Goal: Task Accomplishment & Management: Manage account settings

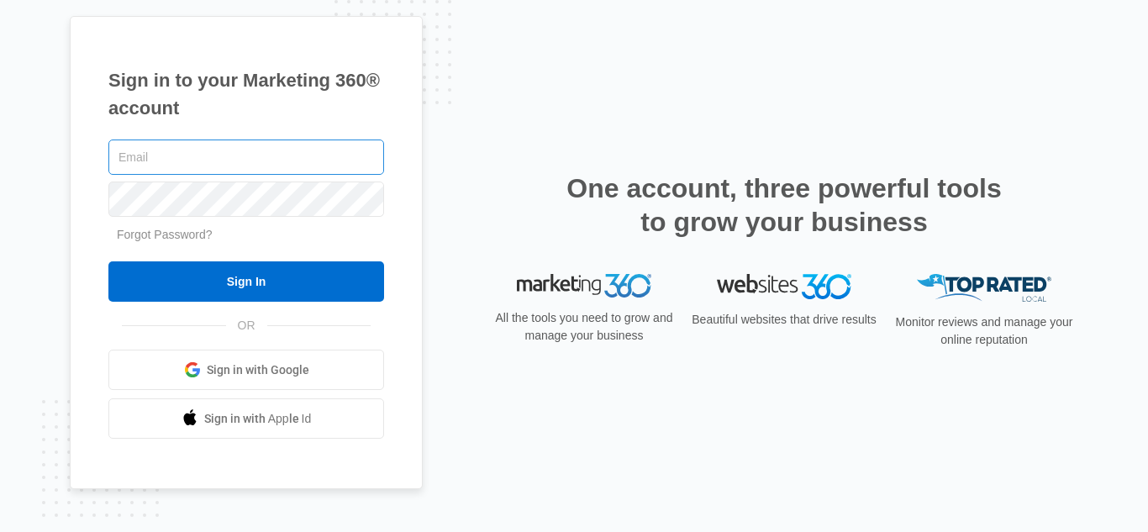
click at [189, 160] on input "text" at bounding box center [246, 156] width 276 height 35
type input "[EMAIL_ADDRESS][DOMAIN_NAME]"
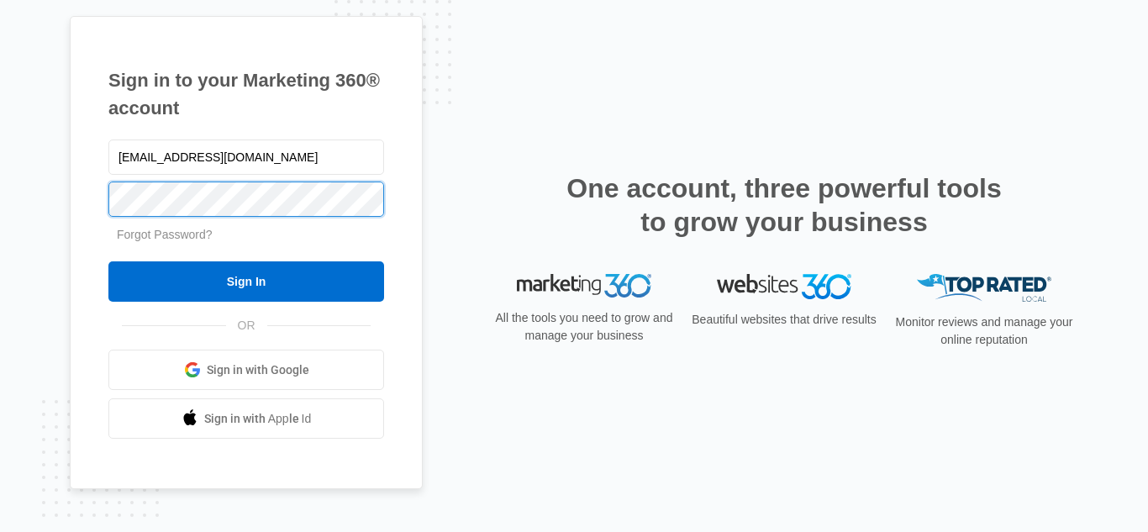
click at [108, 261] on input "Sign In" at bounding box center [246, 281] width 276 height 40
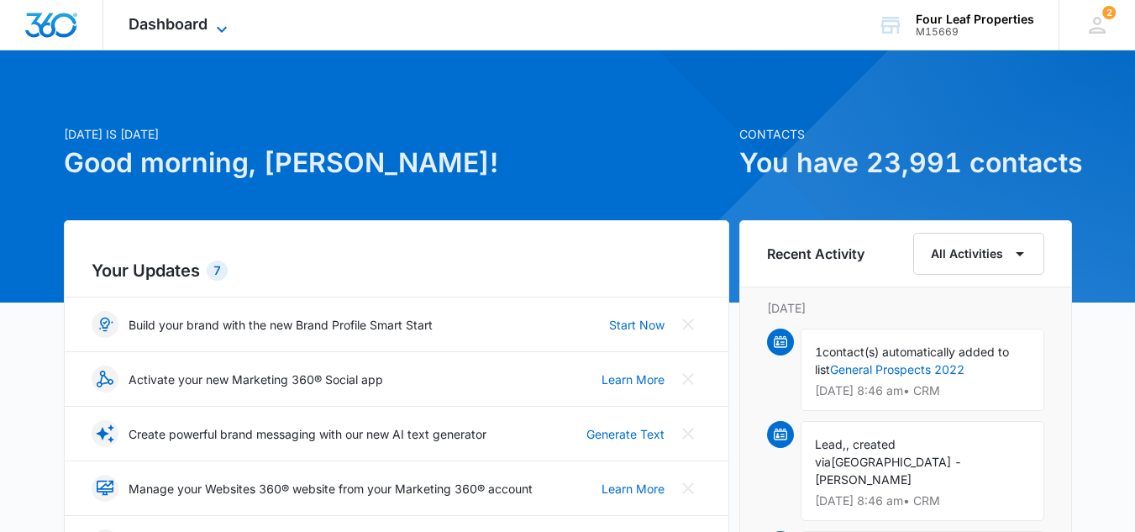
click at [167, 29] on span "Dashboard" at bounding box center [168, 24] width 79 height 18
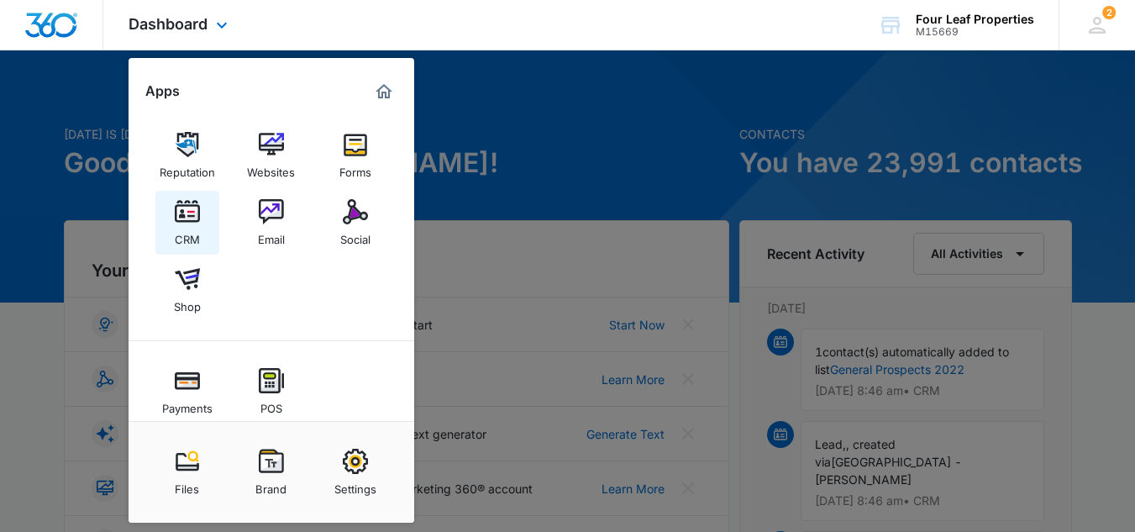
click at [189, 208] on img at bounding box center [187, 211] width 25 height 25
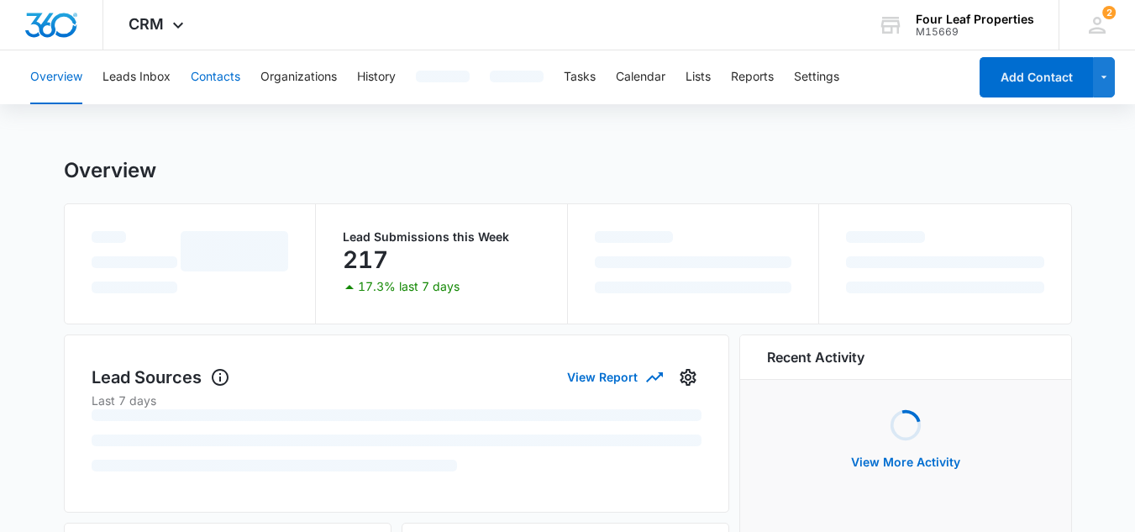
click at [215, 74] on button "Contacts" at bounding box center [216, 77] width 50 height 54
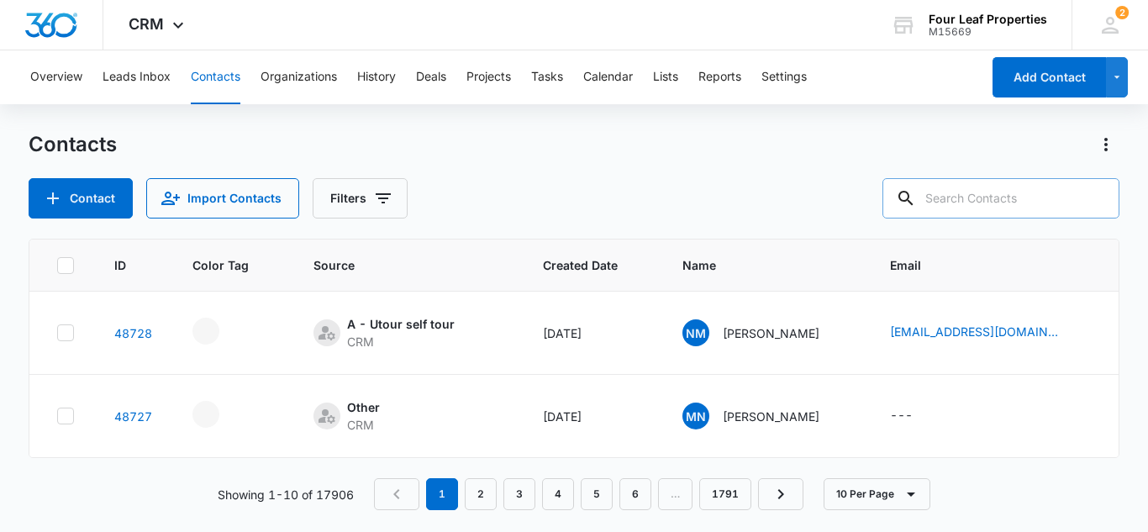
click at [1007, 198] on input "text" at bounding box center [1000, 198] width 237 height 40
type input "s"
type input "cole scott"
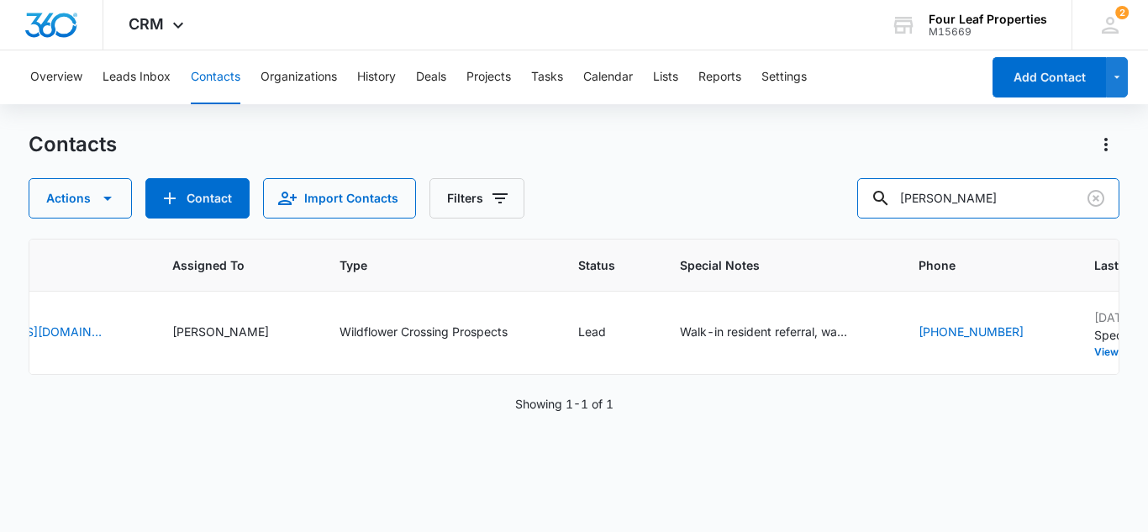
scroll to position [0, 938]
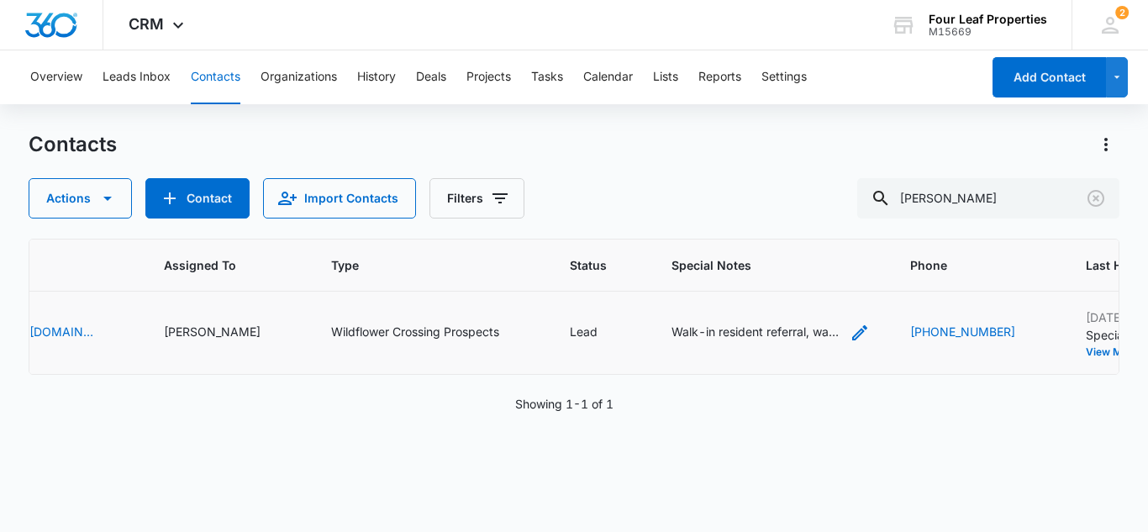
click at [849, 330] on icon "Special Notes - Walk-in resident referral, wants 12m rental, provided rental ap…" at bounding box center [859, 333] width 20 height 20
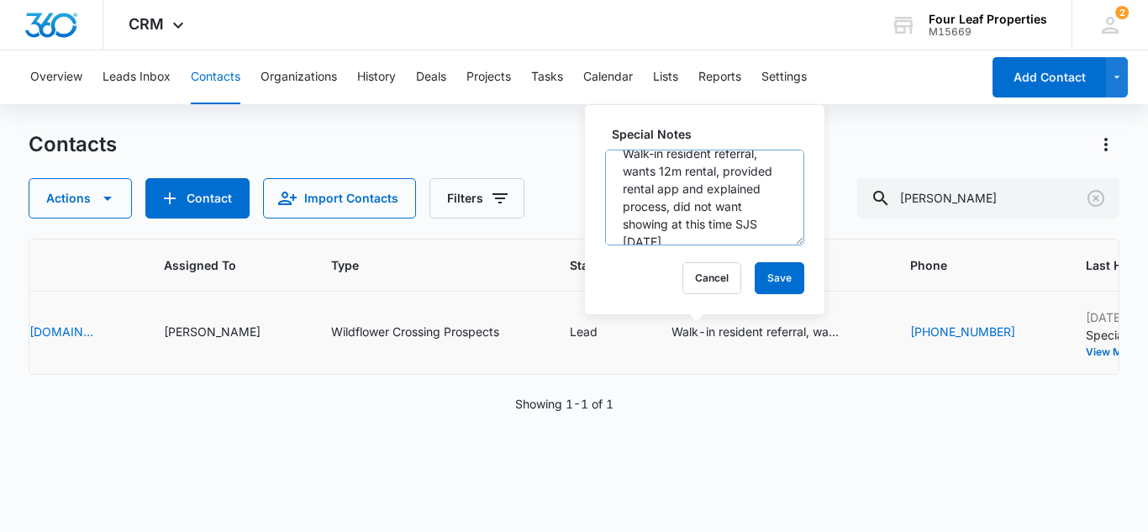
scroll to position [0, 0]
click at [614, 168] on textarea "Walk-in resident referral, wants 12m rental, provided rental app and explained …" at bounding box center [704, 198] width 199 height 96
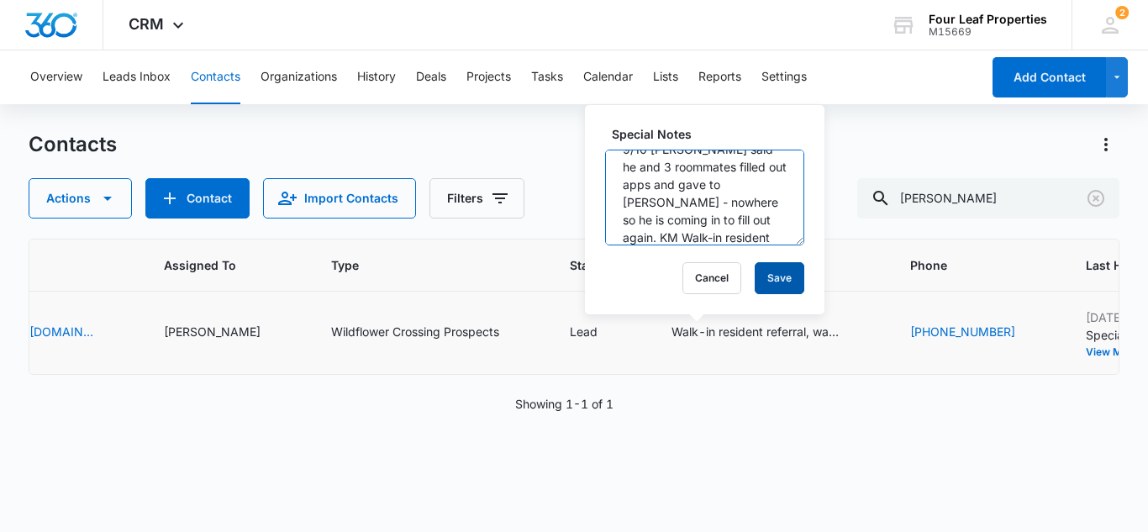
type textarea "9/10 TT Cole said he and 3 roommates filled out apps and gave to sarah - nowher…"
click at [761, 270] on button "Save" at bounding box center [779, 278] width 50 height 32
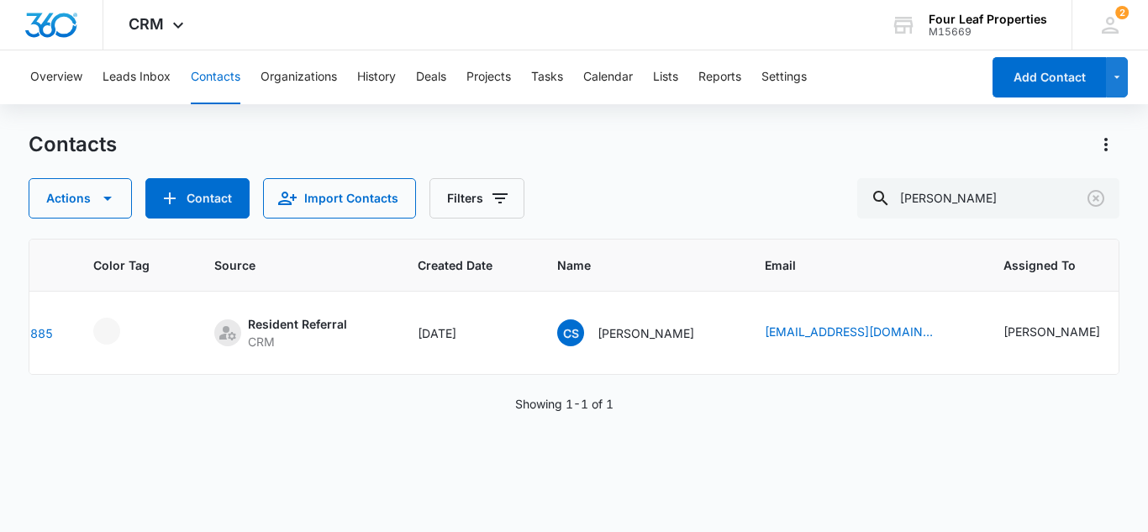
scroll to position [0, 0]
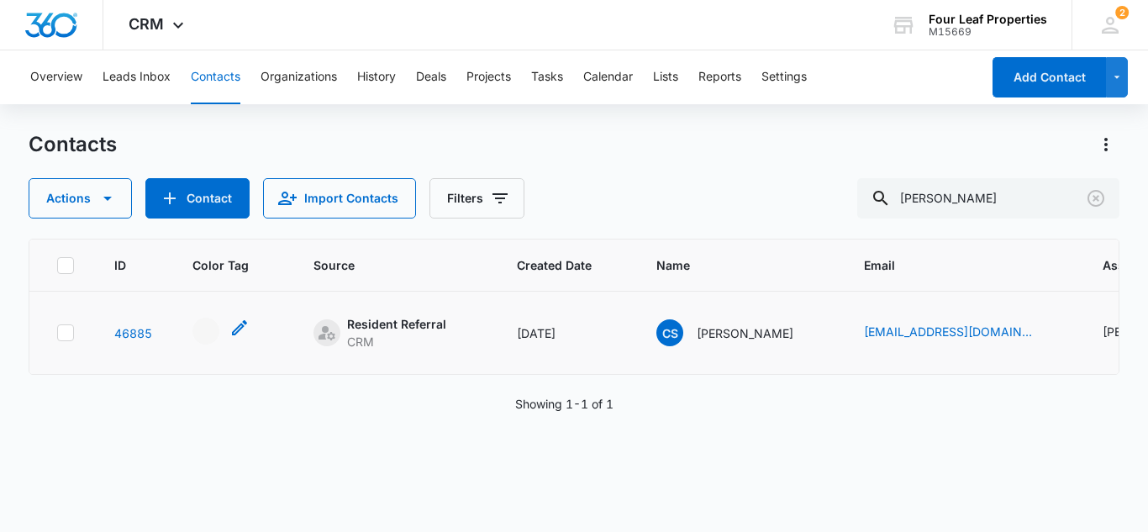
click at [208, 329] on div "- - Select to Edit Field" at bounding box center [205, 331] width 27 height 27
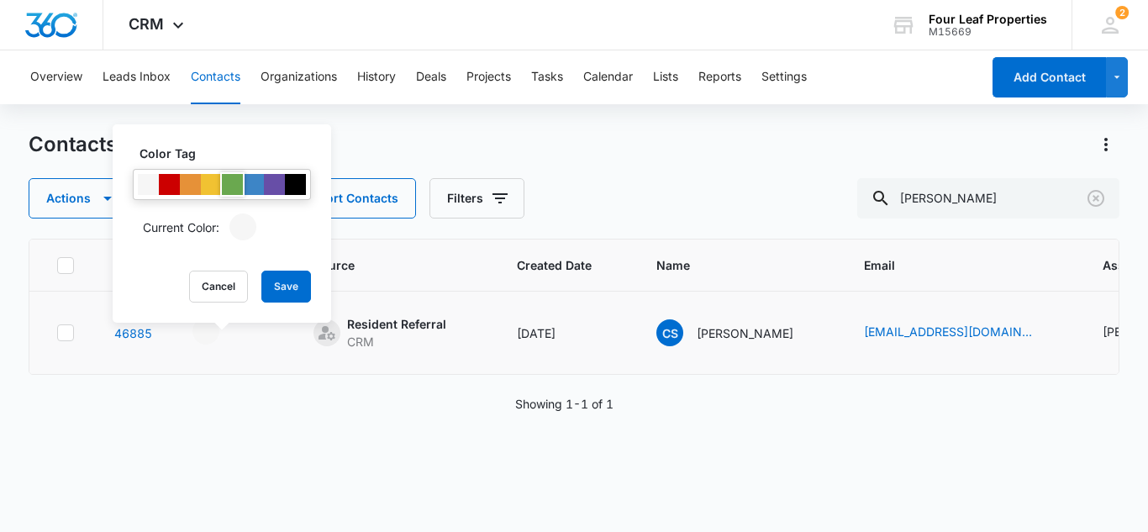
click at [233, 185] on div at bounding box center [232, 184] width 21 height 21
click at [288, 285] on button "Save" at bounding box center [286, 287] width 50 height 32
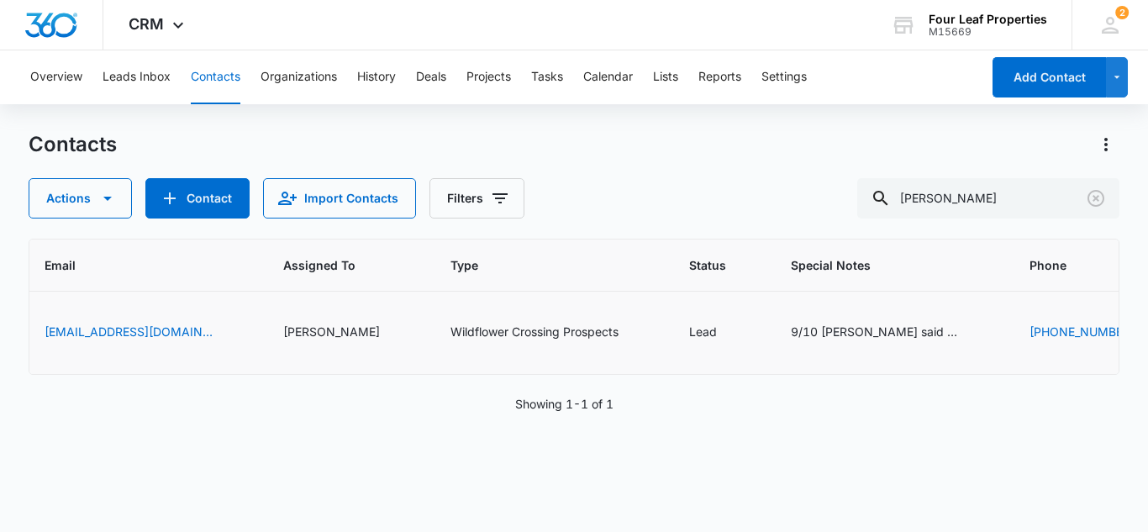
scroll to position [0, 853]
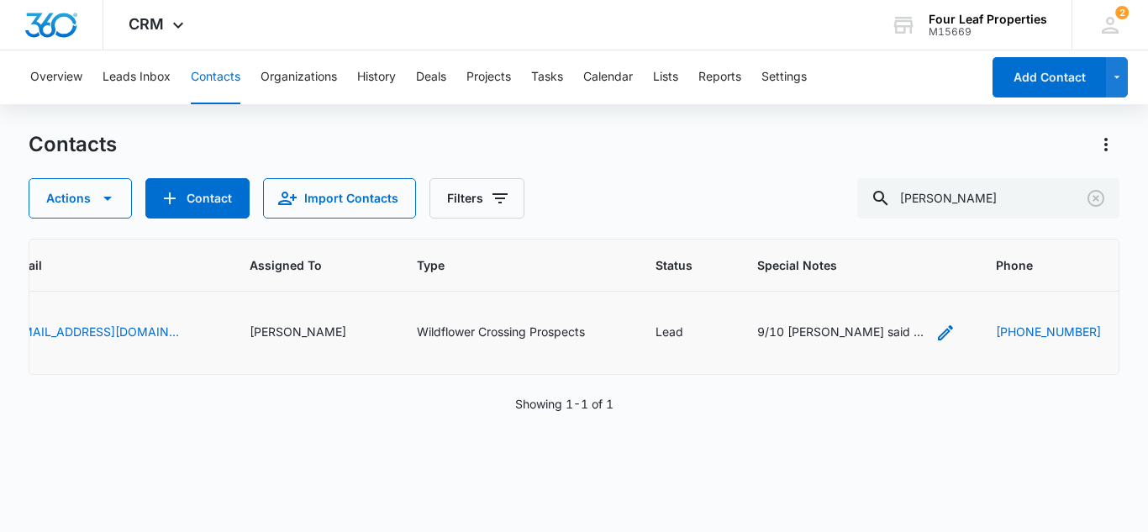
click at [935, 326] on icon "Special Notes - 9/10 TT Cole said he and 3 roommates filled out apps and gave t…" at bounding box center [945, 333] width 20 height 20
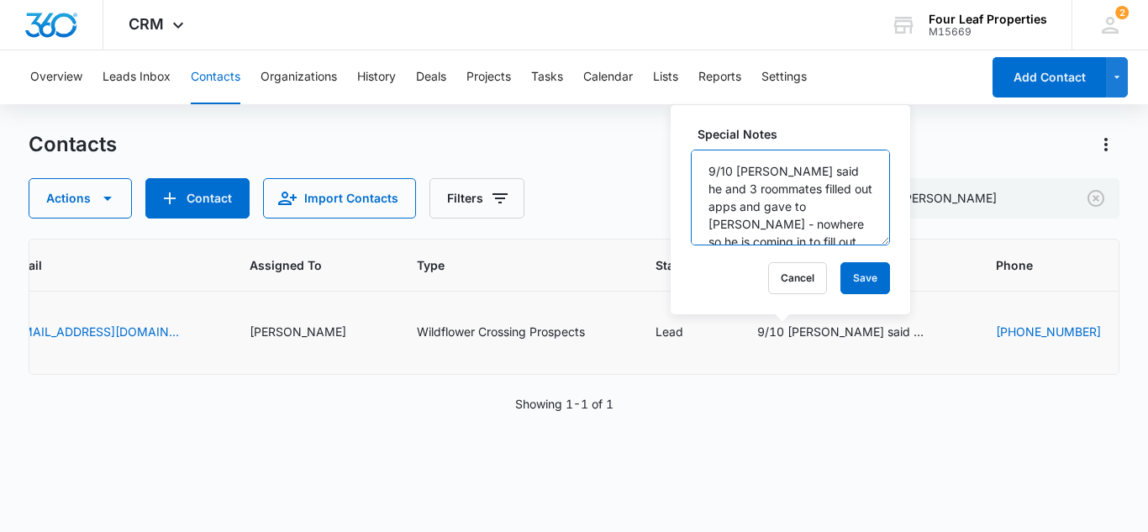
click at [823, 205] on textarea "9/10 TT Cole said he and 3 roommates filled out apps and gave to sarah - nowher…" at bounding box center [790, 198] width 199 height 96
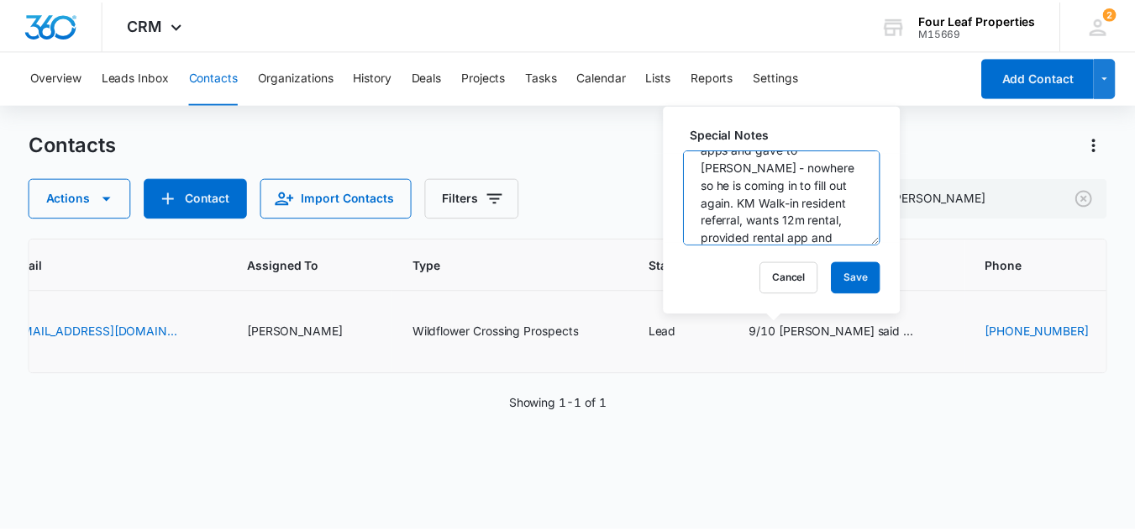
scroll to position [84, 0]
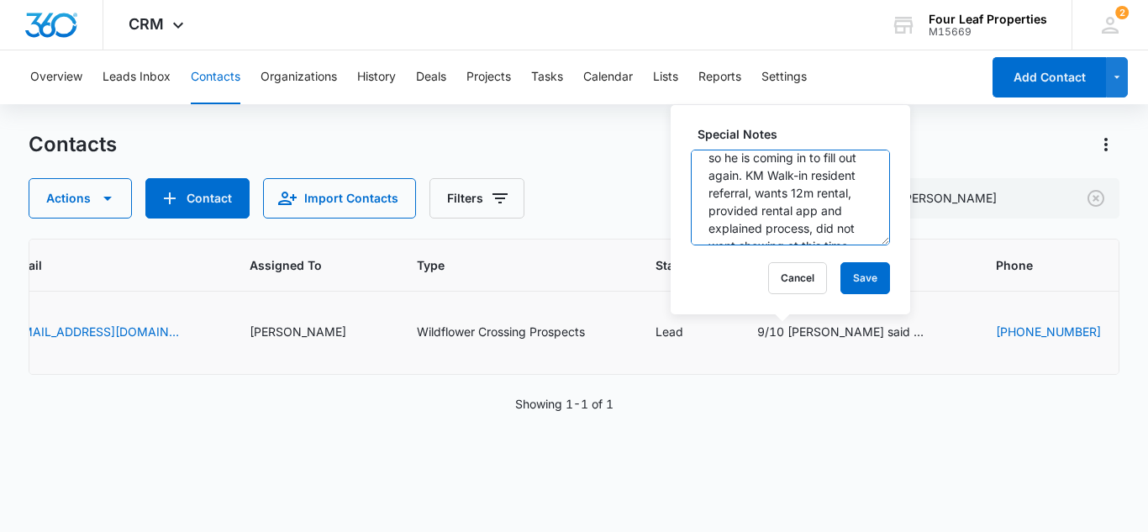
click at [796, 191] on textarea "9/10 TT Cole said he and 3 roommates filled out apps and gave to sarah - nowher…" at bounding box center [790, 198] width 199 height 96
type textarea "9/10 TT Cole said he and 3 roommates filled out apps and gave to sarah - nowher…"
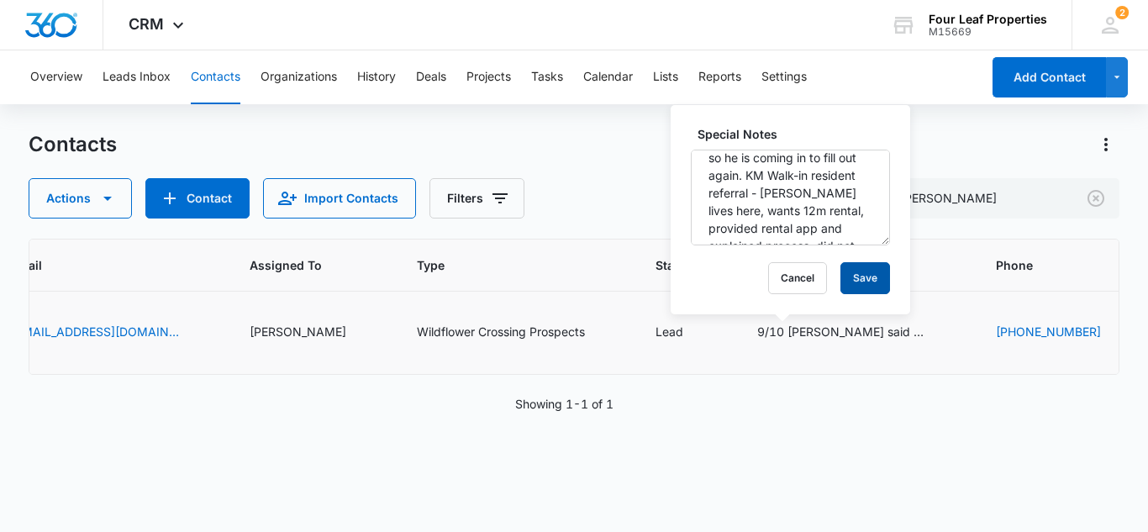
click at [853, 277] on button "Save" at bounding box center [865, 278] width 50 height 32
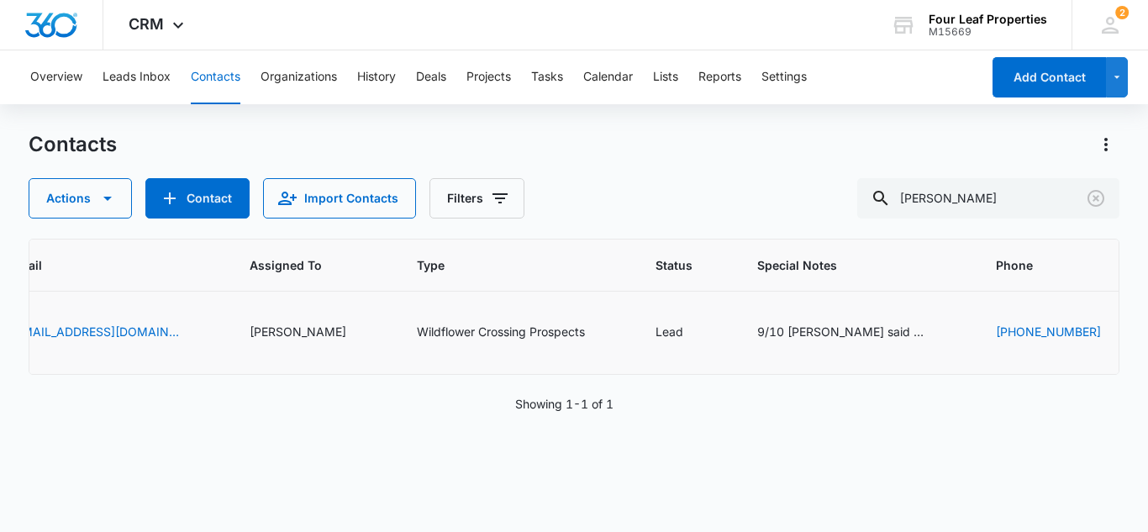
click at [213, 70] on button "Contacts" at bounding box center [216, 77] width 50 height 54
click at [1092, 197] on icon "Clear" at bounding box center [1096, 198] width 20 height 20
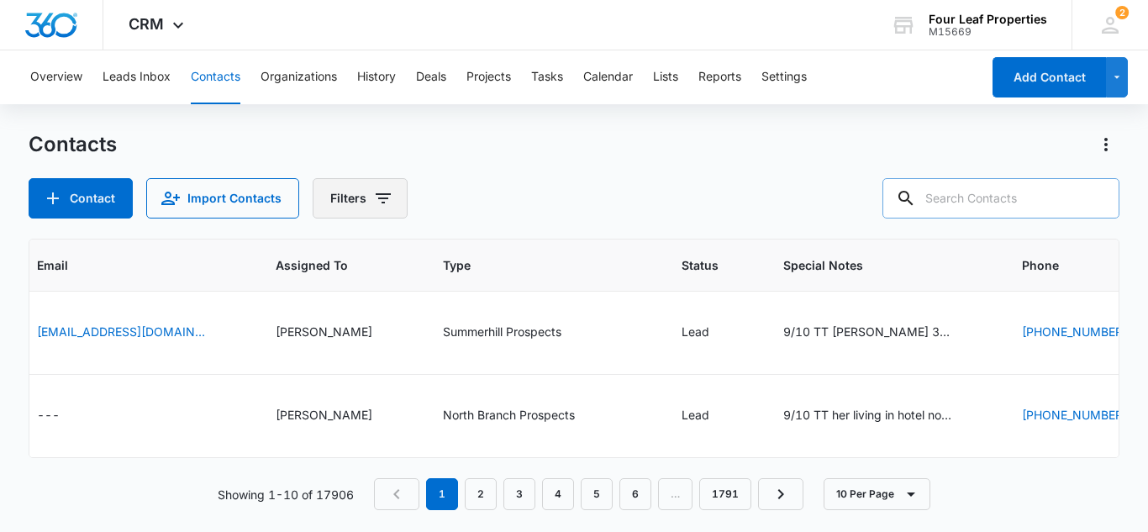
click at [384, 193] on icon "Filters" at bounding box center [383, 198] width 15 height 10
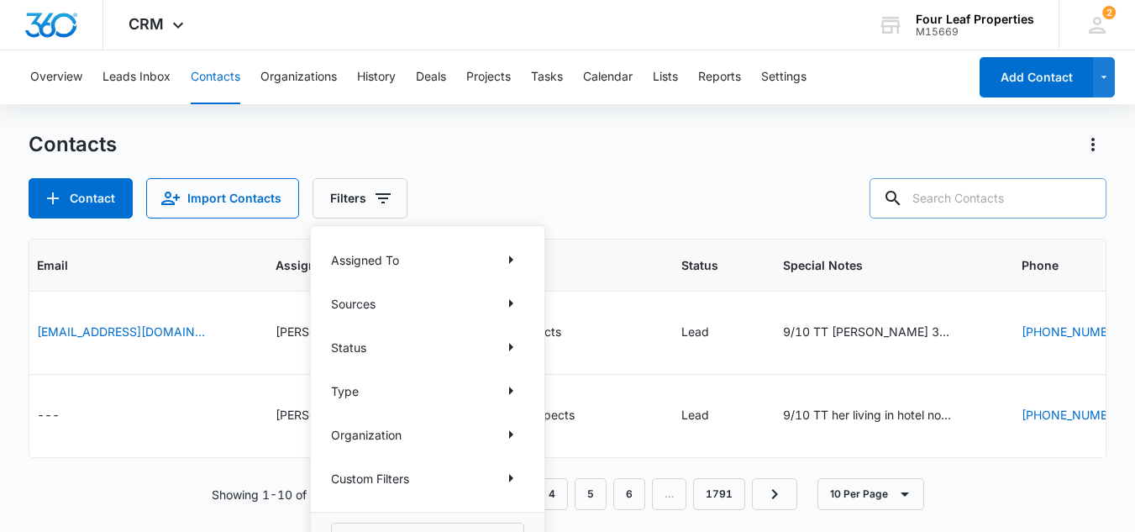
click at [440, 257] on div "Assigned To" at bounding box center [427, 259] width 193 height 27
click at [510, 260] on icon "Show Assigned To filters" at bounding box center [511, 259] width 4 height 8
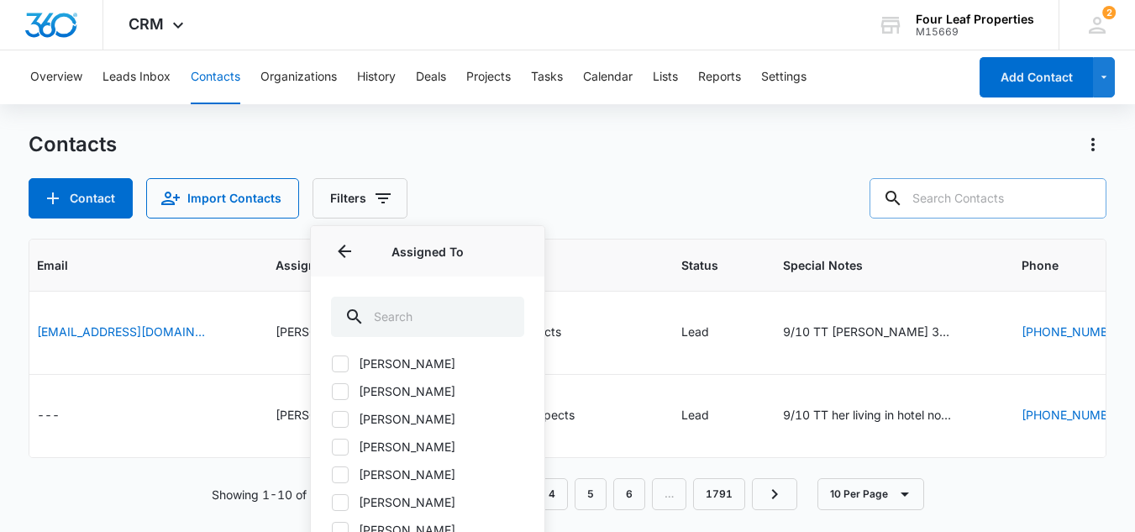
scroll to position [336, 0]
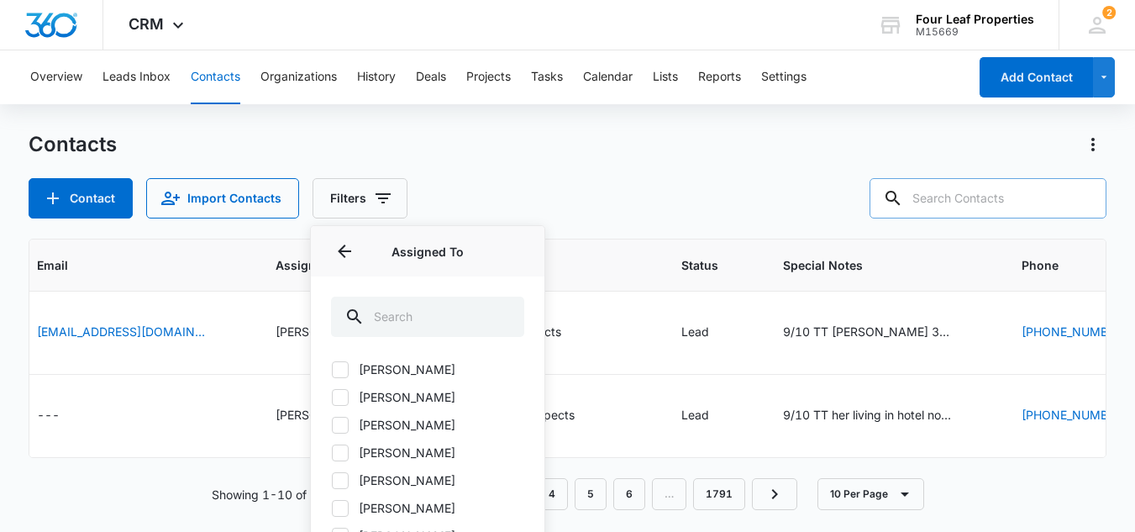
click at [338, 427] on icon at bounding box center [340, 425] width 10 height 8
click at [332, 425] on input "Kelly Mursch" at bounding box center [331, 424] width 1 height 1
checkbox input "true"
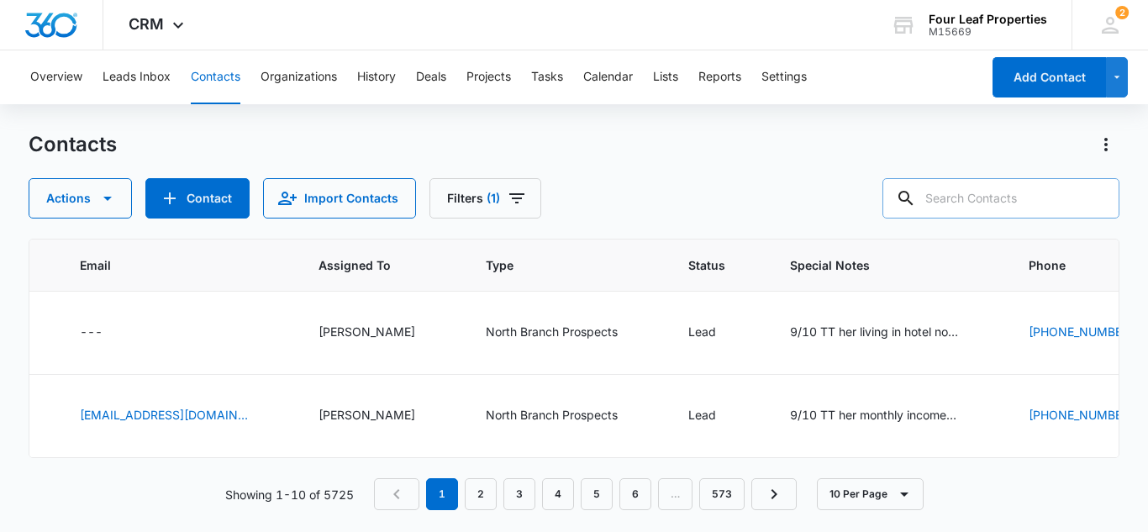
click at [628, 167] on div "Contacts Actions Contact Import Contacts Filters (1)" at bounding box center [574, 174] width 1091 height 87
click at [514, 193] on icon "Filters" at bounding box center [516, 198] width 15 height 10
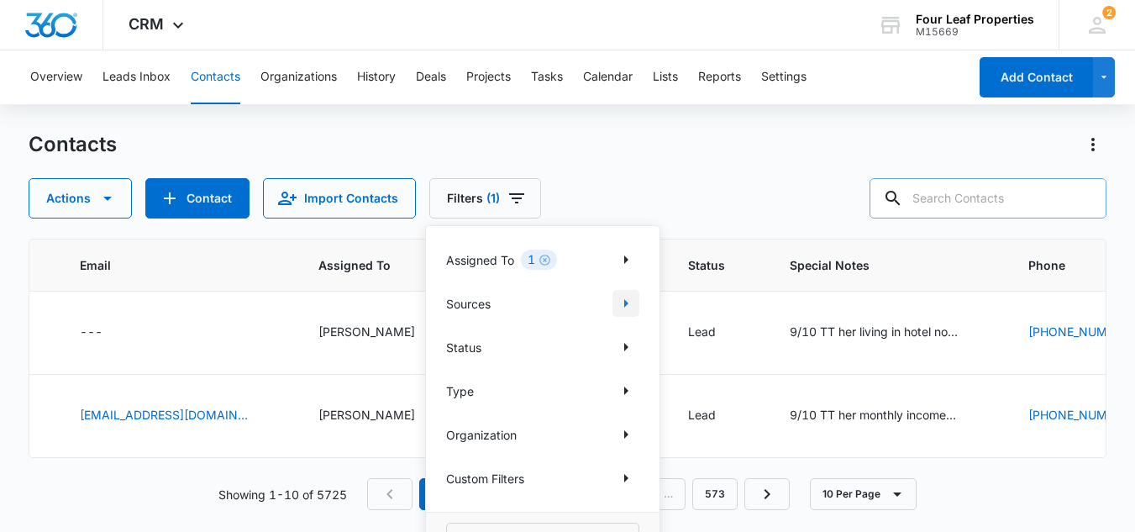
click at [620, 305] on icon "Show Sources filters" at bounding box center [626, 303] width 20 height 20
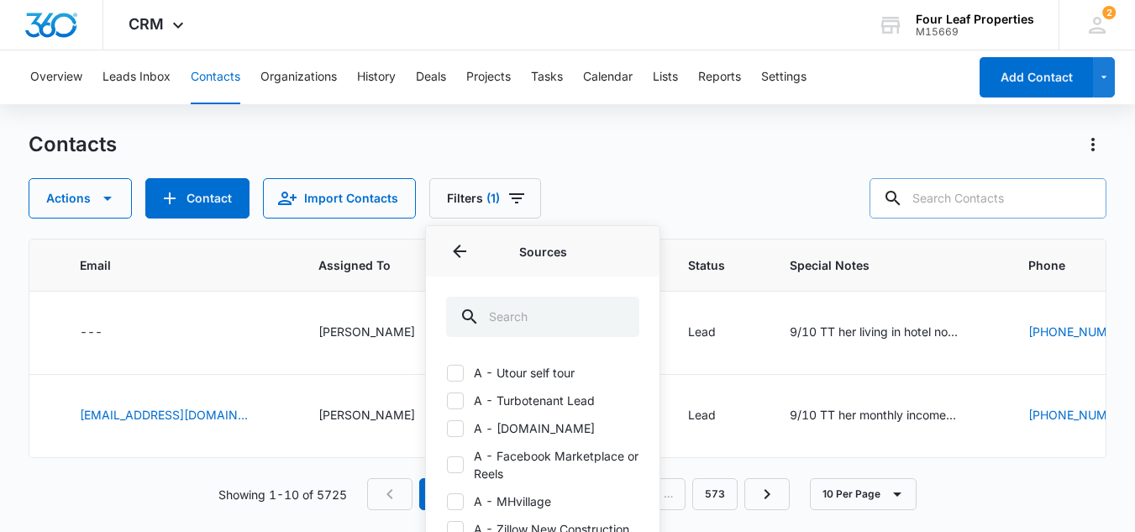
click at [455, 368] on icon at bounding box center [455, 372] width 15 height 15
click at [447, 372] on input "A - Utour self tour" at bounding box center [446, 372] width 1 height 1
checkbox input "true"
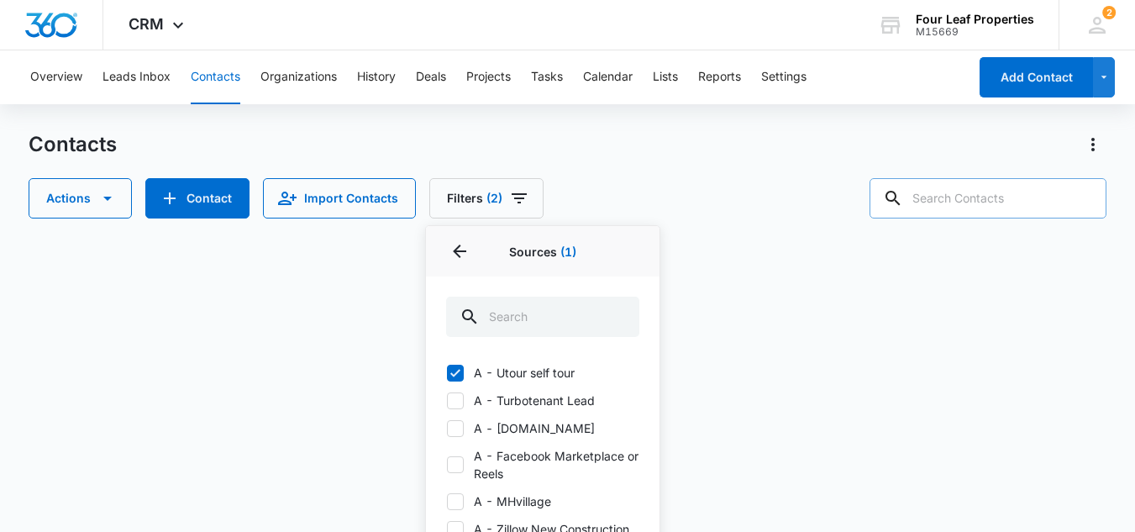
click at [460, 400] on icon at bounding box center [455, 400] width 15 height 15
click at [447, 400] on input "A - Turbotenant Lead" at bounding box center [446, 400] width 1 height 1
checkbox input "true"
click at [460, 427] on icon at bounding box center [455, 428] width 15 height 15
click at [447, 428] on input "A - Apartments.com" at bounding box center [446, 428] width 1 height 1
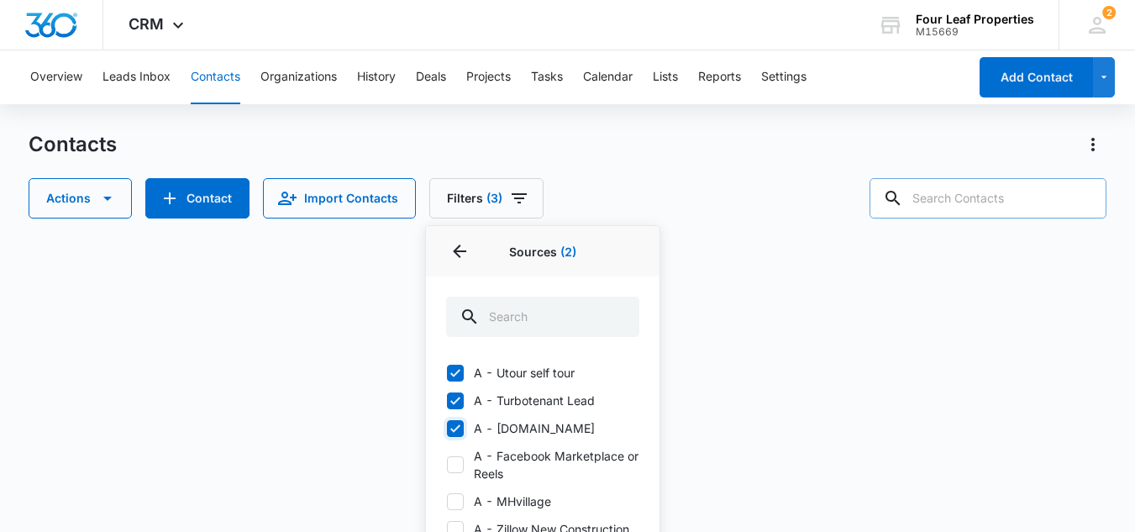
checkbox input "true"
click at [460, 455] on label "A - Facebook Marketplace or Reels" at bounding box center [542, 464] width 193 height 35
click at [447, 465] on input "A - Facebook Marketplace or Reels" at bounding box center [446, 465] width 1 height 1
checkbox input "true"
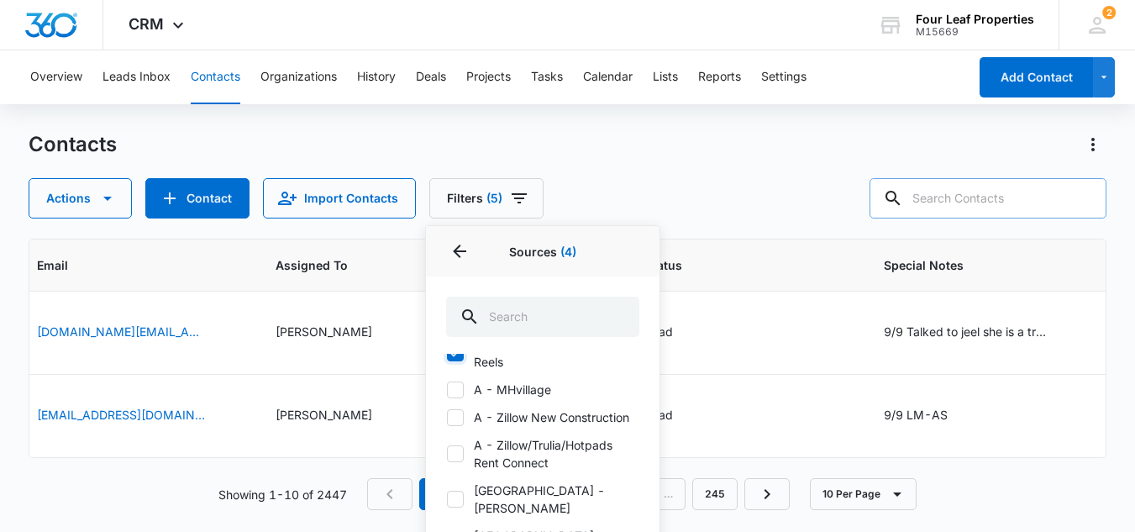
scroll to position [84, 0]
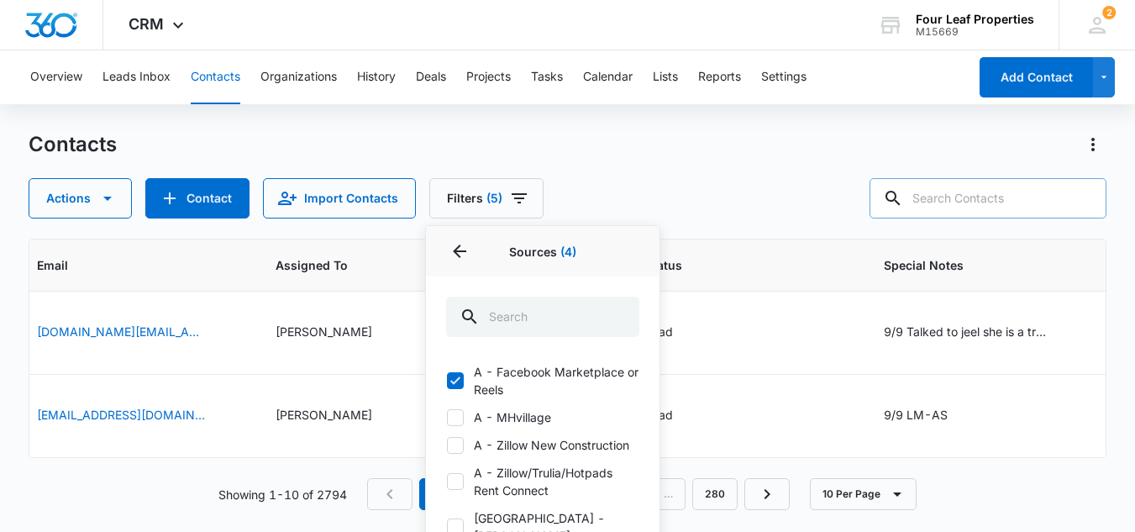
click at [449, 415] on icon at bounding box center [455, 417] width 15 height 15
click at [447, 417] on input "A - MHvillage" at bounding box center [446, 417] width 1 height 1
checkbox input "true"
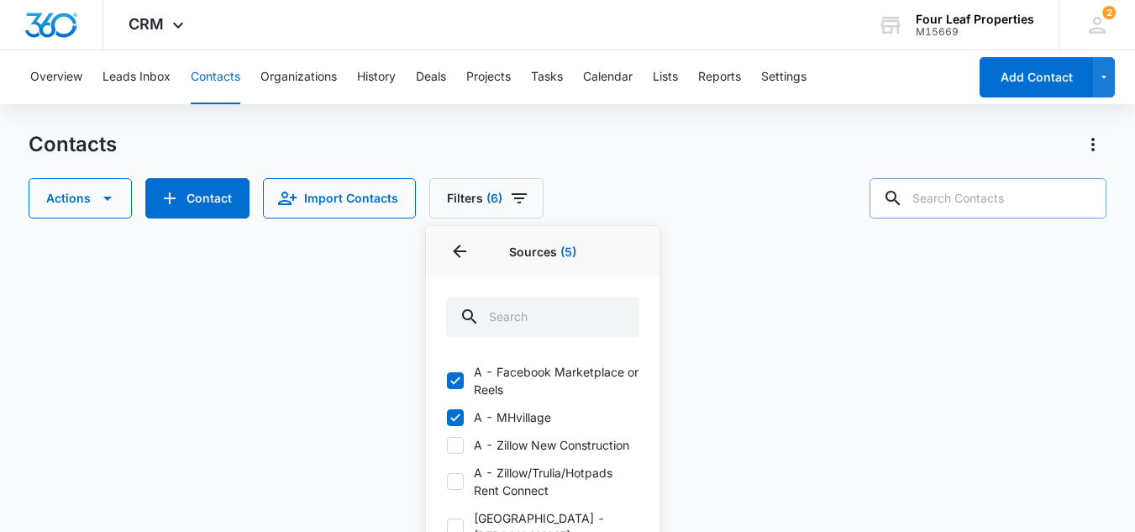
click at [458, 453] on icon at bounding box center [455, 445] width 15 height 15
click at [447, 445] on input "A - Zillow New Construction" at bounding box center [446, 444] width 1 height 1
checkbox input "true"
click at [457, 489] on icon at bounding box center [455, 481] width 15 height 15
click at [447, 482] on input "A - Zillow/Trulia/Hotpads Rent Connect" at bounding box center [446, 481] width 1 height 1
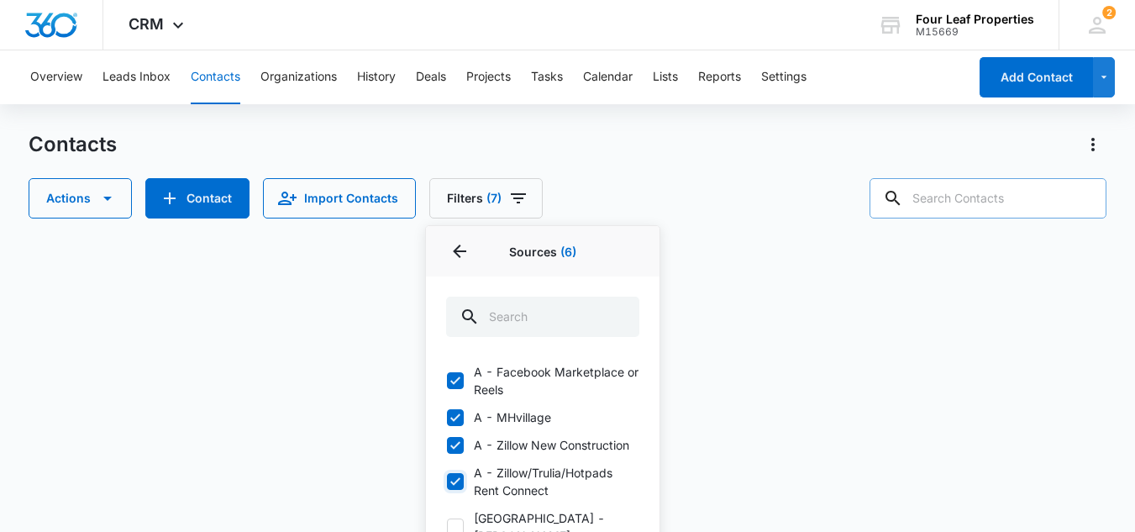
checkbox input "true"
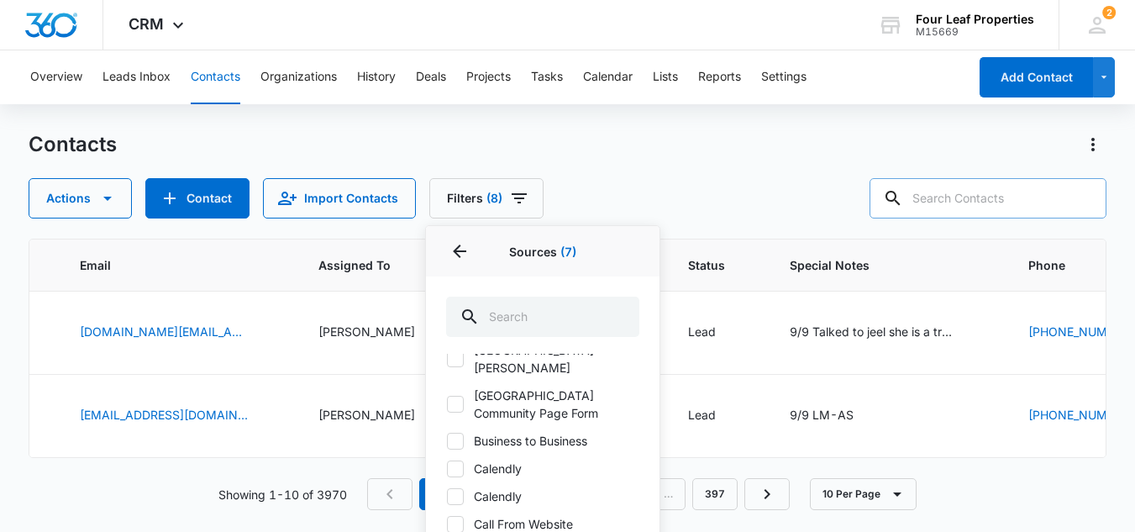
scroll to position [336, 0]
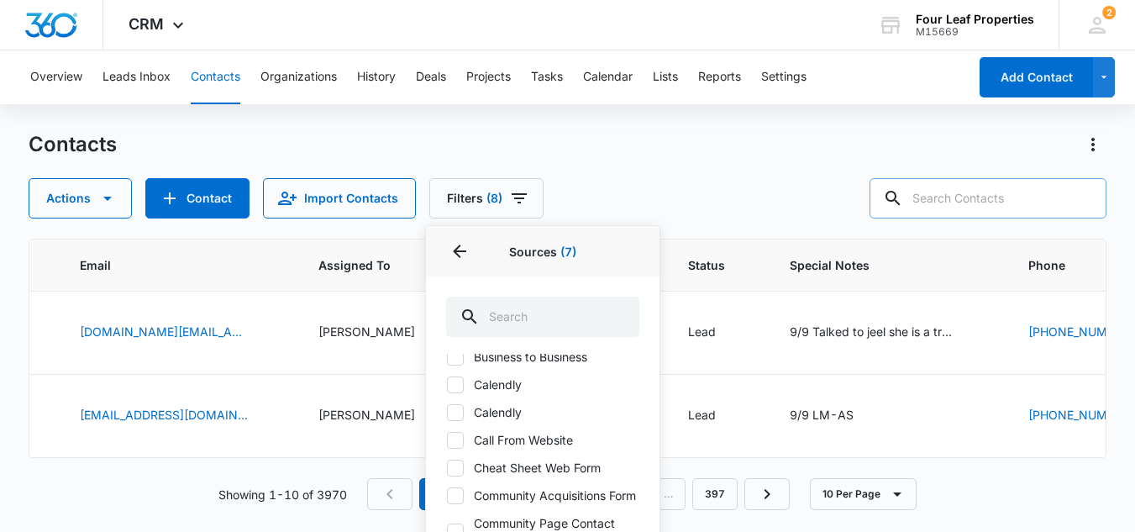
click at [458, 392] on icon at bounding box center [455, 384] width 15 height 15
click at [447, 385] on input "Calendly" at bounding box center [446, 384] width 1 height 1
checkbox input "true"
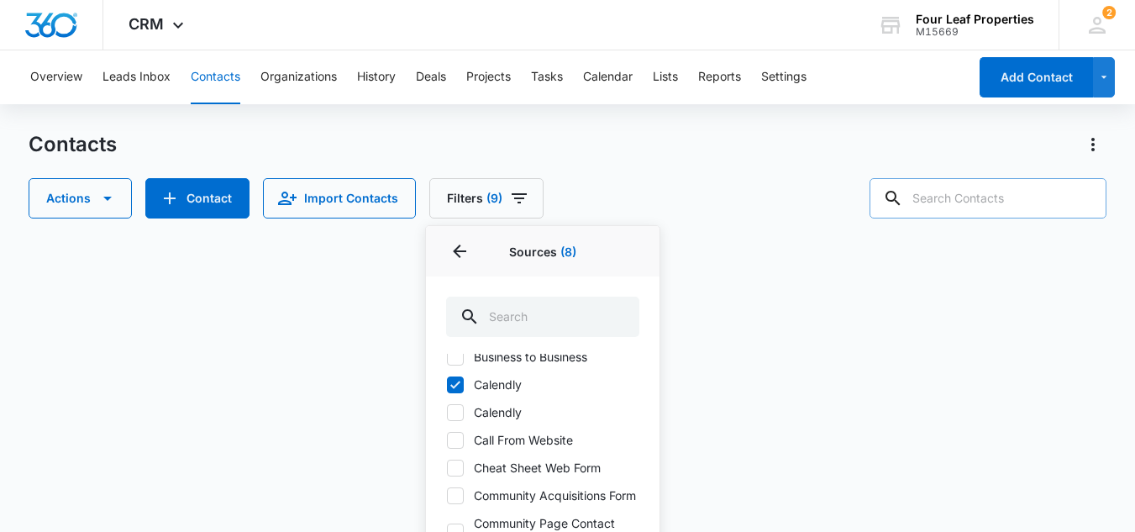
drag, startPoint x: 463, startPoint y: 432, endPoint x: 459, endPoint y: 449, distance: 17.3
click at [462, 421] on div at bounding box center [455, 412] width 17 height 17
click at [447, 413] on input "Calendly" at bounding box center [446, 412] width 1 height 1
checkbox input "true"
click at [459, 448] on icon at bounding box center [455, 440] width 15 height 15
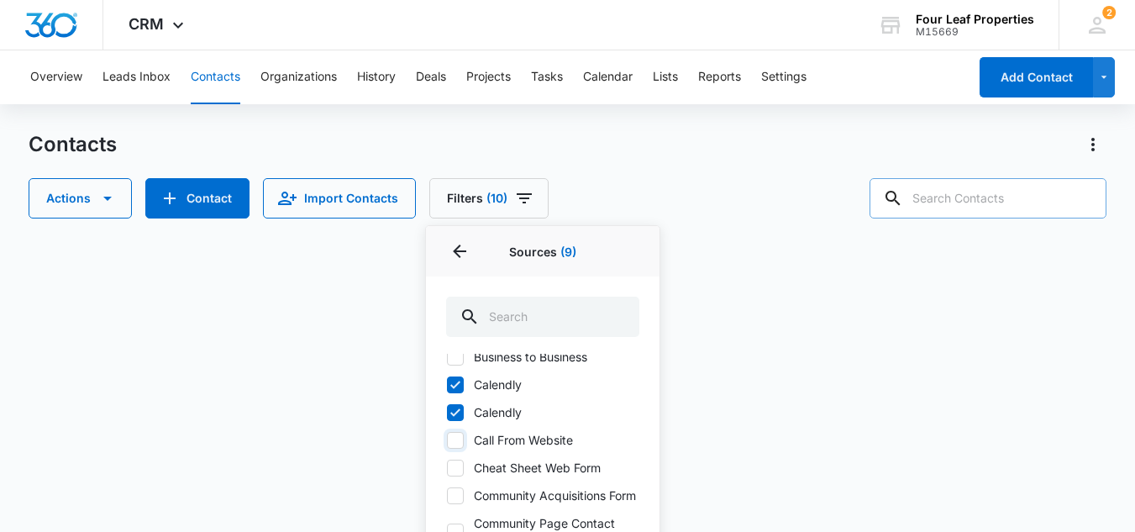
click at [447, 440] on input "Call From Website" at bounding box center [446, 439] width 1 height 1
checkbox input "true"
click at [455, 476] on icon at bounding box center [455, 467] width 15 height 15
click at [447, 468] on input "Cheat Sheet Web Form" at bounding box center [446, 467] width 1 height 1
checkbox input "true"
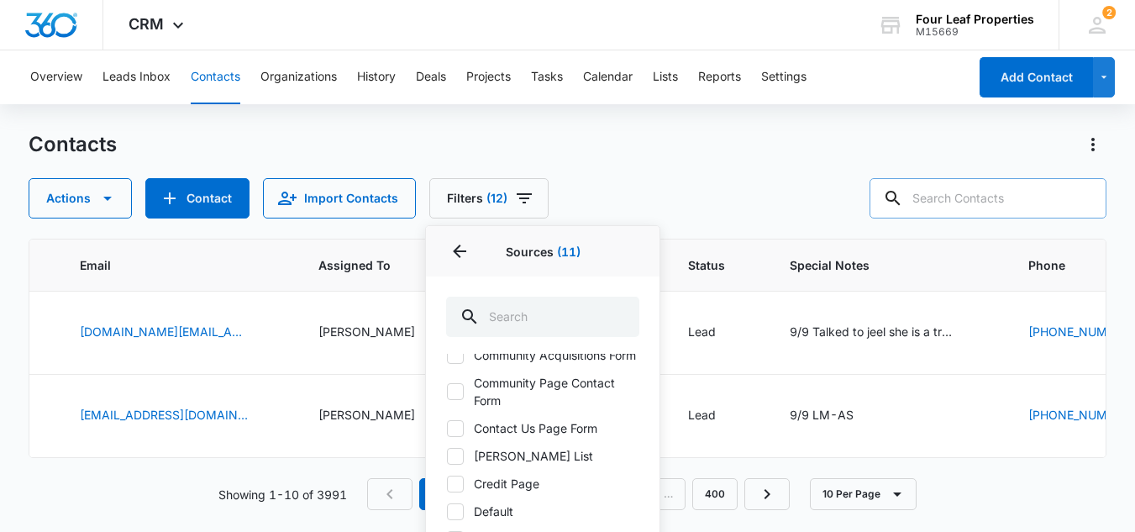
scroll to position [504, 0]
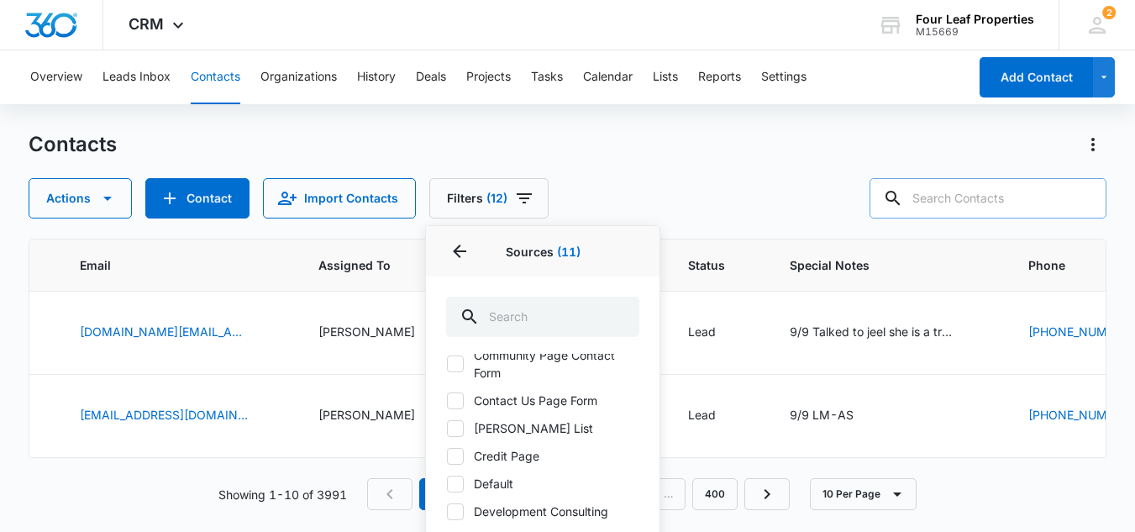
click at [456, 371] on icon at bounding box center [455, 363] width 15 height 15
click at [447, 365] on input "Community Page Contact Form" at bounding box center [446, 364] width 1 height 1
checkbox input "true"
click at [451, 436] on icon at bounding box center [455, 428] width 15 height 15
click at [447, 428] on input "Craig's List" at bounding box center [446, 428] width 1 height 1
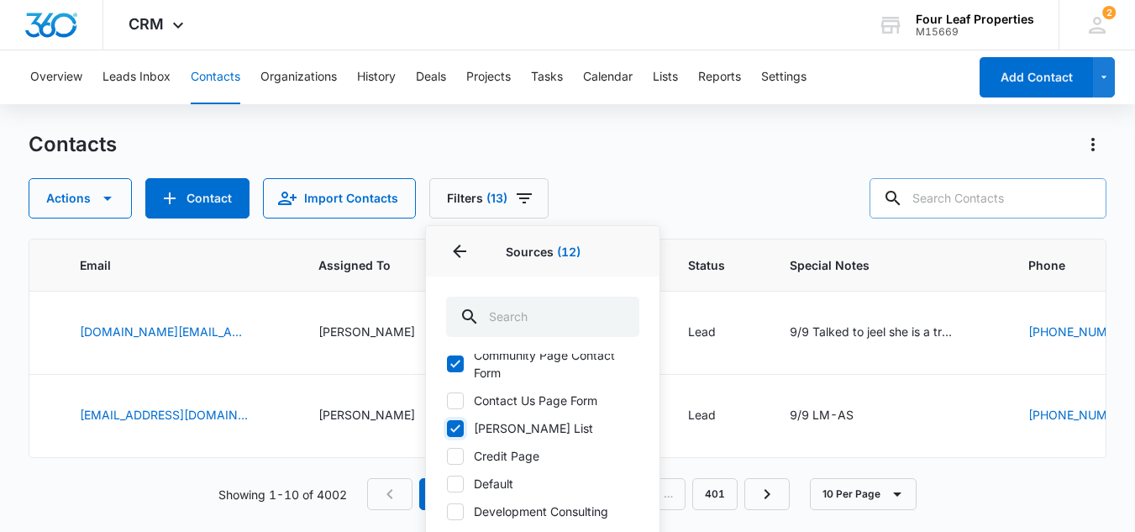
checkbox input "true"
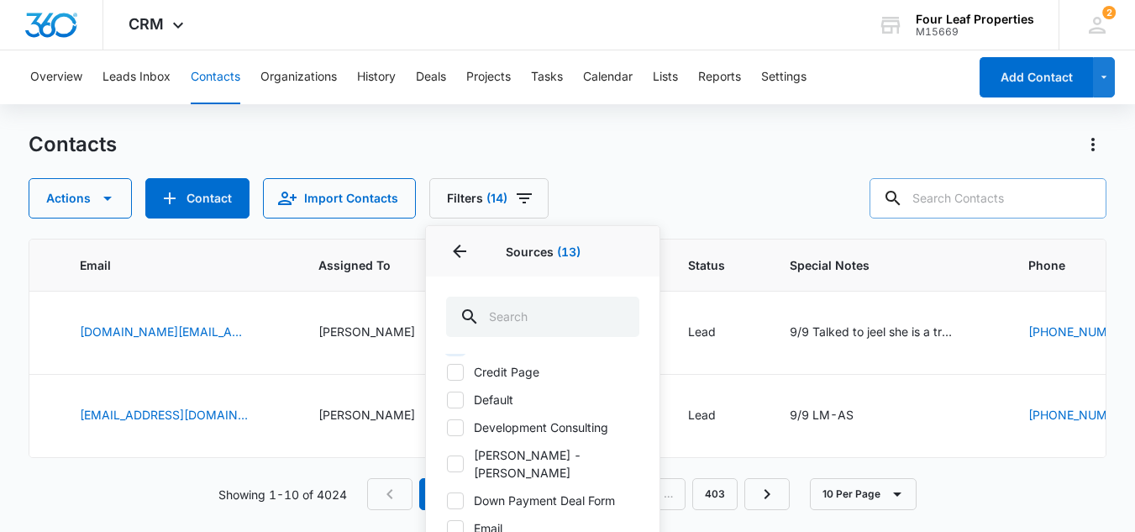
scroll to position [672, 0]
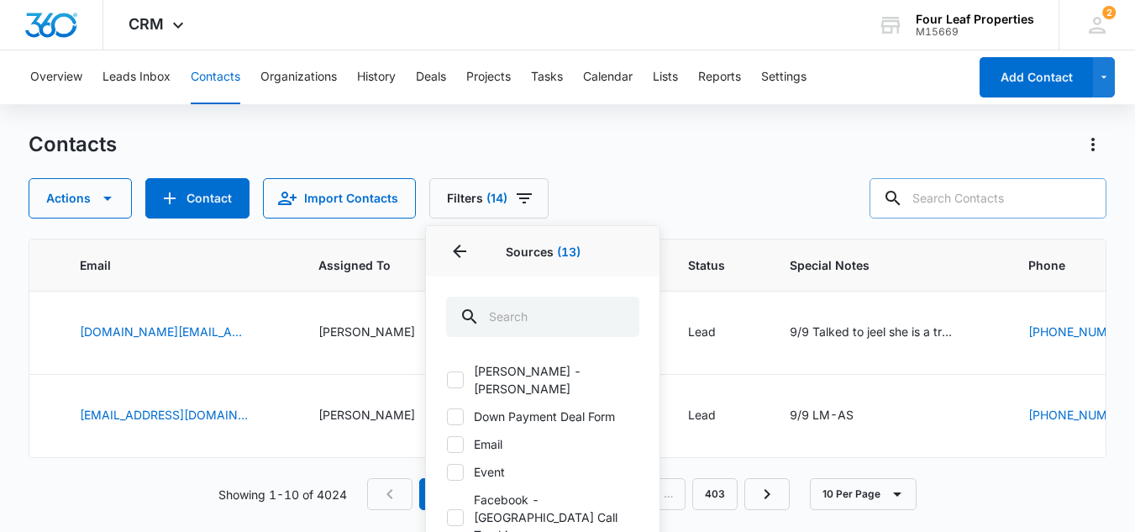
click at [456, 424] on icon at bounding box center [455, 416] width 15 height 15
click at [447, 417] on input "Down Payment Deal Form" at bounding box center [446, 416] width 1 height 1
checkbox input "true"
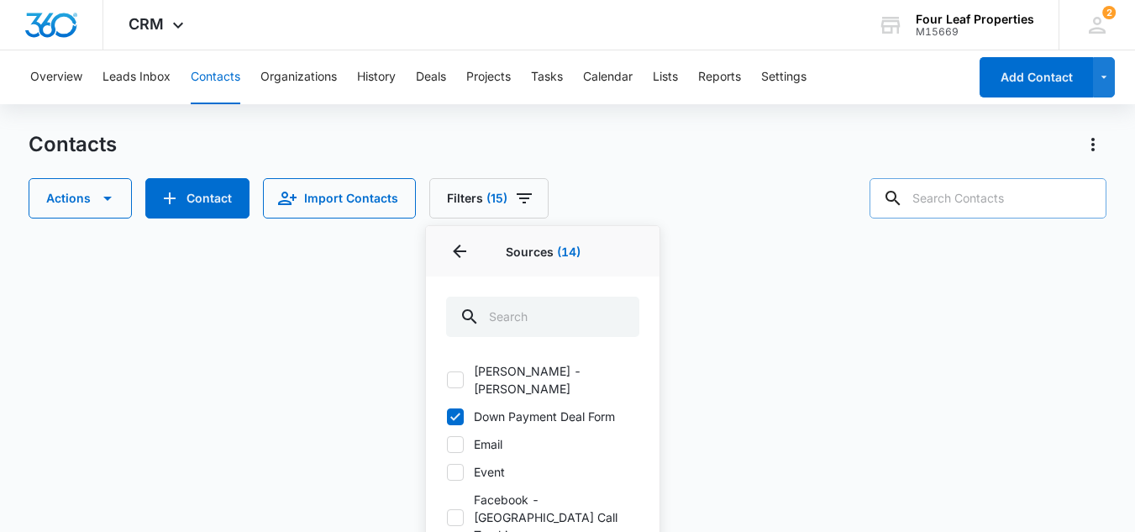
click at [457, 448] on icon at bounding box center [455, 444] width 10 height 8
click at [447, 444] on input "Email" at bounding box center [446, 444] width 1 height 1
checkbox input "true"
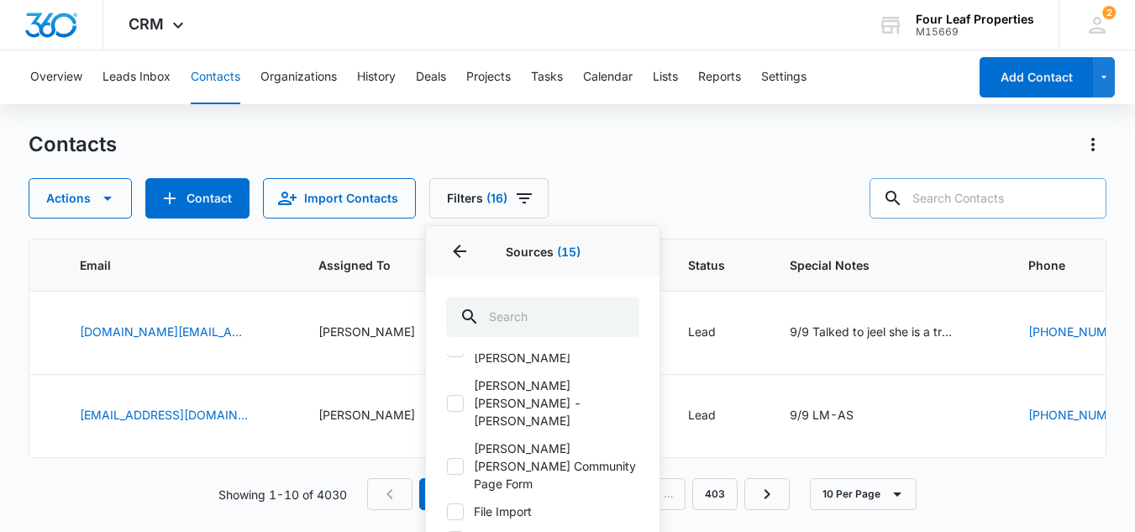
scroll to position [924, 0]
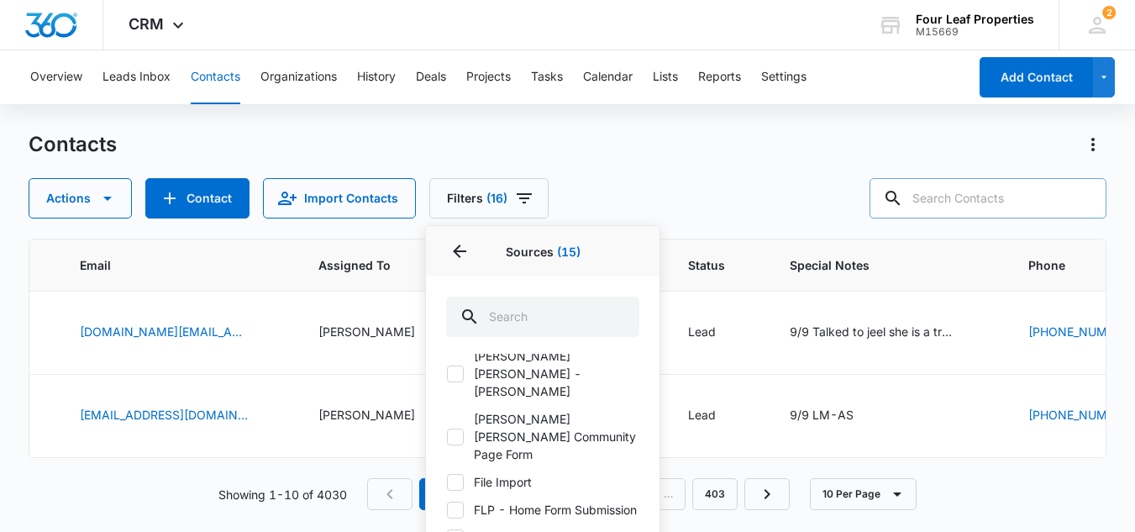
click at [448, 501] on label "FLP - Home Form Submission" at bounding box center [542, 510] width 193 height 18
click at [447, 509] on input "FLP - Home Form Submission" at bounding box center [446, 509] width 1 height 1
checkbox input "true"
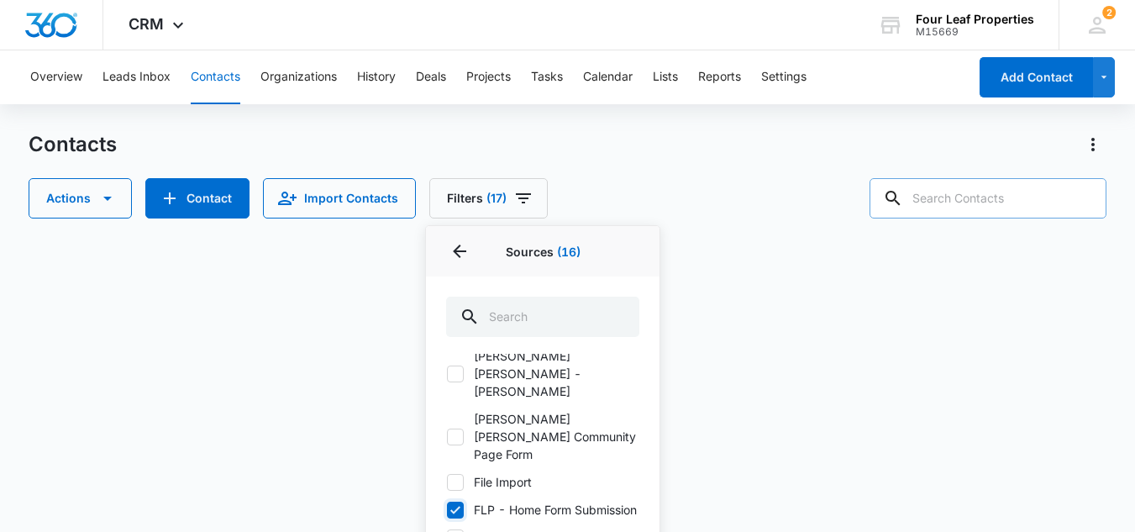
scroll to position [1008, 0]
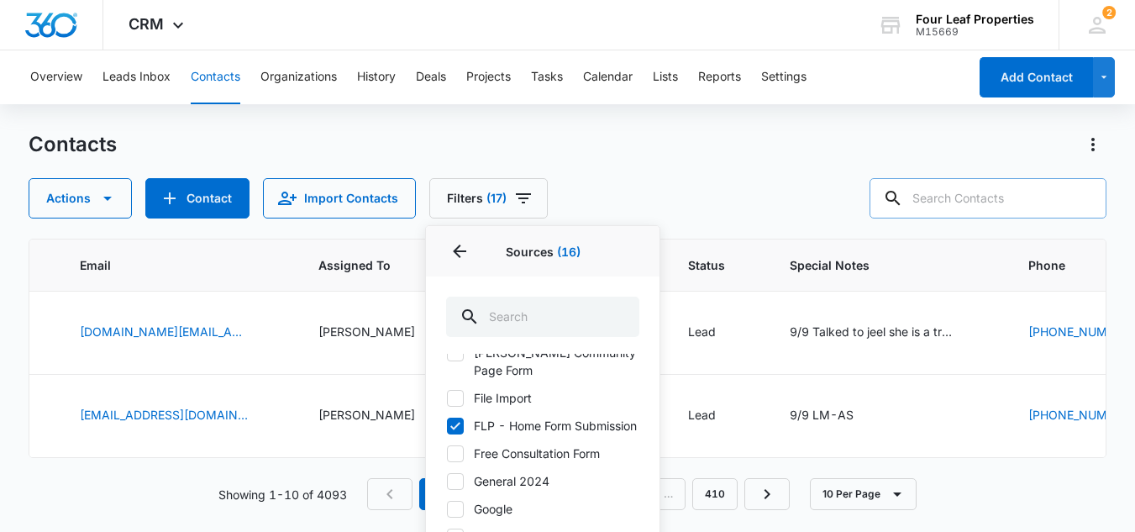
drag, startPoint x: 462, startPoint y: 470, endPoint x: 460, endPoint y: 488, distance: 18.7
click at [461, 502] on icon at bounding box center [455, 509] width 15 height 15
click at [447, 508] on input "Google" at bounding box center [446, 508] width 1 height 1
checkbox input "true"
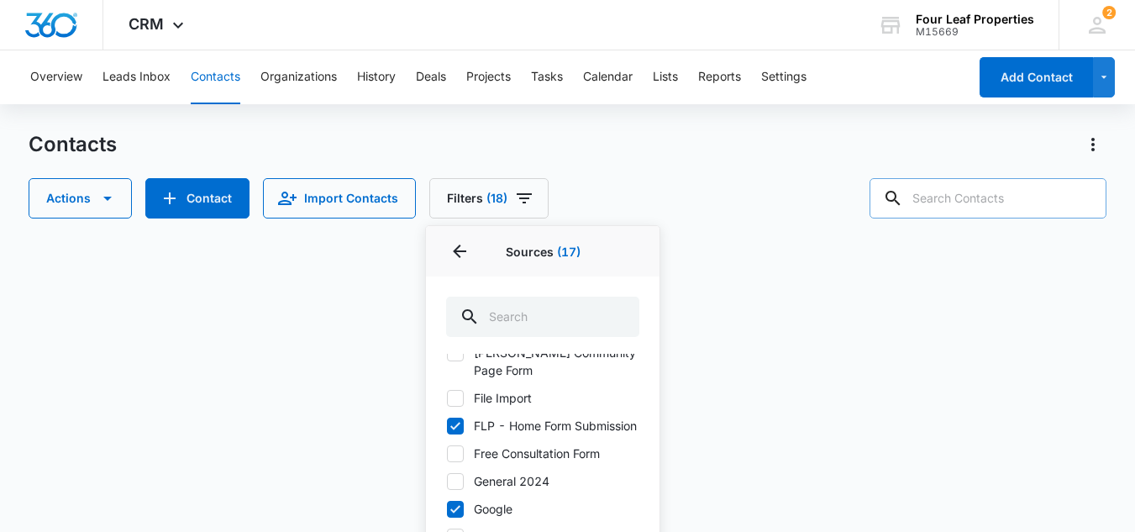
click at [459, 531] on icon at bounding box center [455, 537] width 10 height 8
click at [447, 531] on input "Gotta Move" at bounding box center [446, 536] width 1 height 1
checkbox input "true"
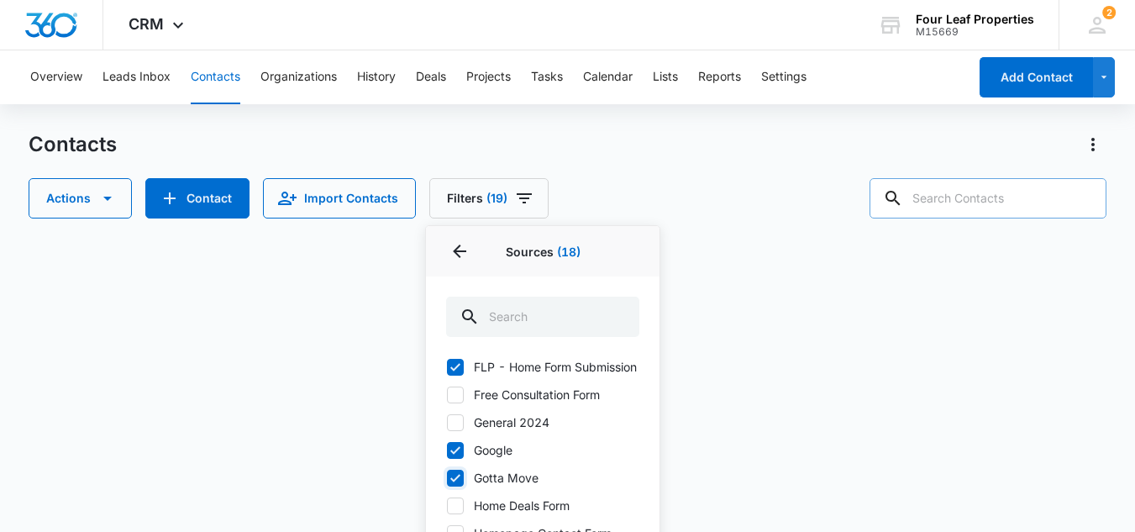
scroll to position [1092, 0]
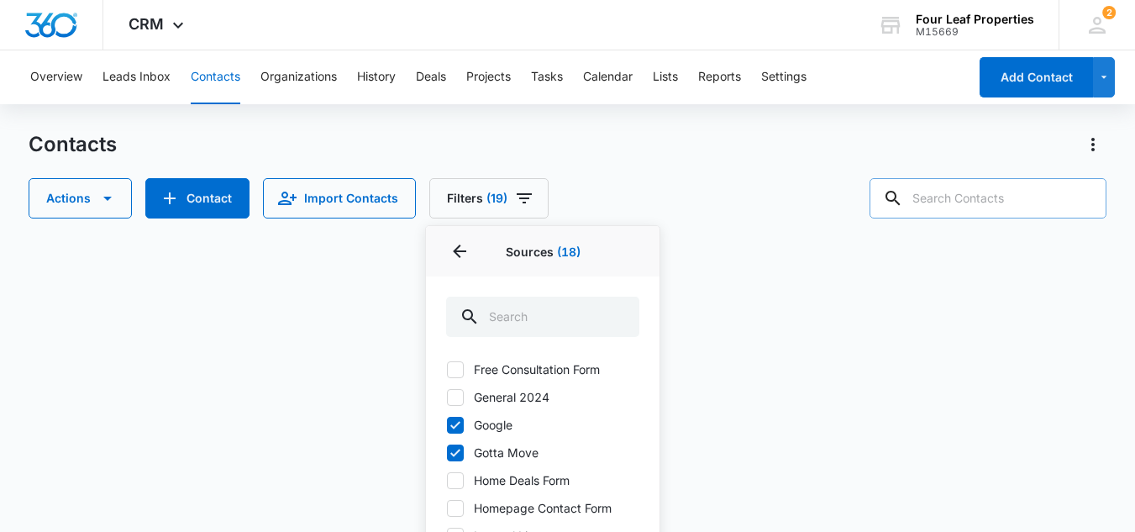
click at [452, 476] on icon at bounding box center [455, 480] width 10 height 8
click at [447, 480] on input "Home Deals Form" at bounding box center [446, 480] width 1 height 1
checkbox input "true"
click at [452, 504] on icon at bounding box center [455, 508] width 10 height 8
click at [447, 507] on input "Homepage Contact Form" at bounding box center [446, 507] width 1 height 1
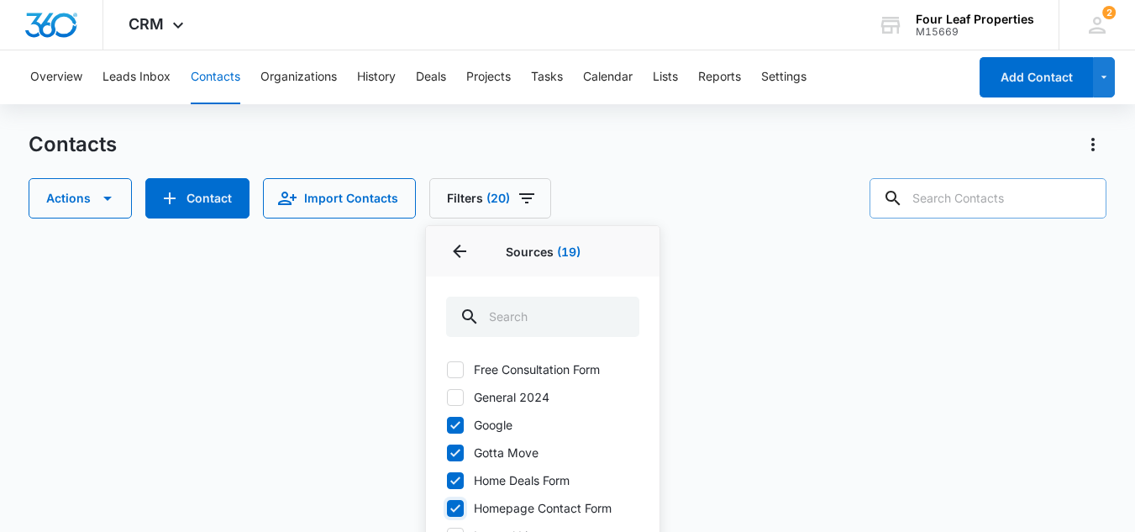
checkbox input "true"
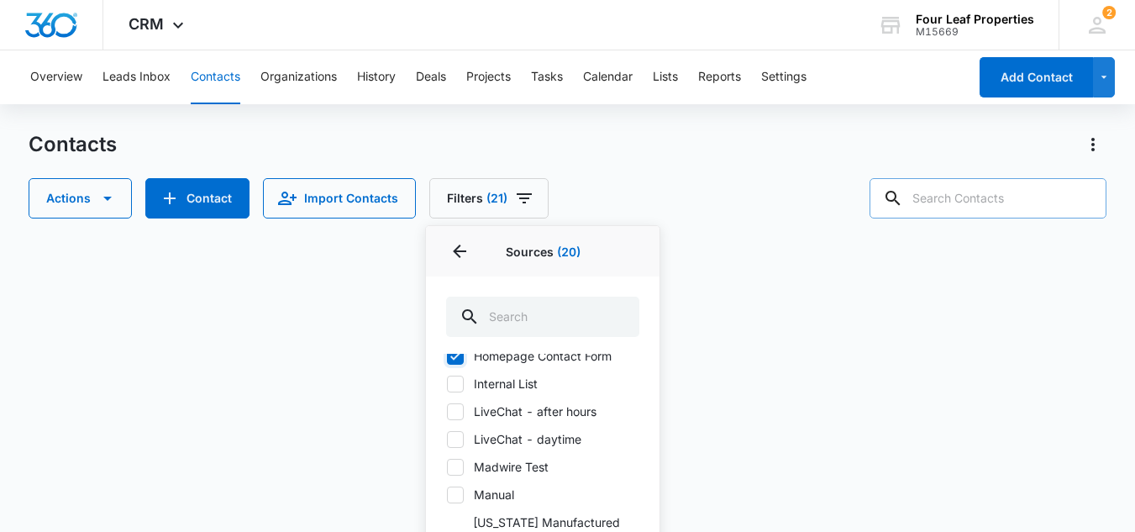
scroll to position [1260, 0]
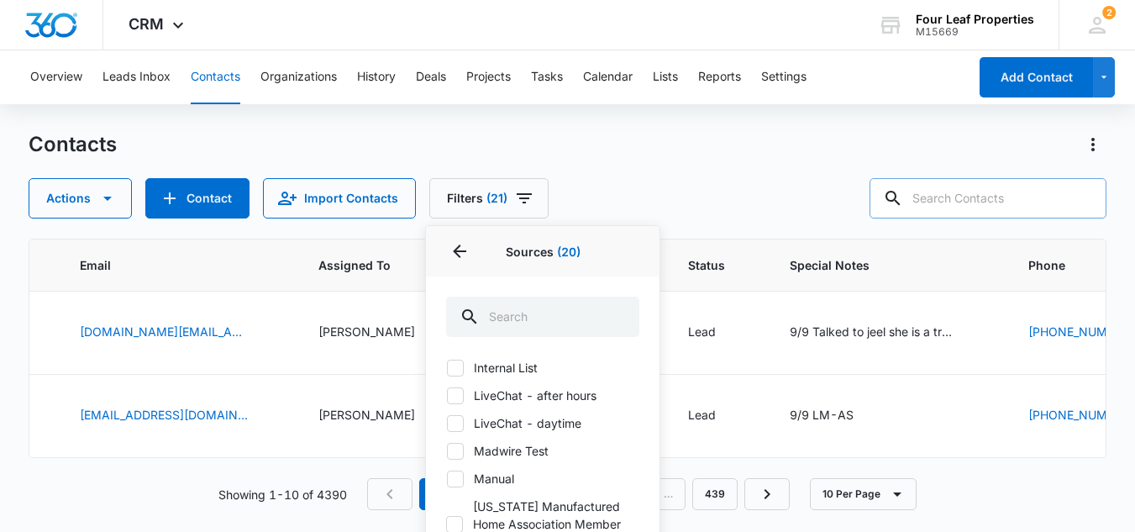
click at [455, 388] on icon at bounding box center [455, 395] width 15 height 15
click at [447, 395] on input "LiveChat - after hours" at bounding box center [446, 395] width 1 height 1
checkbox input "true"
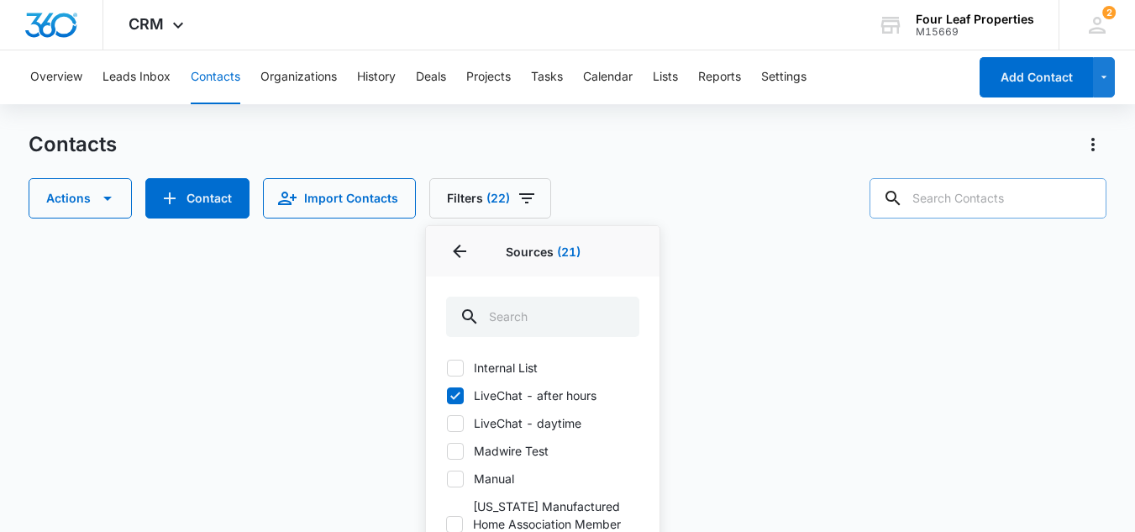
click at [460, 416] on icon at bounding box center [455, 423] width 15 height 15
click at [447, 423] on input "LiveChat - daytime" at bounding box center [446, 423] width 1 height 1
checkbox input "true"
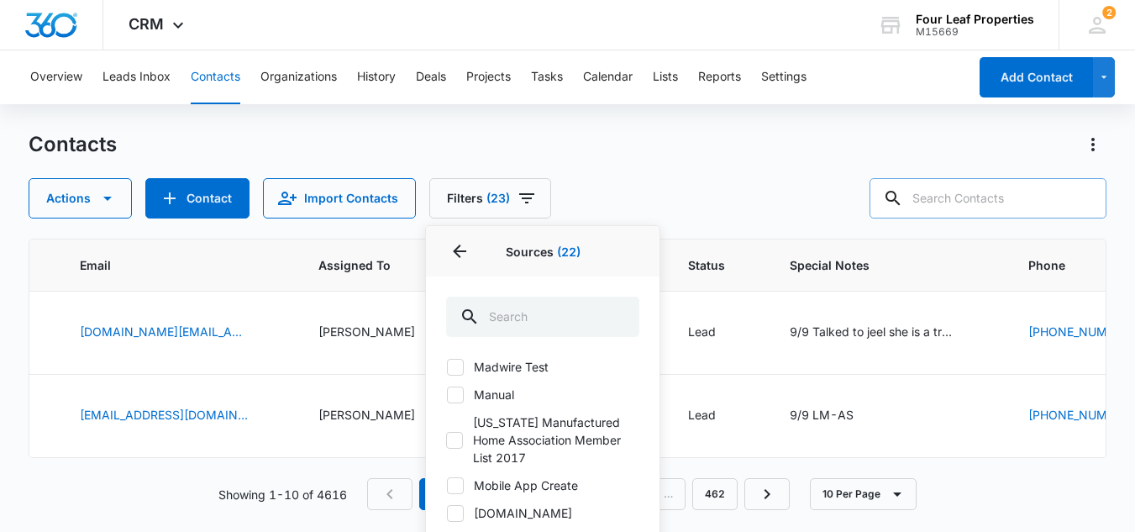
scroll to position [1428, 0]
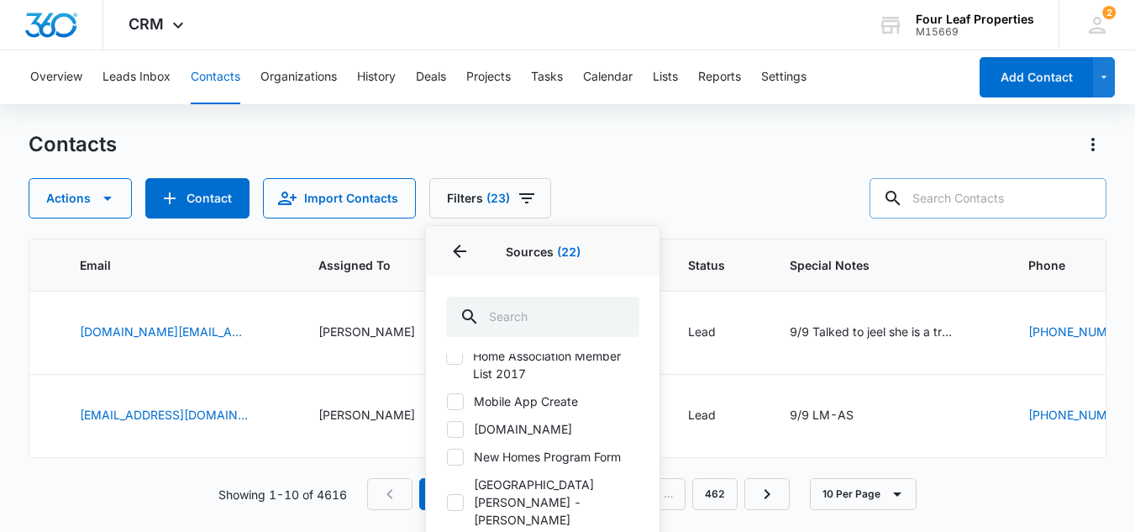
click at [455, 422] on icon at bounding box center [455, 429] width 15 height 15
click at [447, 428] on input "Mobilehome.net" at bounding box center [446, 428] width 1 height 1
checkbox input "true"
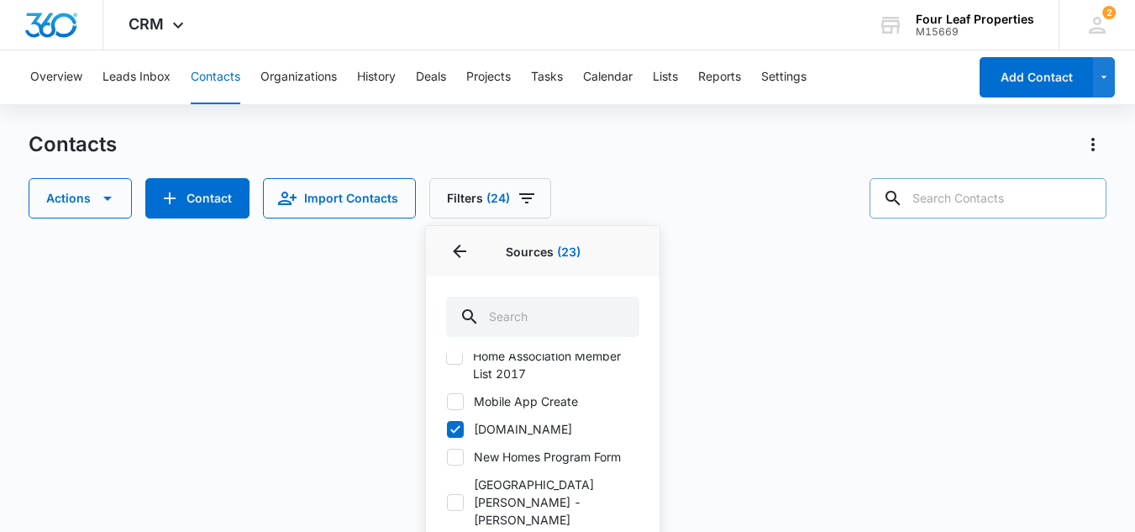
click at [452, 453] on icon at bounding box center [455, 457] width 10 height 8
click at [447, 456] on input "New Homes Program Form" at bounding box center [446, 456] width 1 height 1
checkbox input "true"
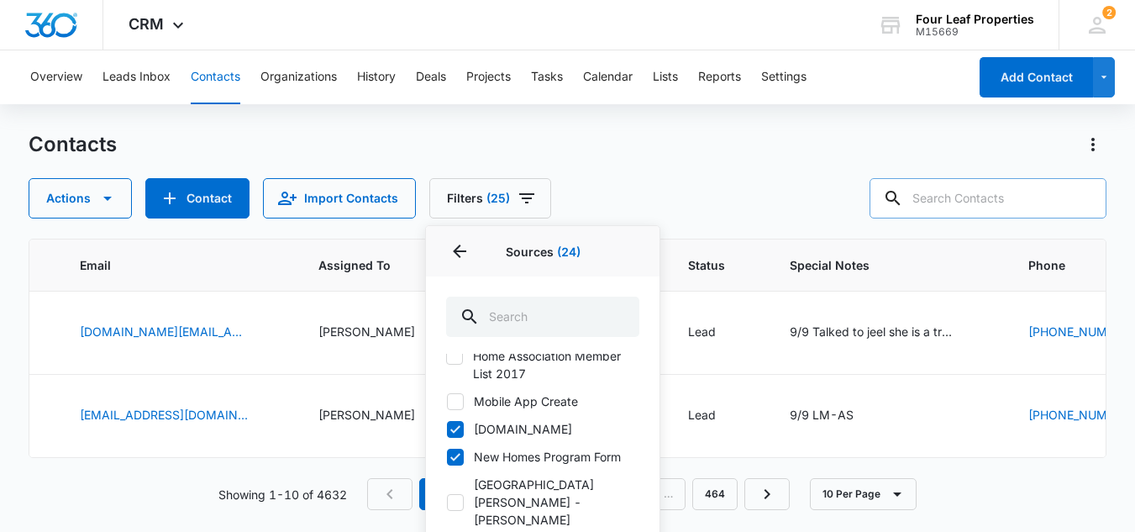
click at [456, 495] on icon at bounding box center [455, 502] width 15 height 15
click at [447, 502] on input "Newburg Meadows - Brookelyn Stockdale" at bounding box center [446, 502] width 1 height 1
checkbox input "true"
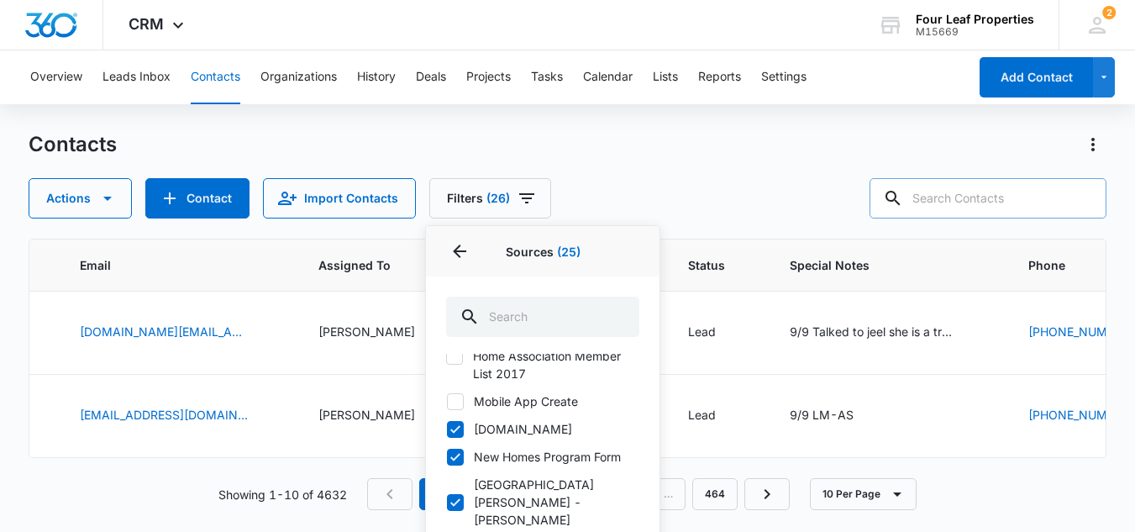
checkbox input "true"
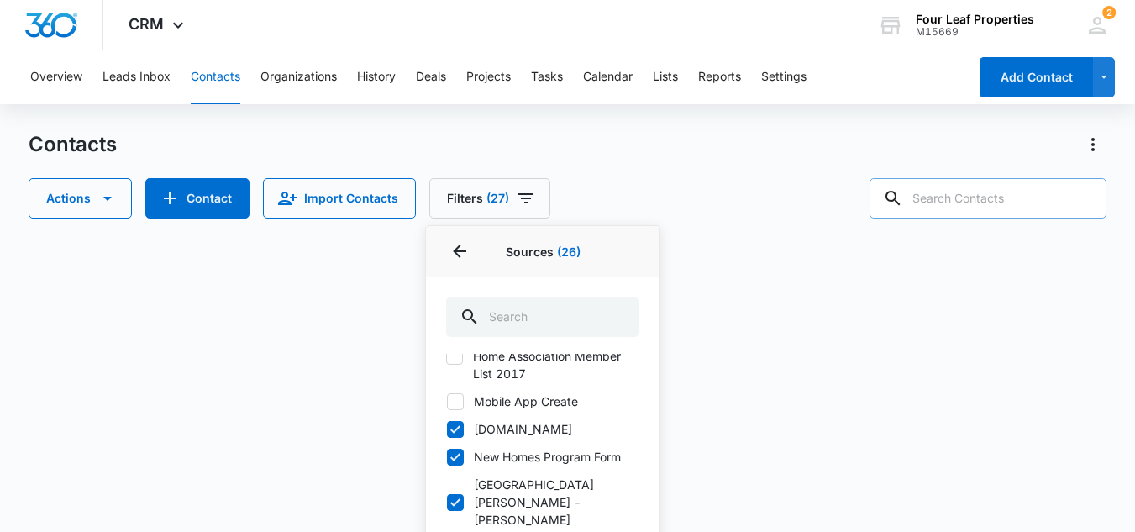
scroll to position [1512, 0]
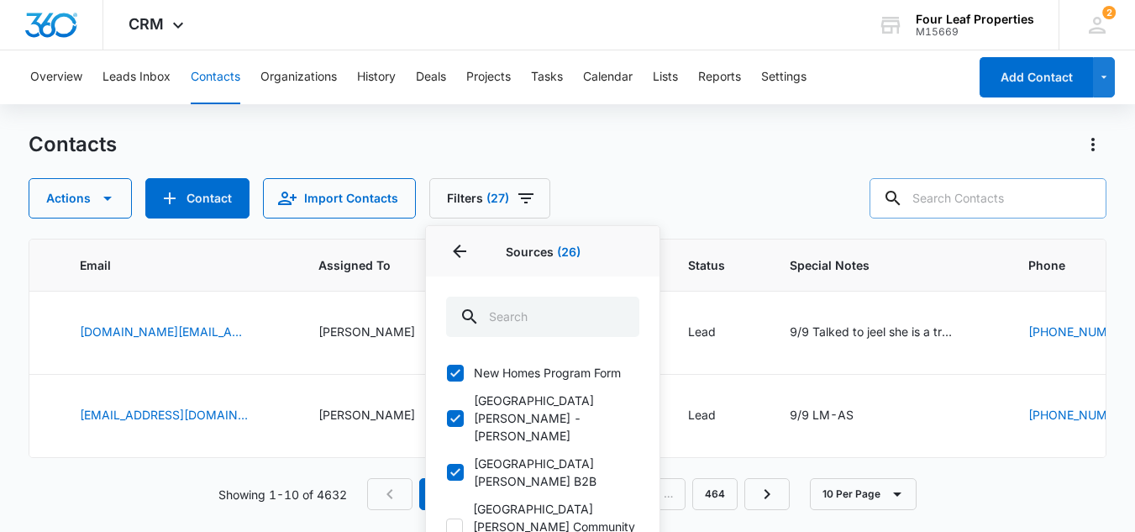
click at [455, 519] on icon at bounding box center [454, 526] width 15 height 15
click at [446, 526] on input "Newburg Meadows Community Page Form" at bounding box center [446, 526] width 0 height 1
checkbox input "true"
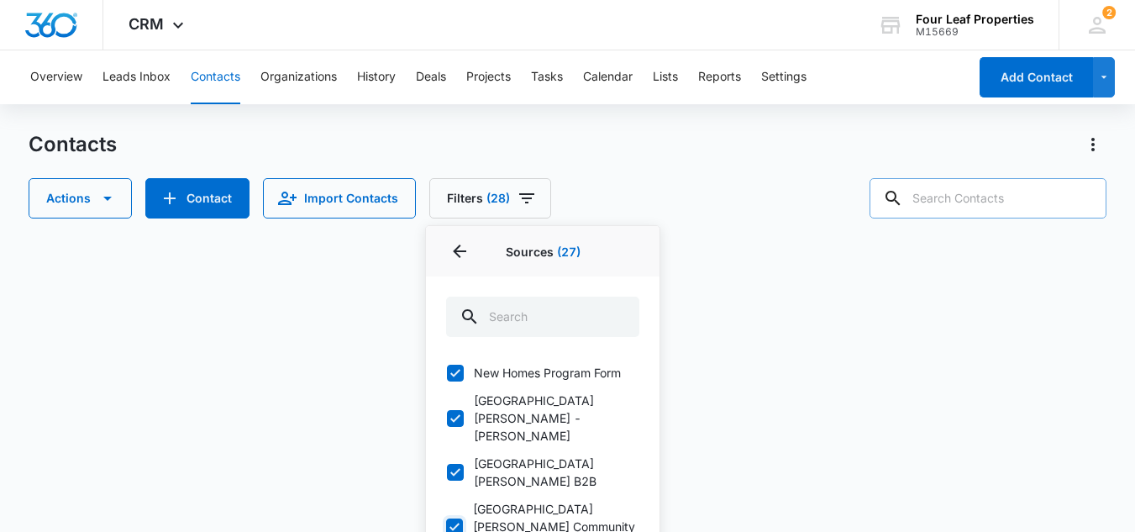
scroll to position [1596, 0]
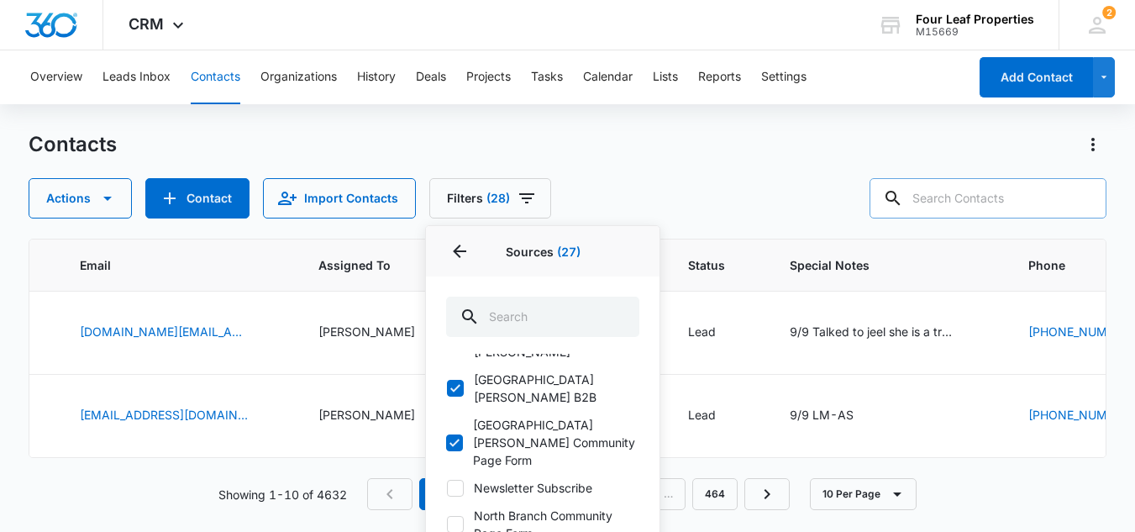
click at [452, 517] on icon at bounding box center [455, 524] width 15 height 15
click at [447, 524] on input "North Branch Community Page Form" at bounding box center [446, 524] width 1 height 1
checkbox input "true"
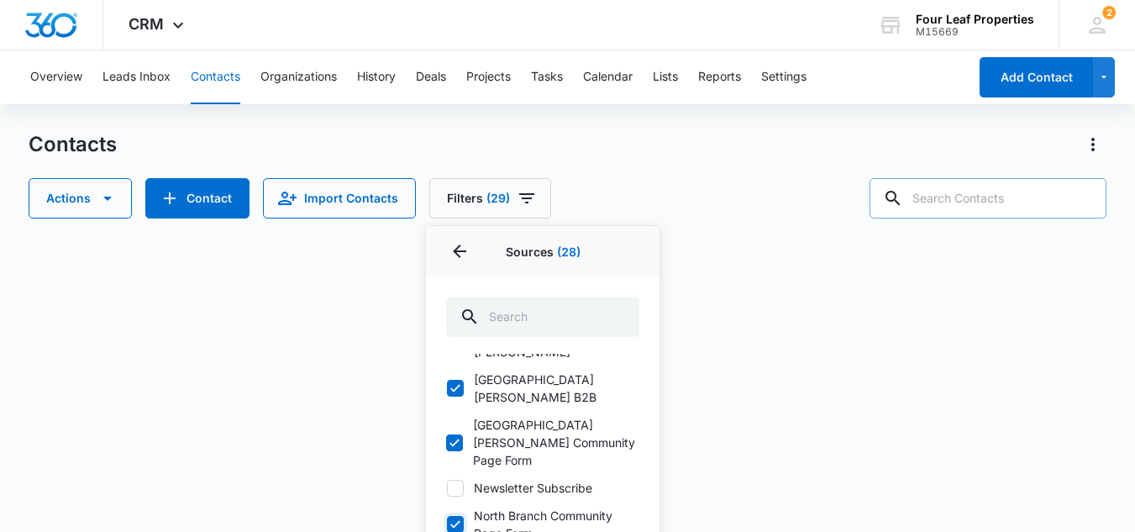
scroll to position [1680, 0]
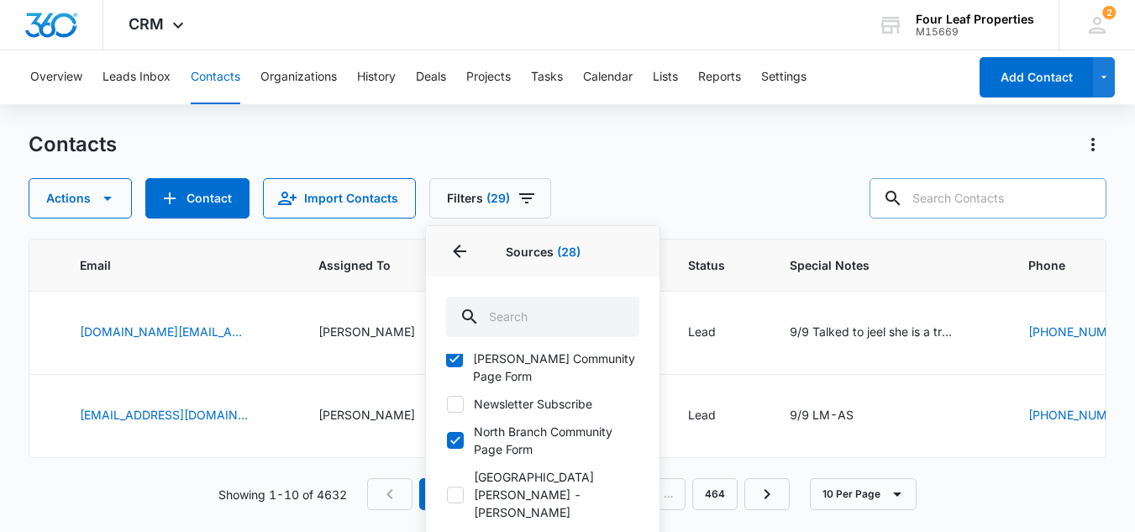
click at [457, 487] on icon at bounding box center [455, 494] width 15 height 15
click at [447, 494] on input "North Branch Meadows - Tammi Lovelady" at bounding box center [446, 494] width 1 height 1
checkbox input "true"
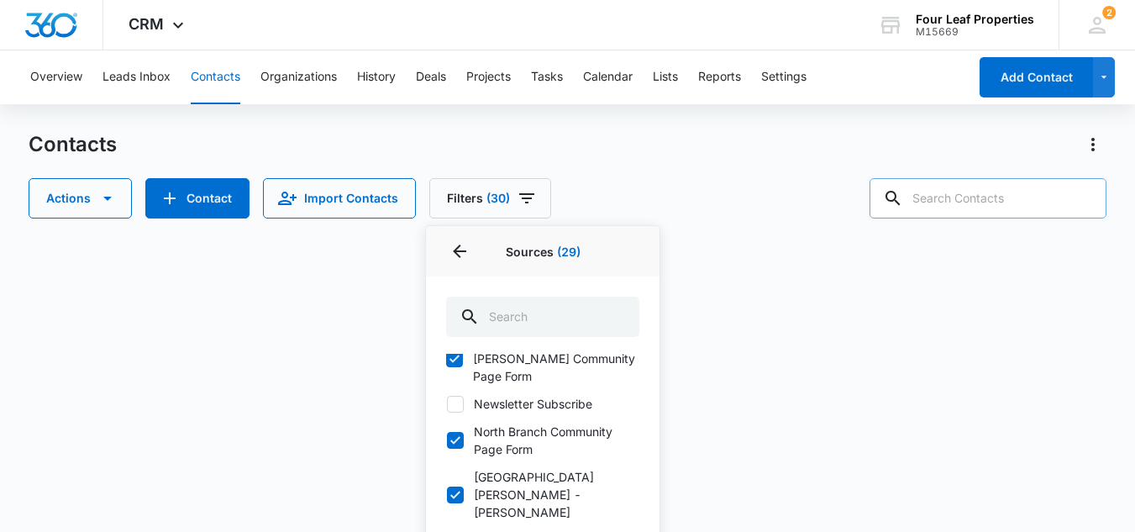
click at [452, 531] on icon at bounding box center [455, 540] width 15 height 15
click at [447, 531] on input "Other" at bounding box center [446, 539] width 1 height 1
checkbox input "true"
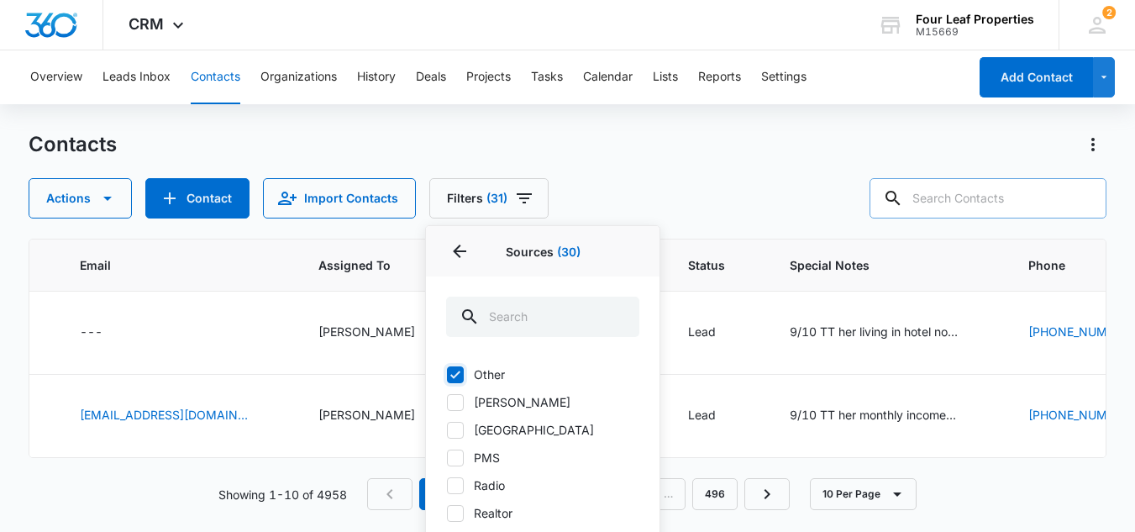
scroll to position [1848, 0]
click at [453, 479] on icon at bounding box center [455, 483] width 10 height 8
click at [447, 482] on input "Radio" at bounding box center [446, 482] width 1 height 1
checkbox input "true"
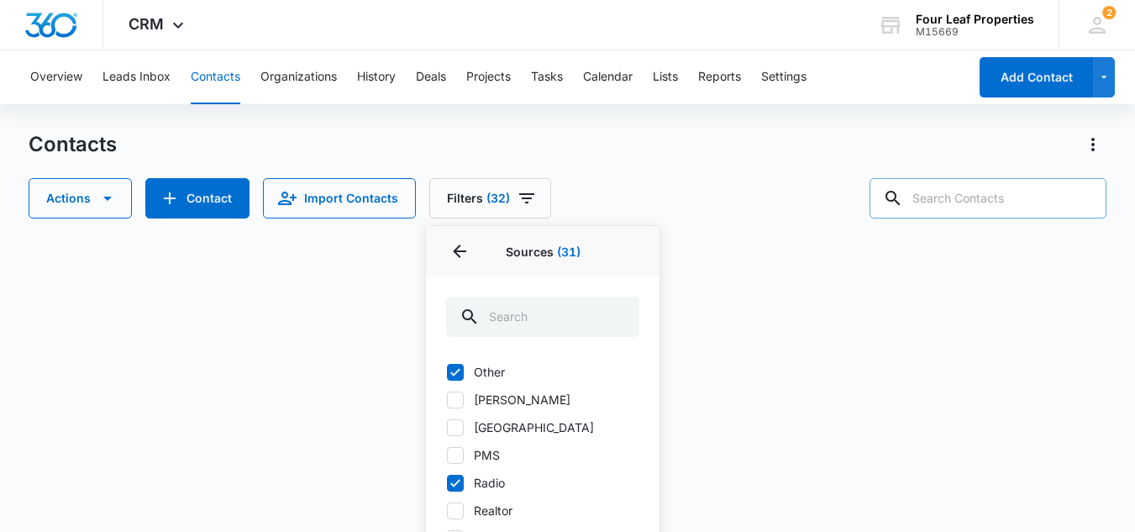
click at [460, 507] on icon at bounding box center [455, 511] width 10 height 8
click at [447, 510] on input "Realtor" at bounding box center [446, 510] width 1 height 1
checkbox input "true"
click at [458, 531] on icon at bounding box center [455, 538] width 15 height 15
click at [447, 531] on input "Referral Form" at bounding box center [446, 538] width 1 height 1
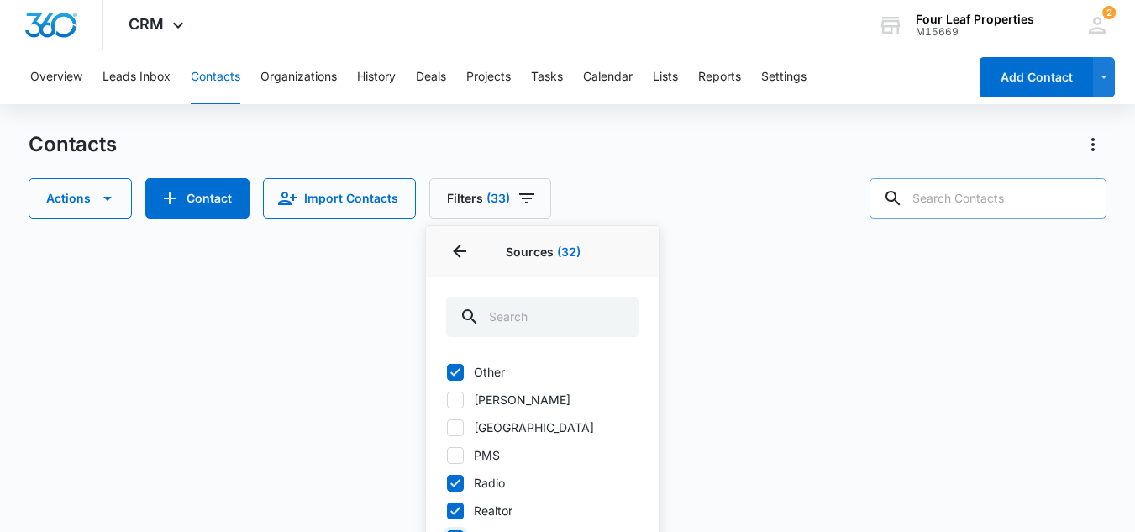
checkbox input "true"
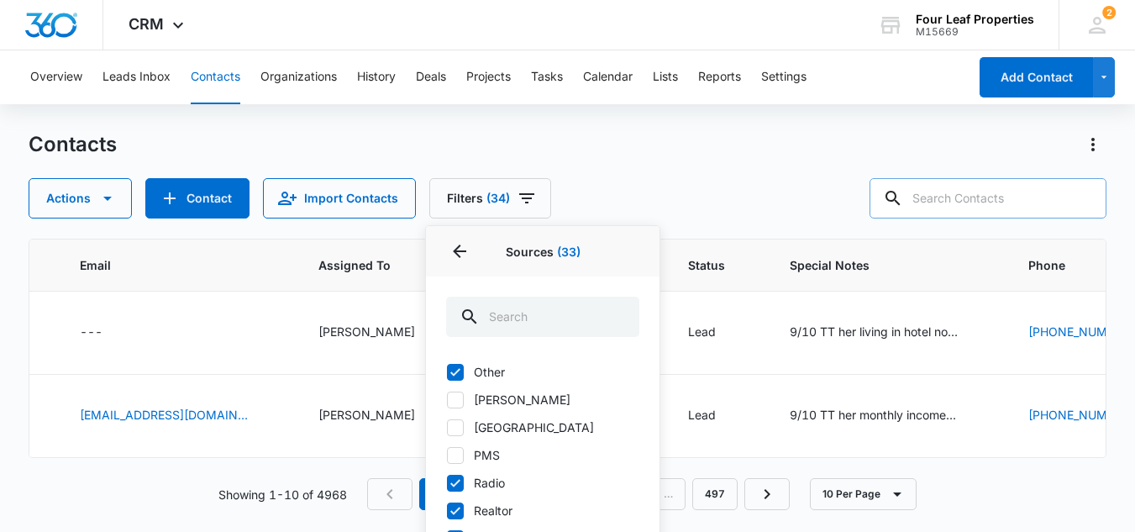
checkbox input "true"
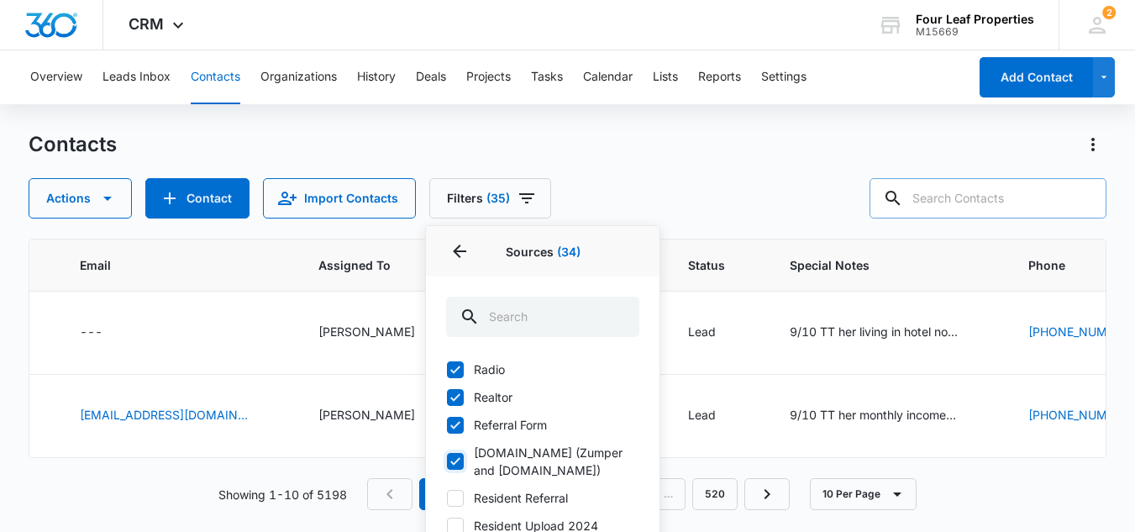
scroll to position [1932, 0]
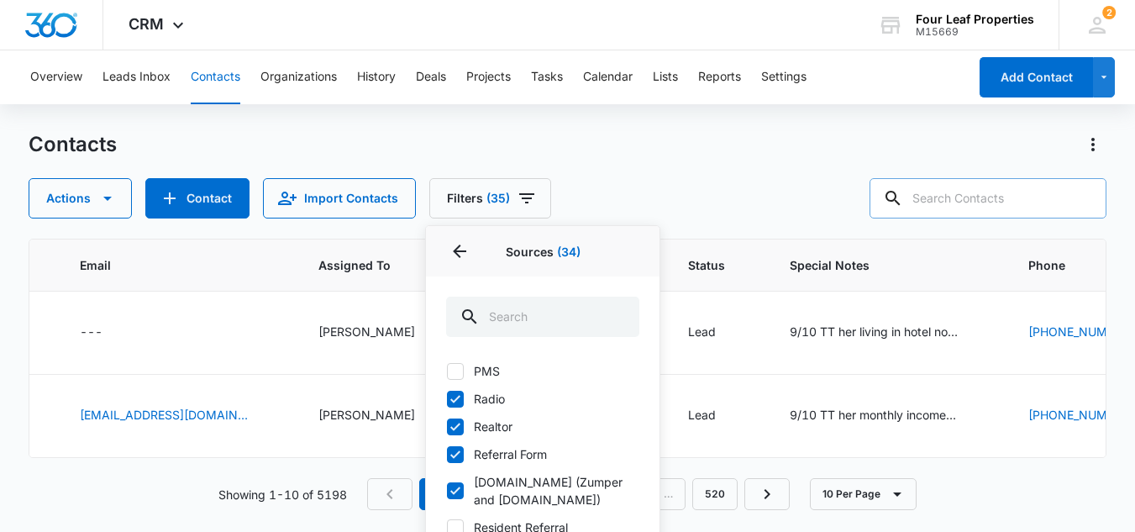
click at [458, 523] on icon at bounding box center [455, 527] width 10 height 8
click at [447, 527] on input "Resident Referral" at bounding box center [446, 527] width 1 height 1
checkbox input "true"
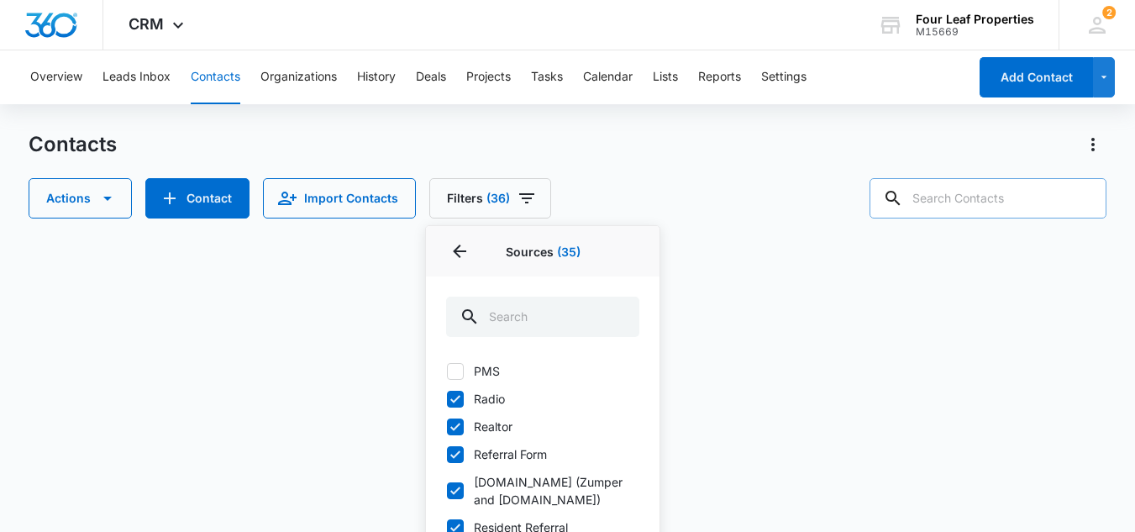
checkbox input "true"
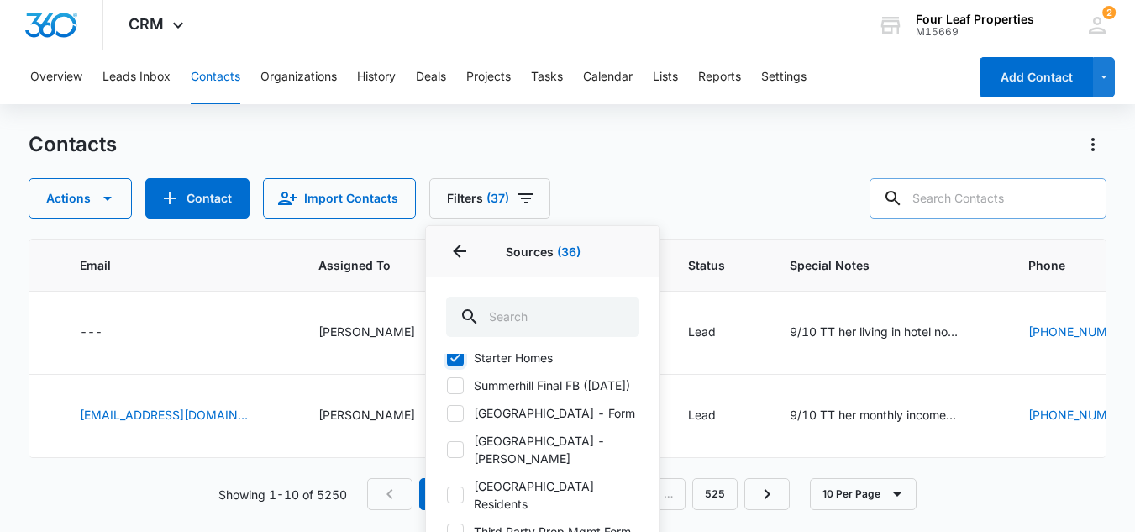
scroll to position [2184, 0]
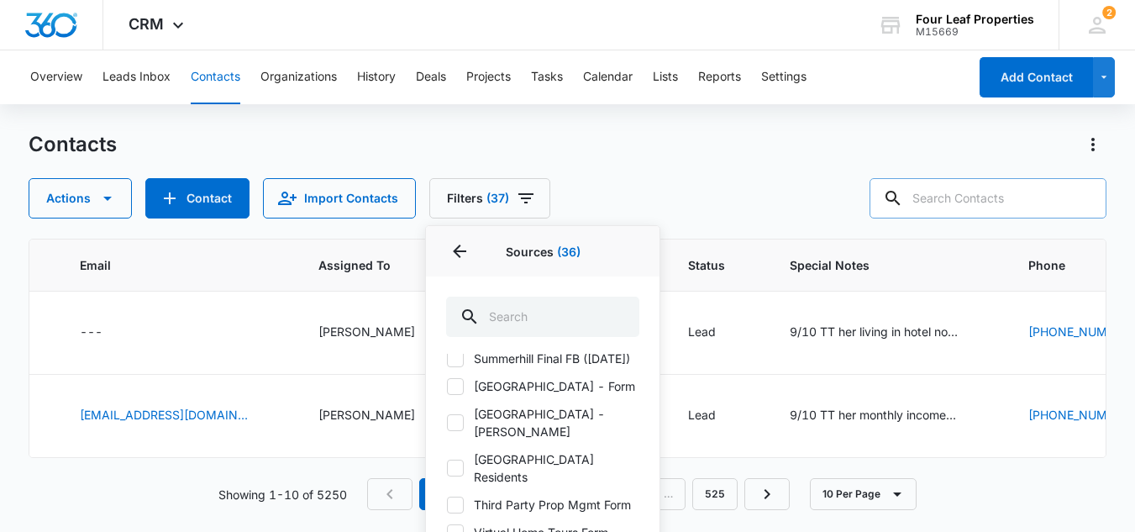
click at [454, 525] on icon at bounding box center [455, 532] width 15 height 15
click at [447, 531] on input "Virtual Home Tours Form" at bounding box center [446, 532] width 1 height 1
checkbox input "true"
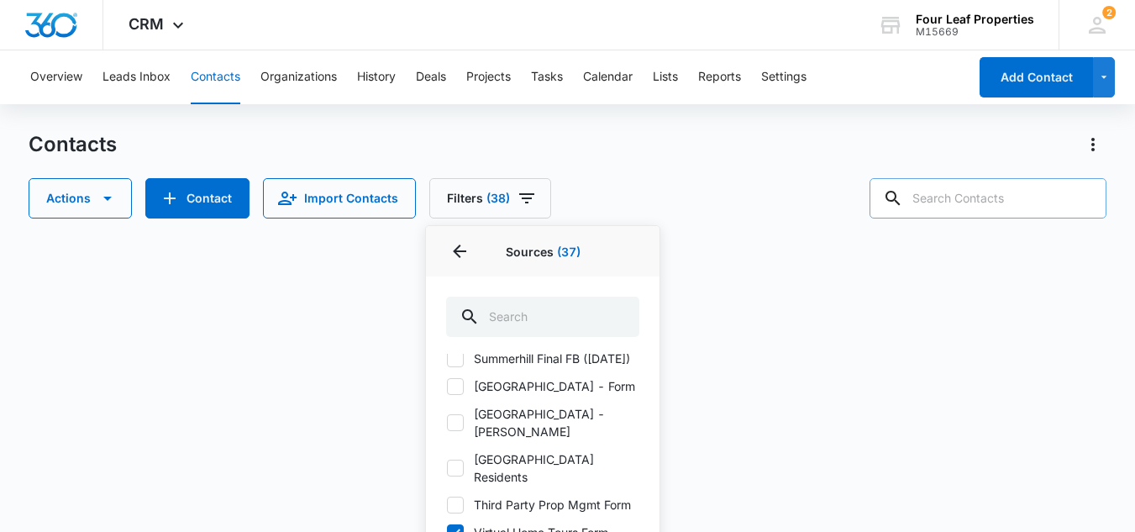
drag, startPoint x: 458, startPoint y: 491, endPoint x: 528, endPoint y: 476, distance: 72.2
checkbox input "true"
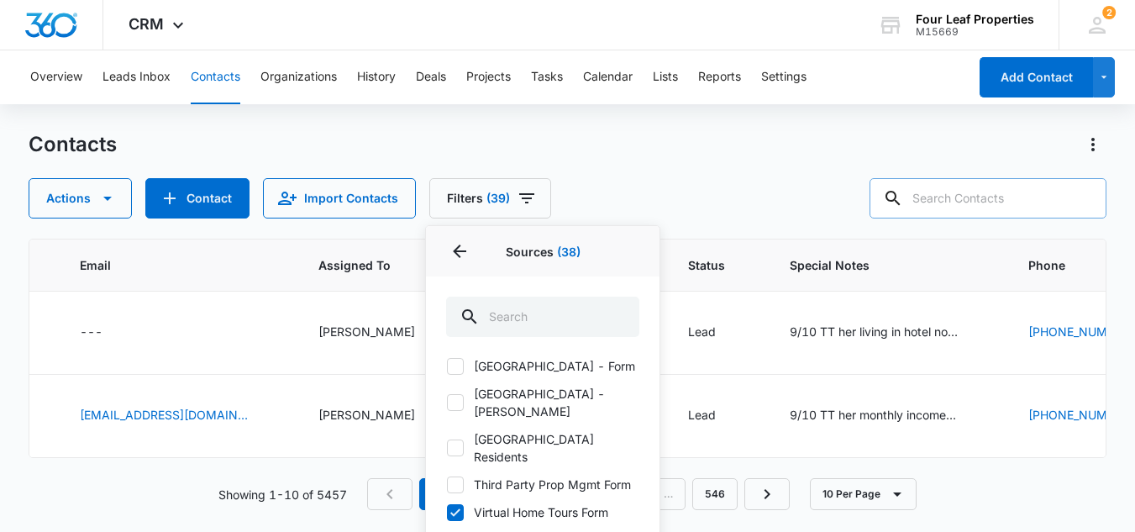
checkbox input "true"
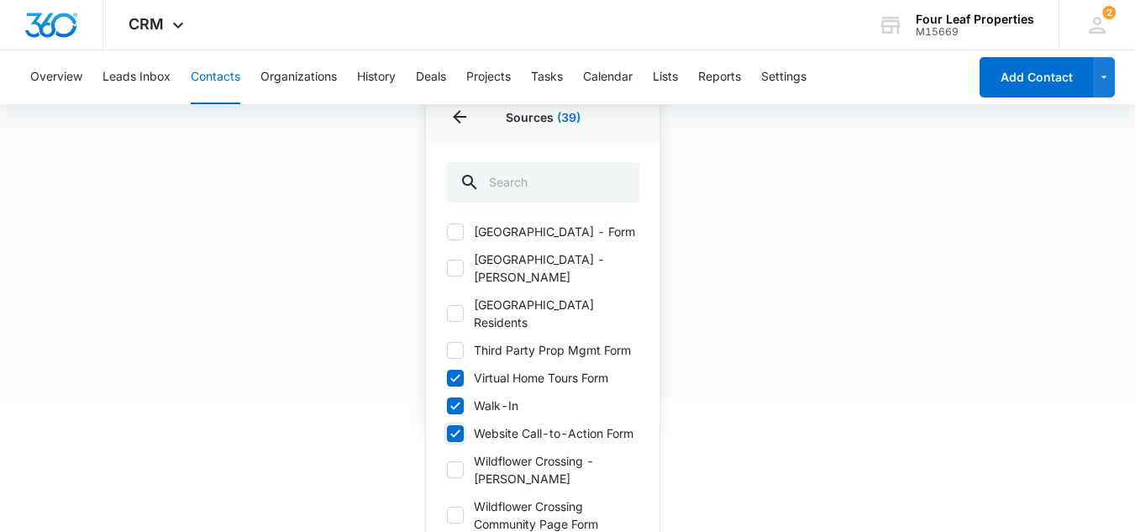
scroll to position [159, 0]
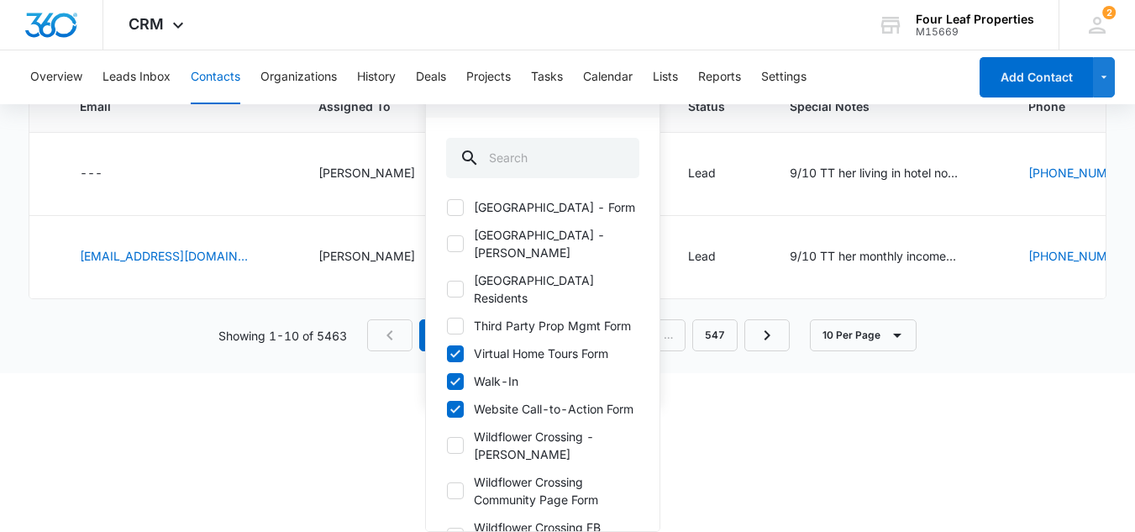
click at [460, 438] on icon at bounding box center [455, 445] width 15 height 15
click at [447, 445] on input "Wildflower Crossing - Sarah Smith" at bounding box center [446, 445] width 1 height 1
checkbox input "true"
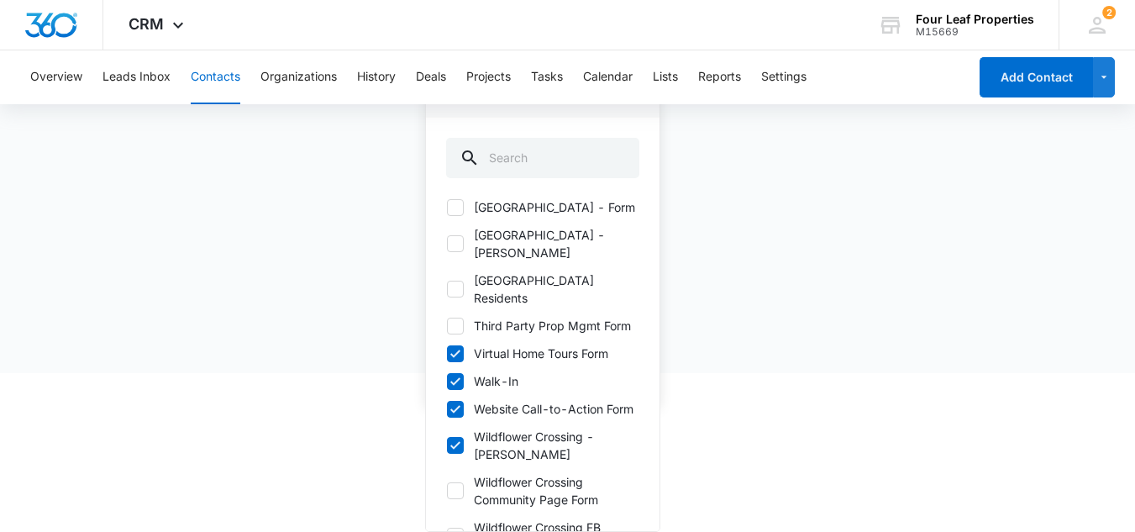
click at [459, 483] on icon at bounding box center [455, 490] width 15 height 15
click at [447, 491] on input "Wildflower Crossing Community Page Form" at bounding box center [446, 491] width 1 height 1
checkbox input "true"
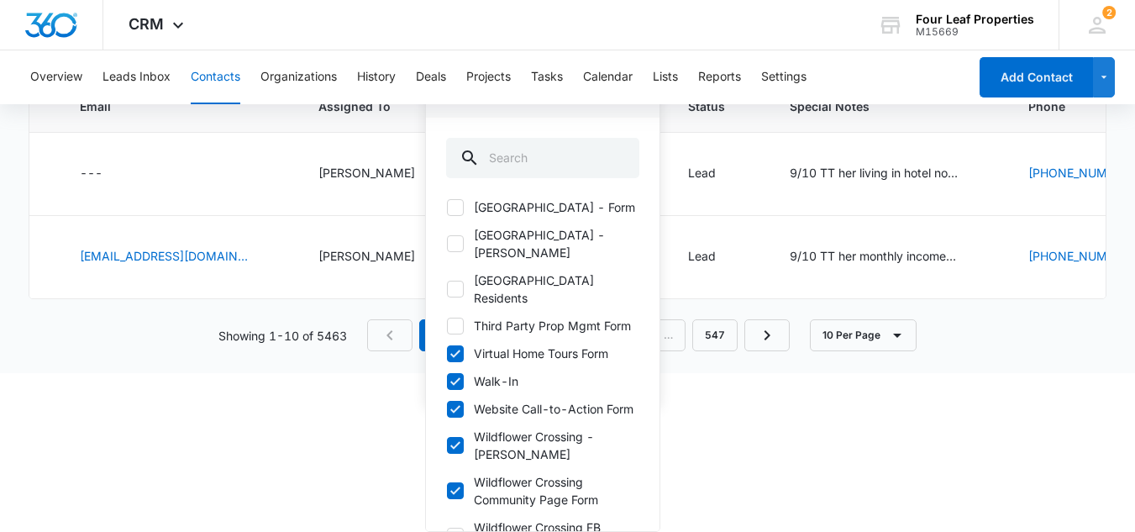
click at [458, 531] on icon at bounding box center [455, 536] width 10 height 8
click at [447, 531] on input "Wildflower Crossing FB 3/30/21)" at bounding box center [446, 536] width 1 height 1
checkbox input "true"
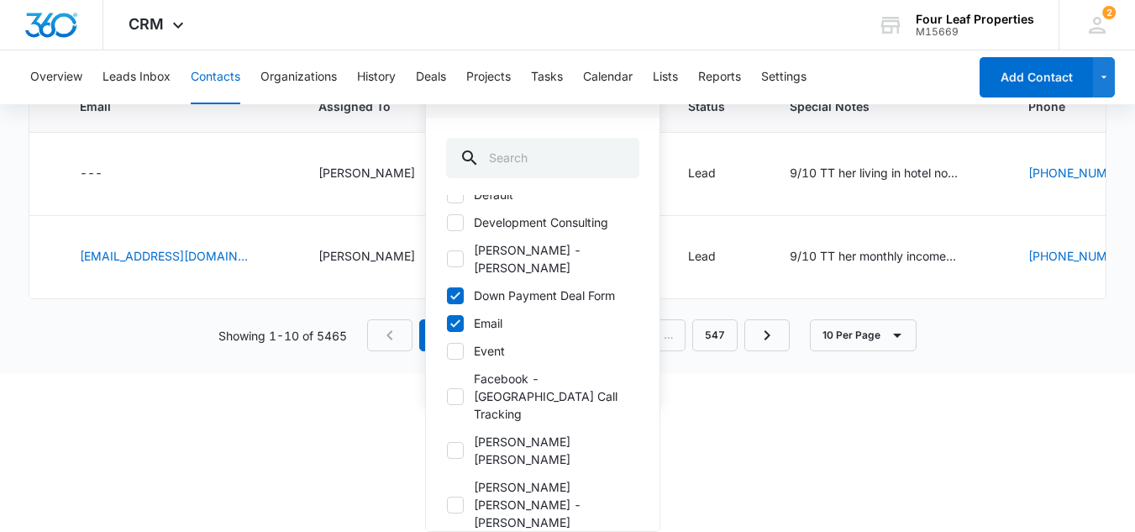
scroll to position [672, 0]
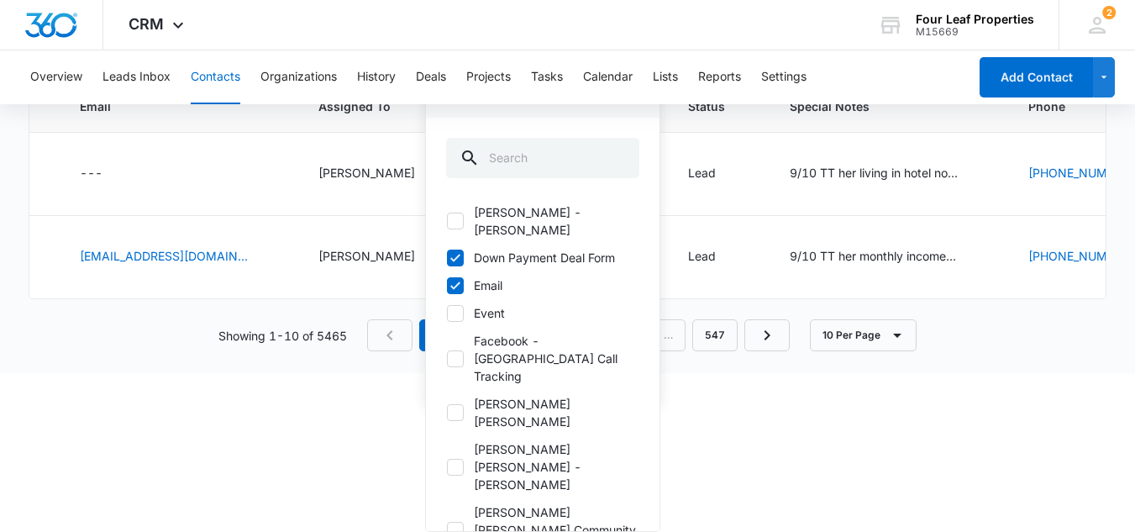
click at [452, 405] on icon at bounding box center [455, 412] width 15 height 15
click at [447, 413] on input "Fannin Meadows" at bounding box center [446, 413] width 1 height 1
checkbox input "true"
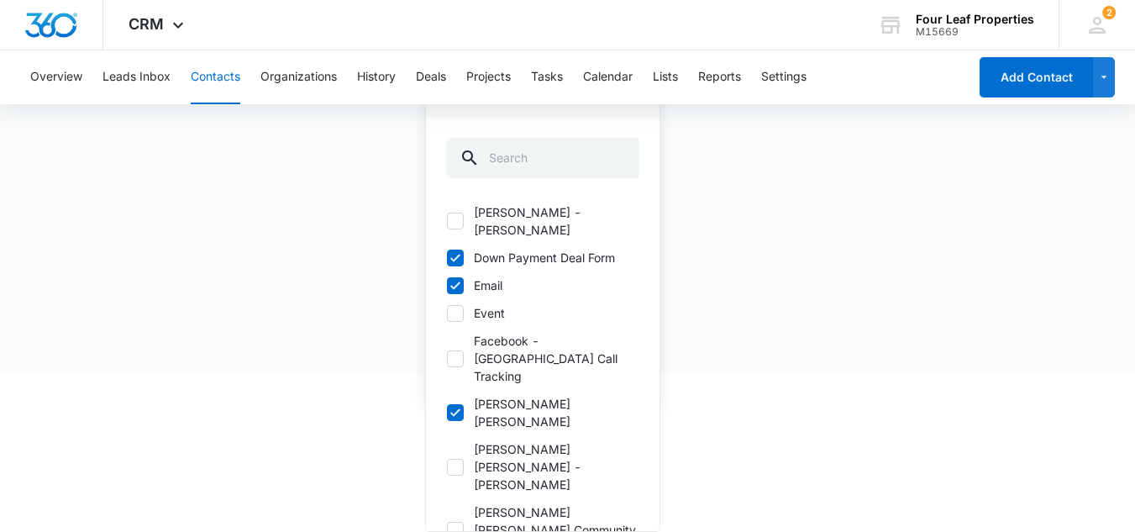
click at [455, 463] on icon at bounding box center [455, 467] width 10 height 8
click at [447, 466] on input "Fannin Meadows - Lisa Augustus" at bounding box center [446, 466] width 1 height 1
checkbox input "true"
click at [456, 407] on icon at bounding box center [455, 412] width 15 height 15
click at [447, 413] on input "Fannin Meadows" at bounding box center [446, 413] width 1 height 1
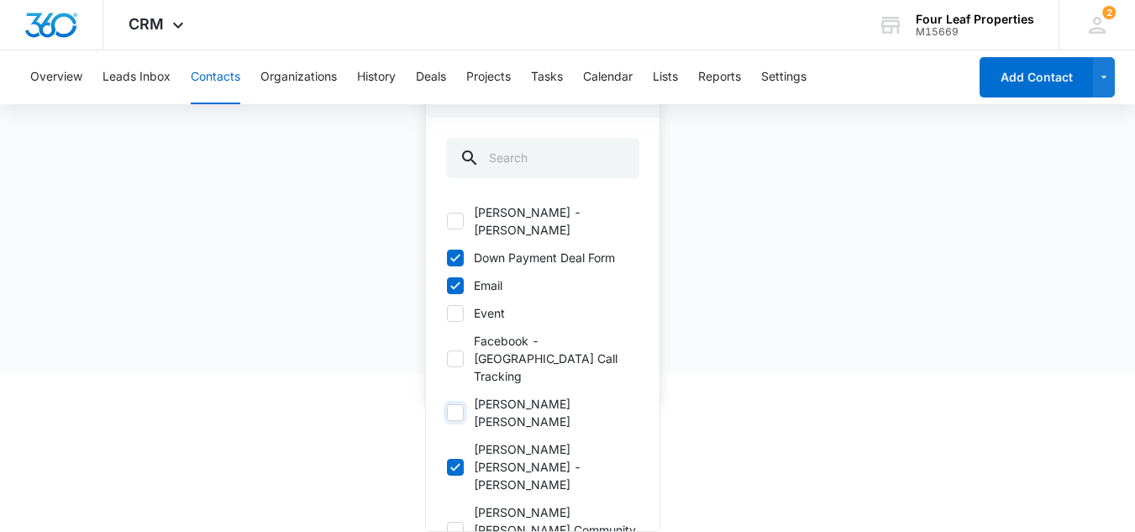
checkbox input "false"
click at [460, 460] on icon at bounding box center [455, 467] width 15 height 15
click at [447, 466] on input "Fannin Meadows - Lisa Augustus" at bounding box center [446, 466] width 1 height 1
checkbox input "false"
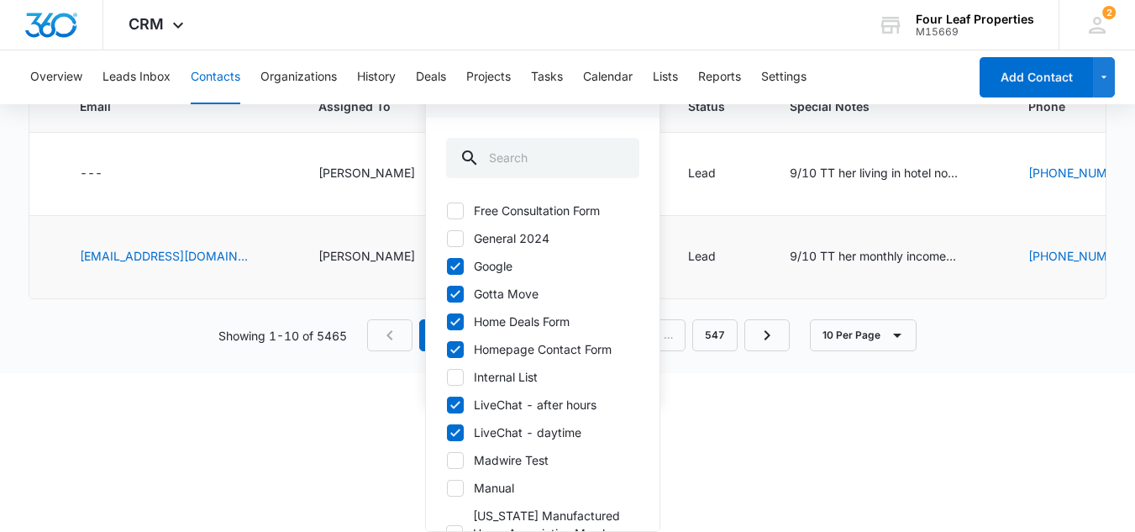
scroll to position [0, 0]
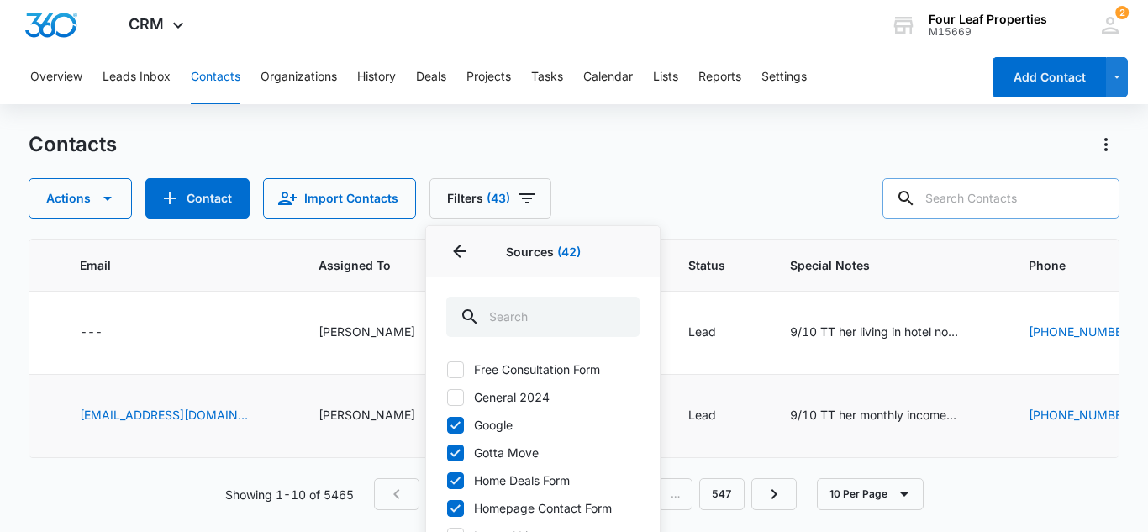
click at [826, 437] on html "CRM Apps Reputation Websites Forms CRM Email Social Shop Payments POS Content A…" at bounding box center [574, 266] width 1148 height 532
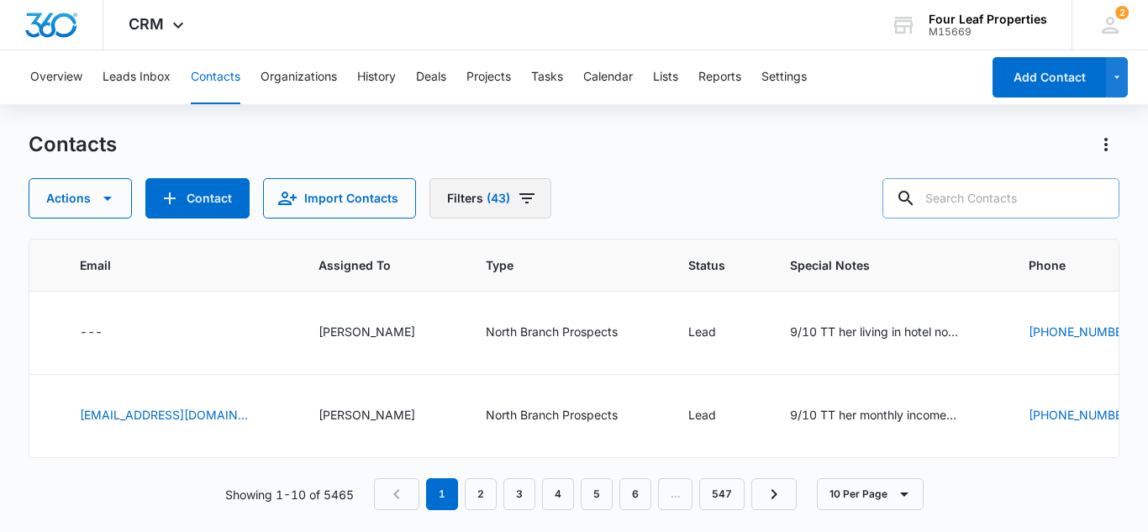
click at [524, 197] on icon "Filters" at bounding box center [527, 198] width 20 height 20
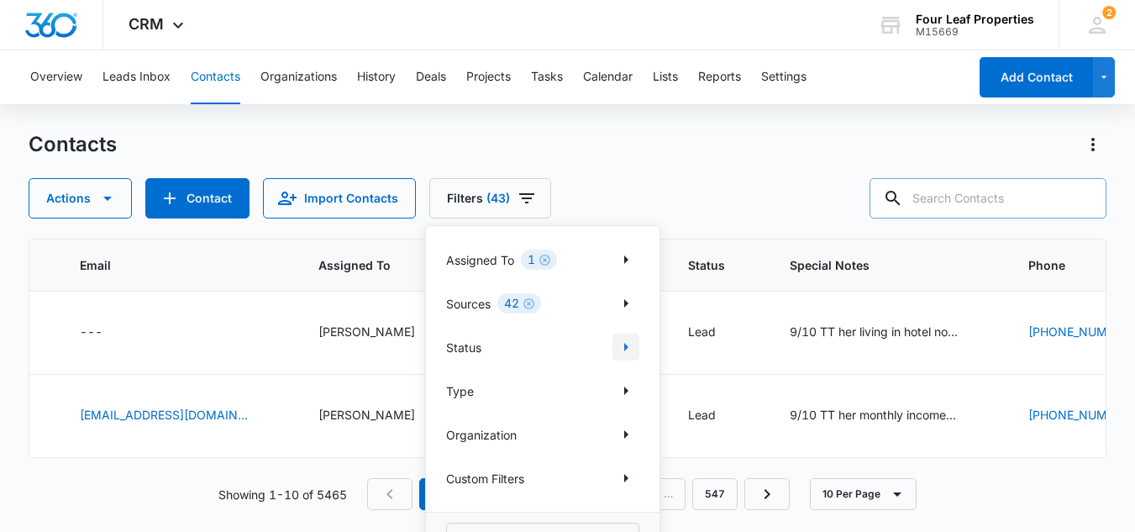
click at [626, 347] on icon "Show Status filters" at bounding box center [626, 347] width 4 height 8
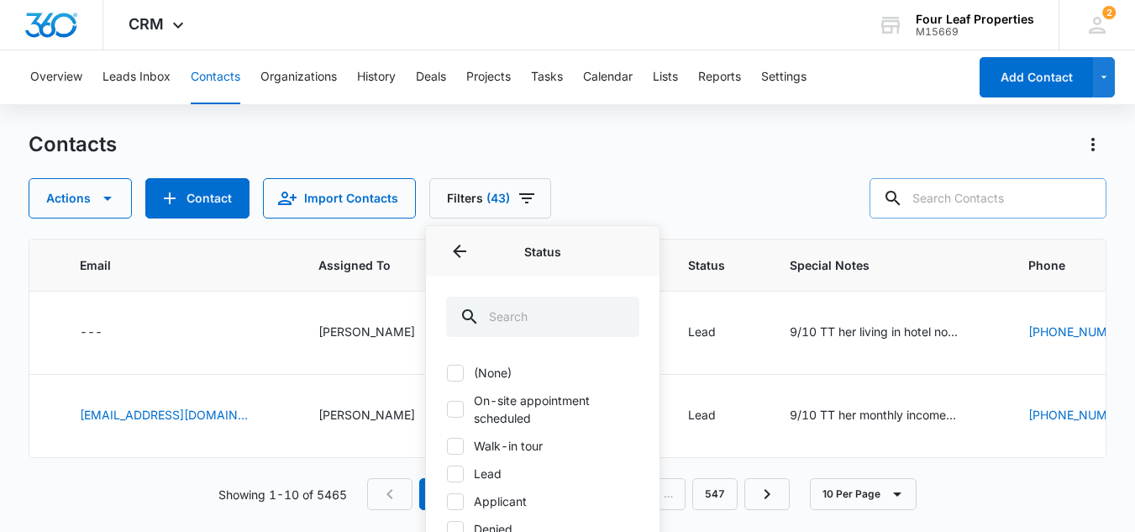
click at [458, 406] on icon at bounding box center [455, 409] width 15 height 15
click at [447, 409] on input "On-site appointment scheduled" at bounding box center [446, 409] width 1 height 1
checkbox input "true"
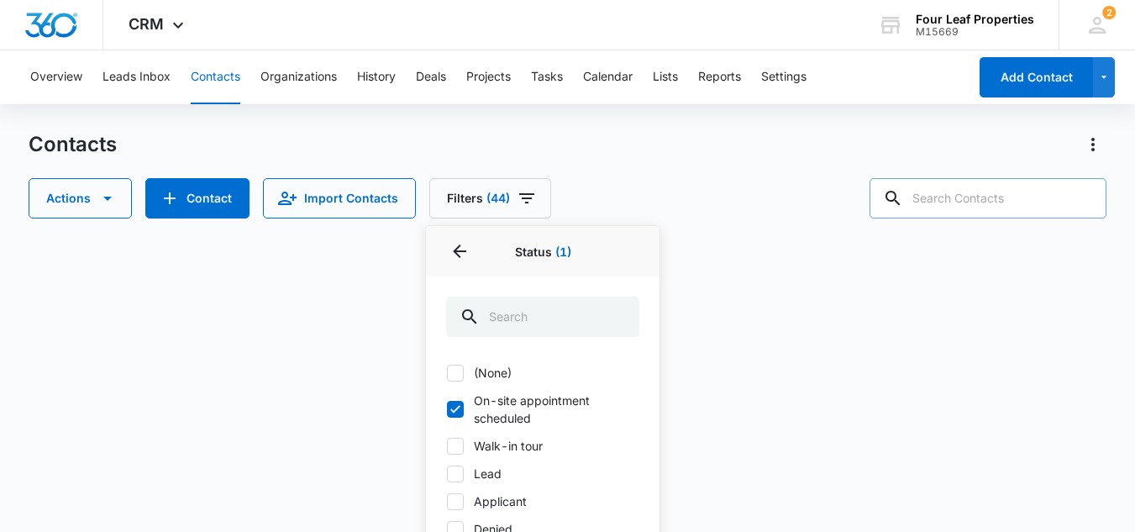
drag, startPoint x: 450, startPoint y: 445, endPoint x: 464, endPoint y: 476, distance: 33.1
click at [450, 447] on icon at bounding box center [455, 446] width 15 height 15
click at [447, 446] on input "Walk-in tour" at bounding box center [446, 445] width 1 height 1
checkbox input "true"
drag, startPoint x: 454, startPoint y: 476, endPoint x: 455, endPoint y: 496, distance: 19.4
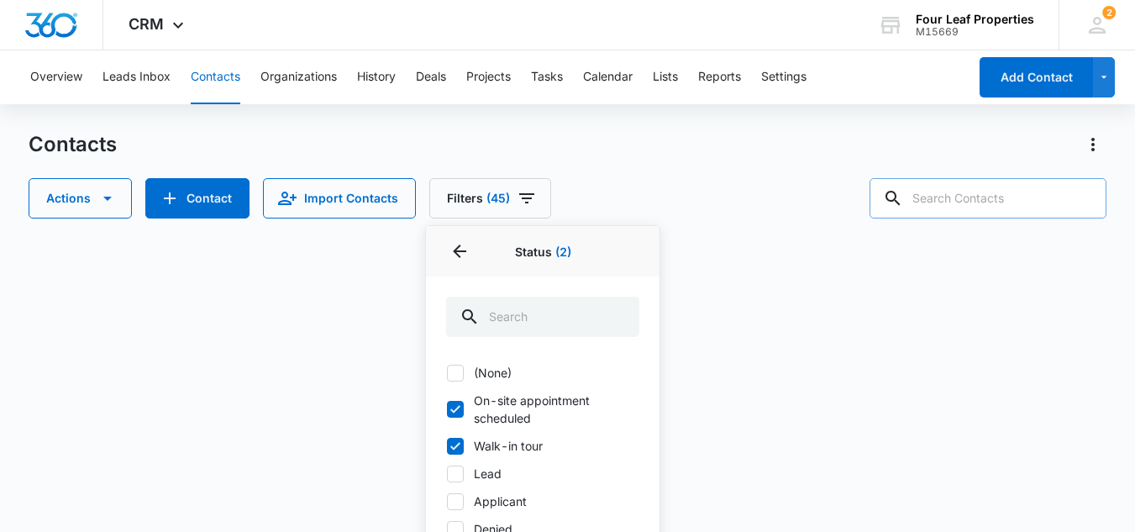
click at [453, 476] on icon at bounding box center [455, 474] width 10 height 8
click at [447, 474] on input "Lead" at bounding box center [446, 473] width 1 height 1
checkbox input "true"
drag, startPoint x: 449, startPoint y: 502, endPoint x: 521, endPoint y: 479, distance: 75.2
click at [450, 502] on icon at bounding box center [455, 501] width 15 height 15
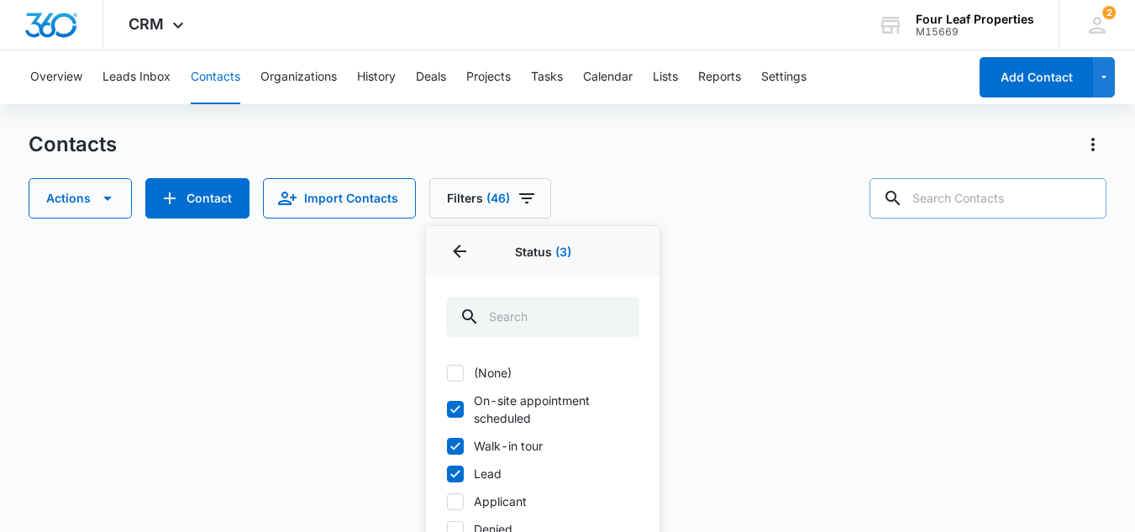
click at [447, 502] on input "Applicant" at bounding box center [446, 501] width 1 height 1
checkbox input "true"
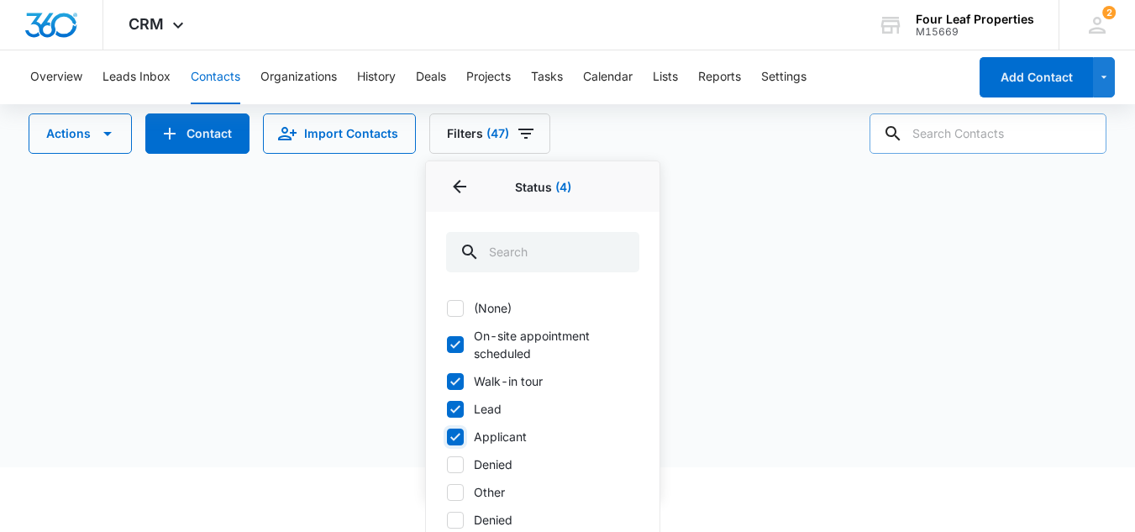
scroll to position [92, 0]
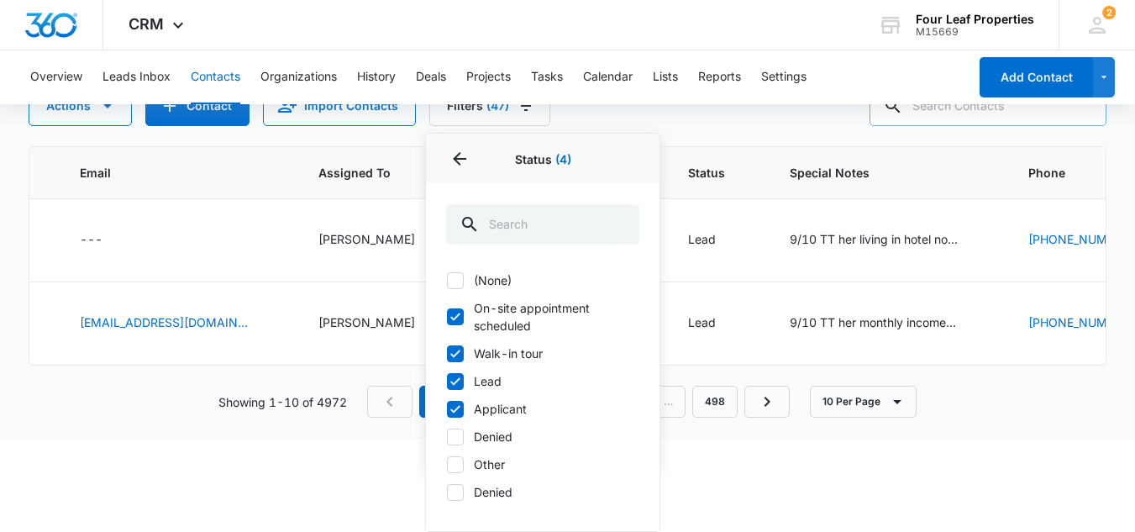
click at [455, 433] on icon at bounding box center [455, 436] width 15 height 15
click at [447, 436] on input "Denied" at bounding box center [446, 436] width 1 height 1
checkbox input "true"
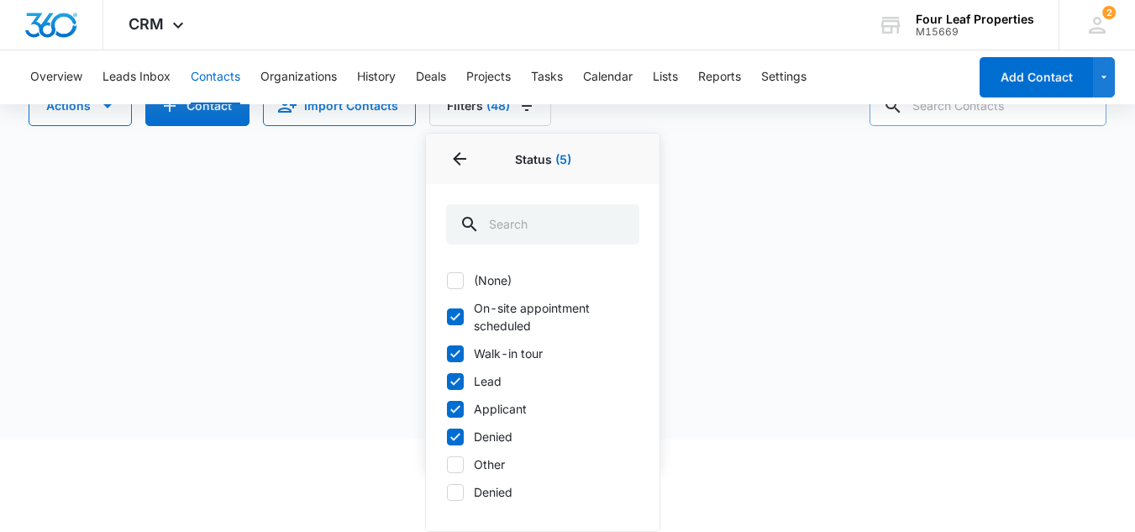
click at [457, 466] on icon at bounding box center [455, 464] width 15 height 15
click at [447, 465] on input "Other" at bounding box center [446, 464] width 1 height 1
checkbox input "true"
click at [761, 241] on div "Loading" at bounding box center [568, 272] width 1078 height 252
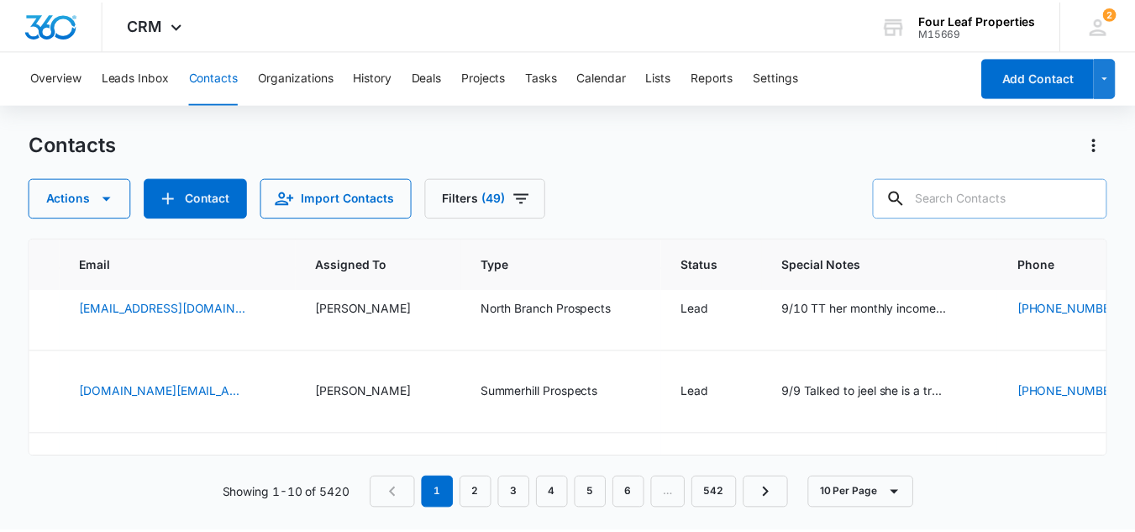
scroll to position [0, 853]
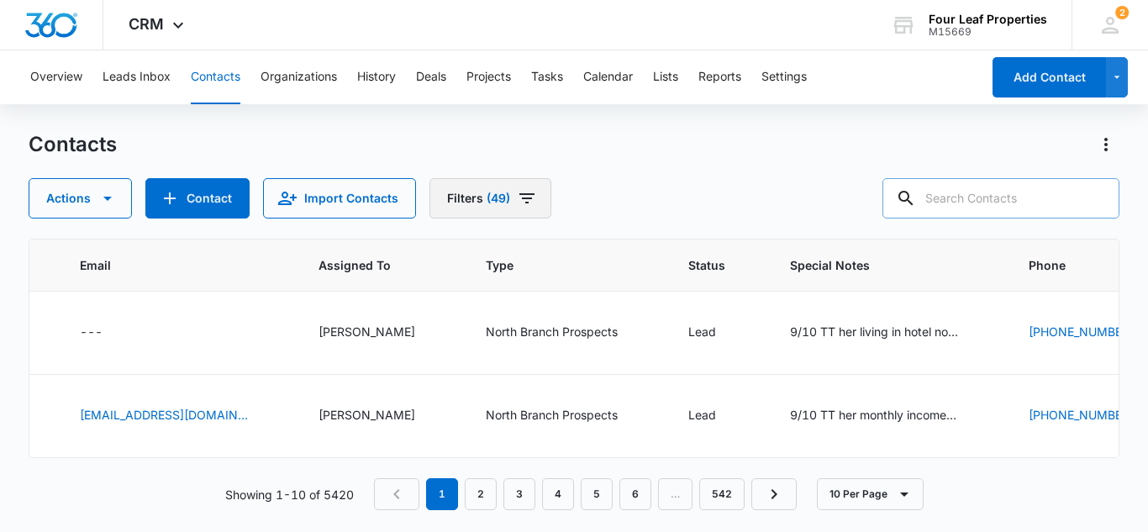
click at [523, 194] on icon "Filters" at bounding box center [526, 198] width 15 height 10
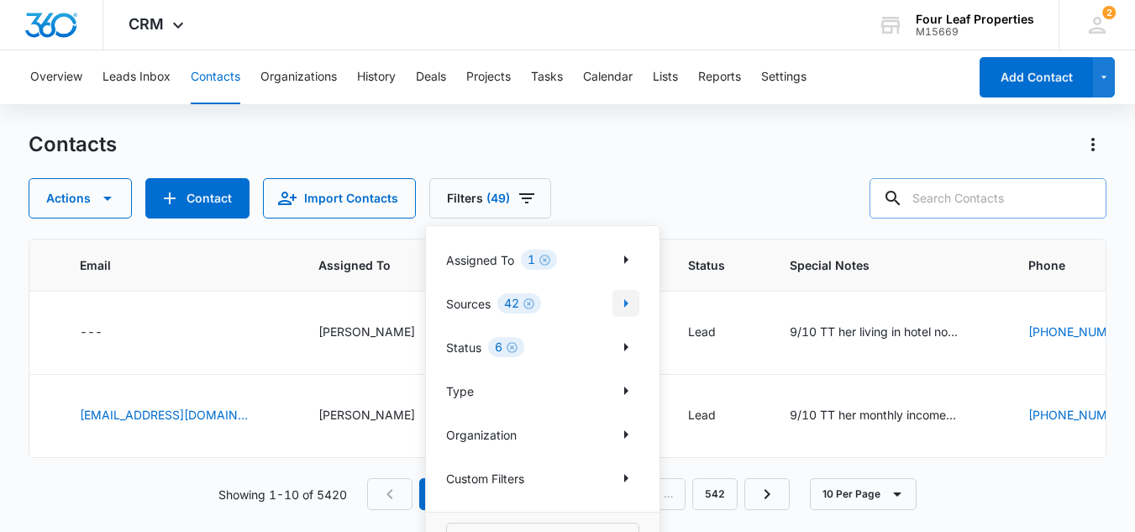
click at [628, 302] on icon "Show Sources filters" at bounding box center [626, 303] width 4 height 8
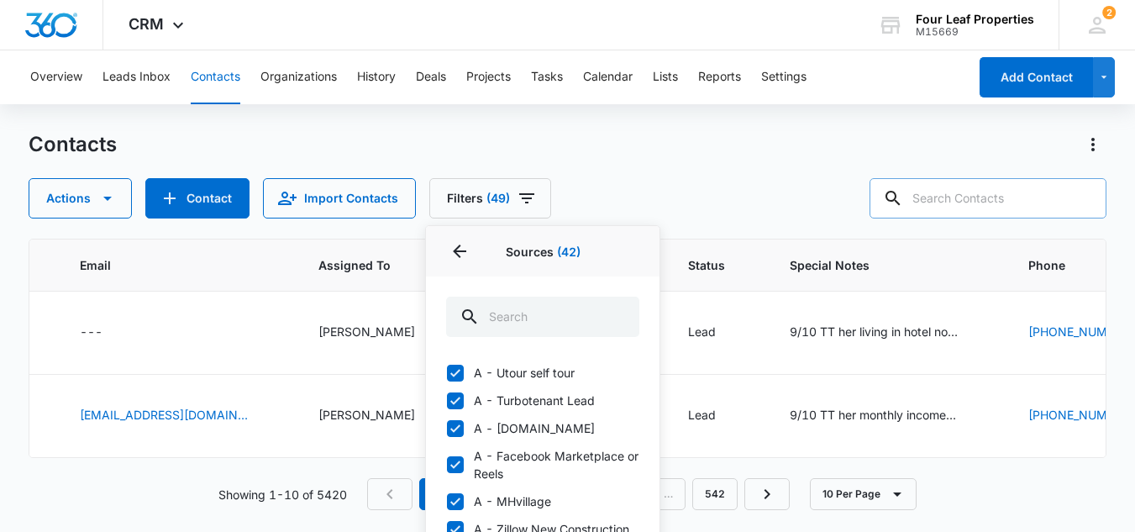
scroll to position [84, 0]
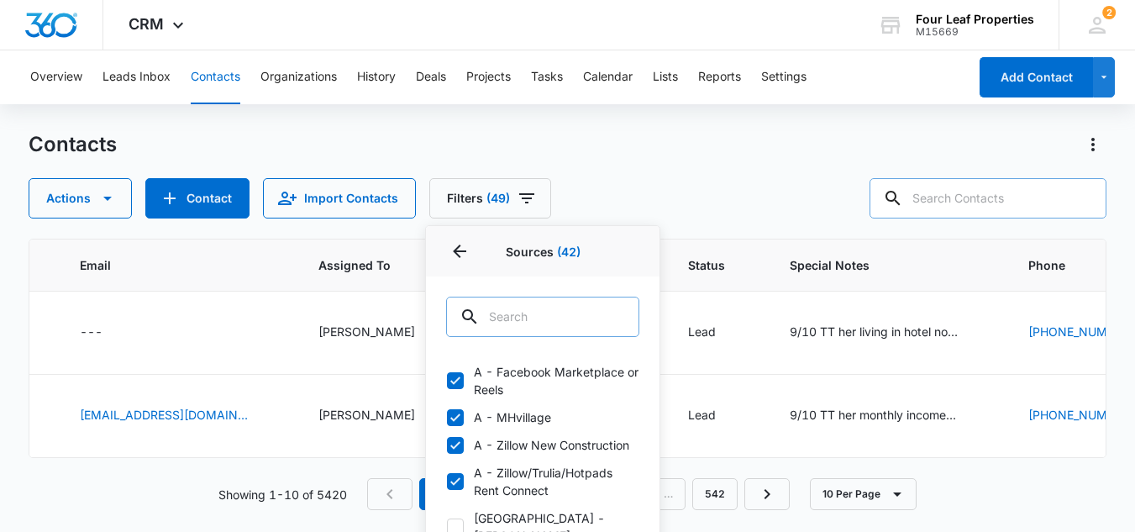
click at [505, 322] on input "text" at bounding box center [542, 317] width 193 height 40
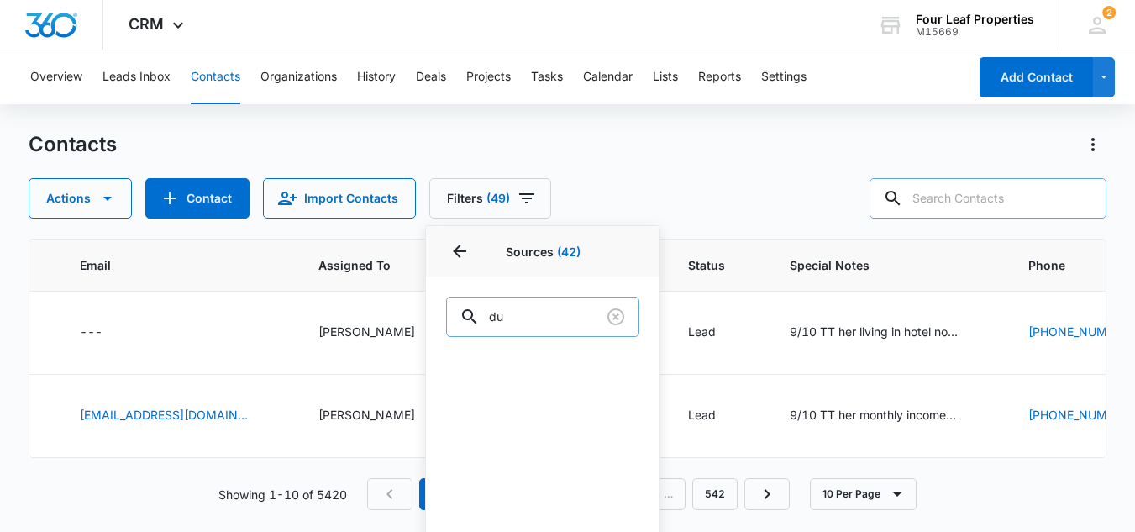
type input "d"
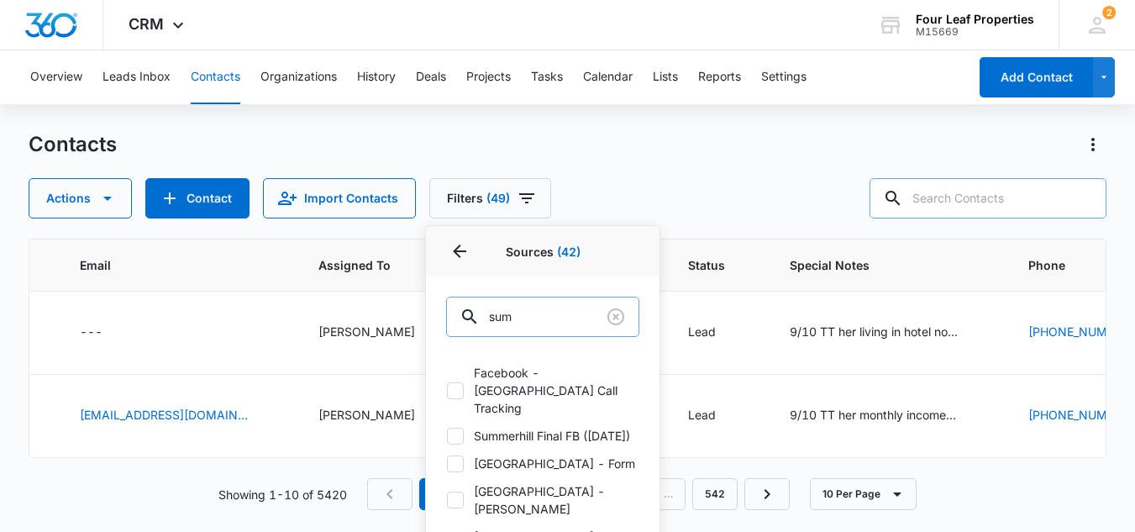
type input "summ"
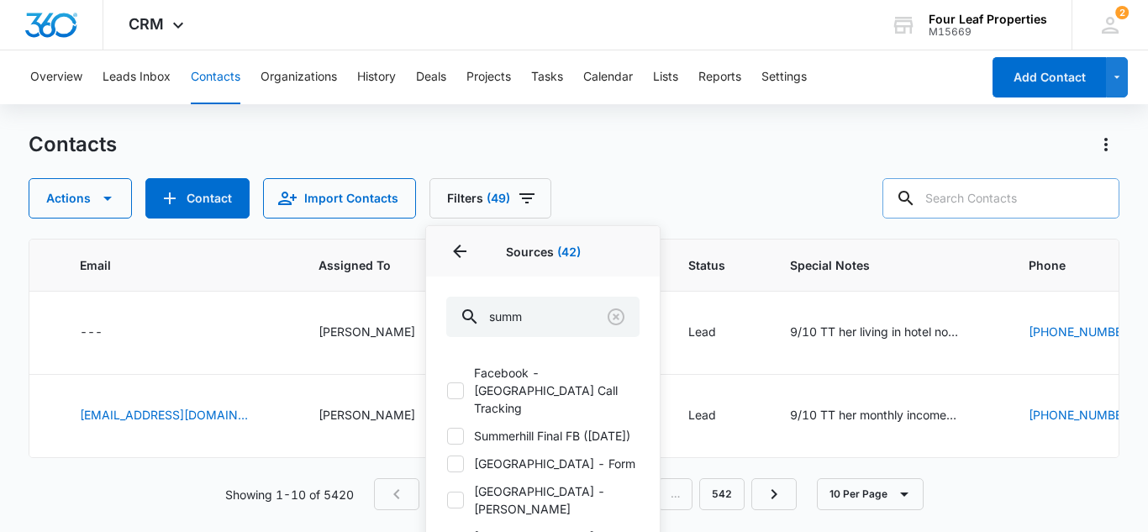
click at [782, 128] on div "Overview Leads Inbox Contacts Organizations History Deals Projects Tasks Calend…" at bounding box center [574, 290] width 1148 height 480
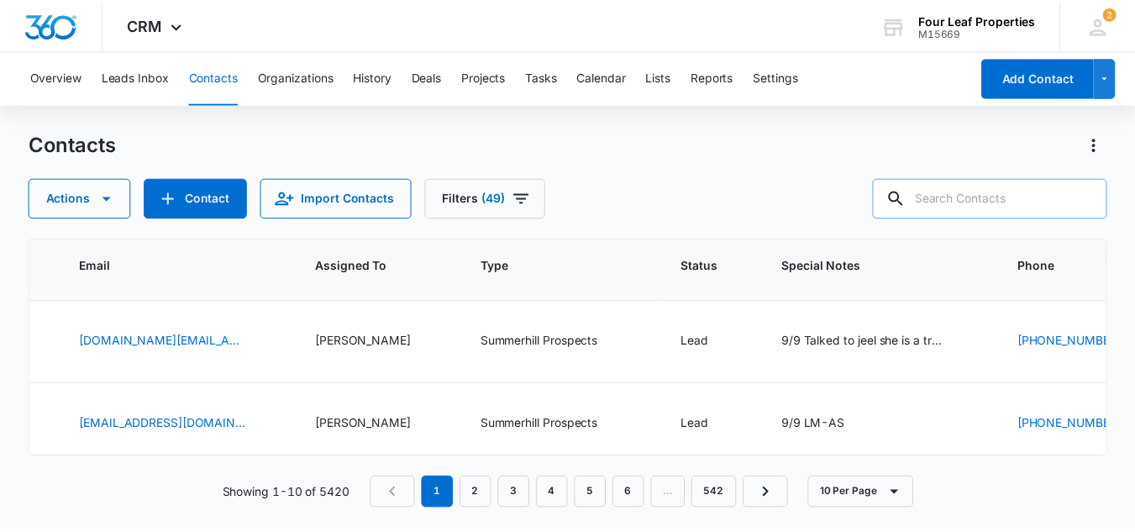
scroll to position [168, 853]
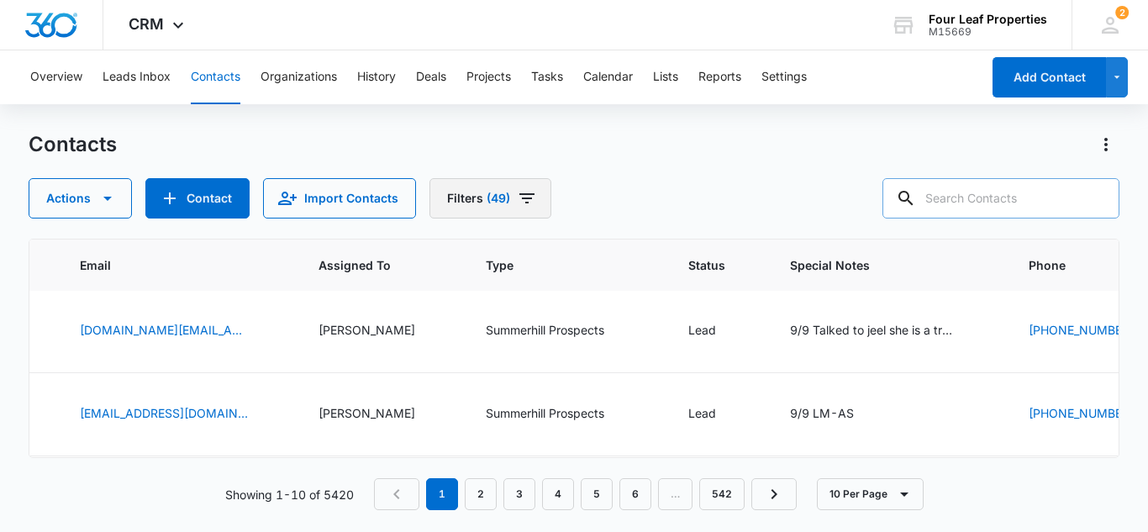
click at [528, 199] on icon "Filters" at bounding box center [527, 198] width 20 height 20
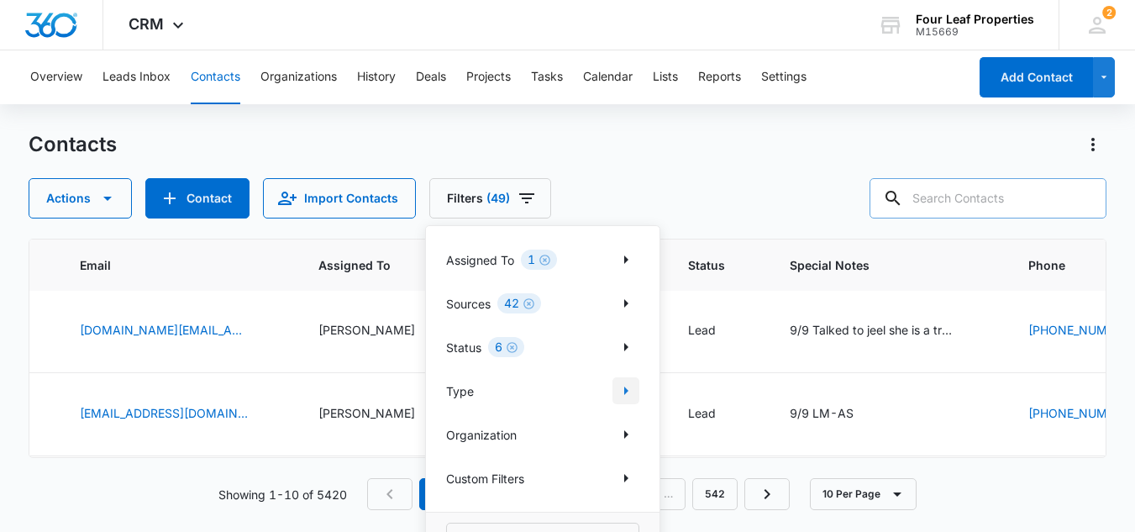
click at [627, 392] on icon "Show Type filters" at bounding box center [626, 390] width 4 height 8
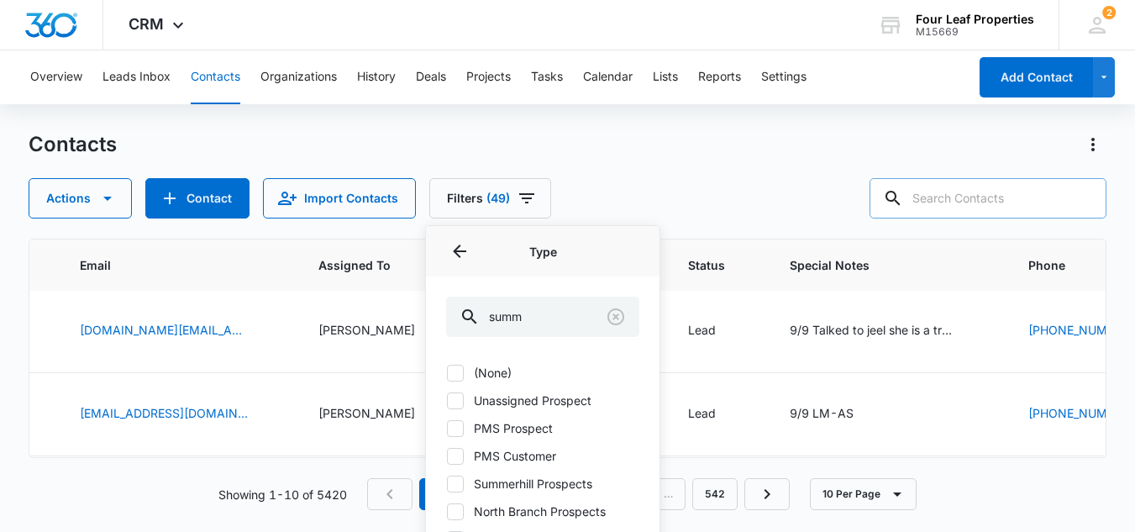
drag, startPoint x: 452, startPoint y: 372, endPoint x: 456, endPoint y: 397, distance: 24.7
click at [453, 376] on icon at bounding box center [455, 372] width 15 height 15
click at [447, 373] on input "(None)" at bounding box center [446, 372] width 1 height 1
checkbox input "true"
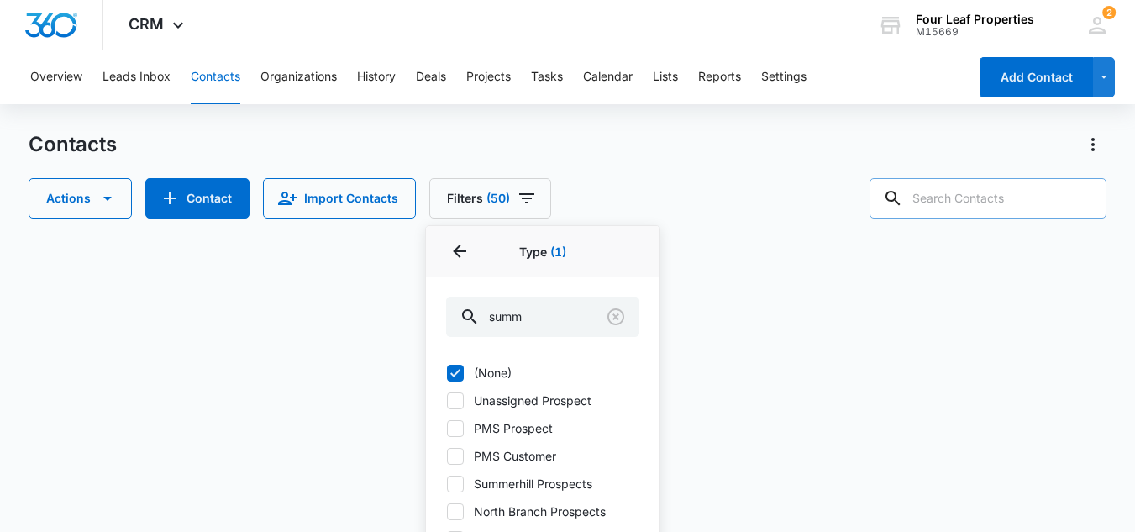
click at [456, 402] on icon at bounding box center [455, 400] width 15 height 15
click at [447, 401] on input "Unassigned Prospect" at bounding box center [446, 400] width 1 height 1
checkbox input "true"
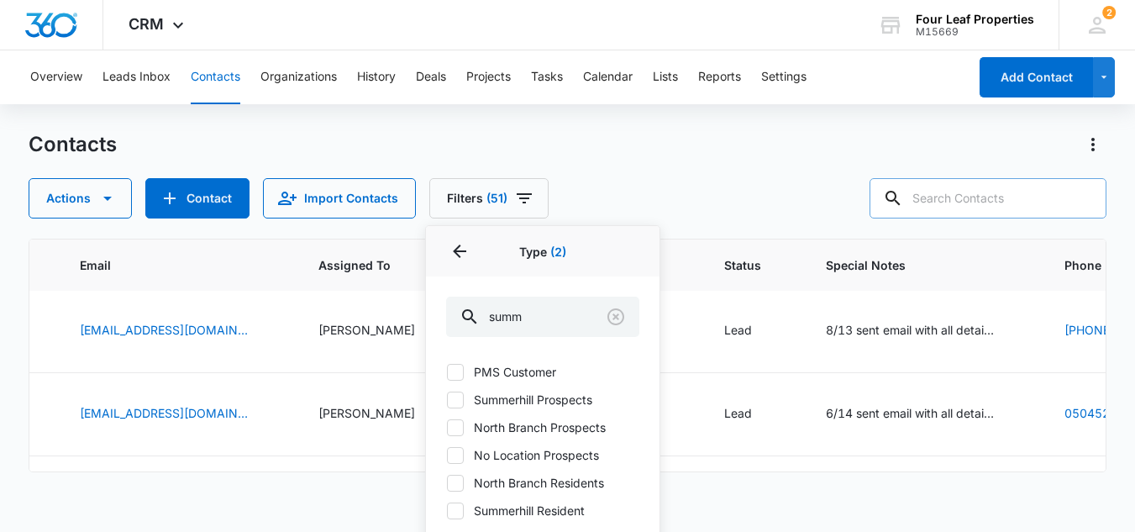
scroll to position [0, 853]
click at [455, 424] on icon at bounding box center [455, 427] width 15 height 15
click at [447, 427] on input "North Branch Prospects" at bounding box center [446, 427] width 1 height 1
checkbox input "true"
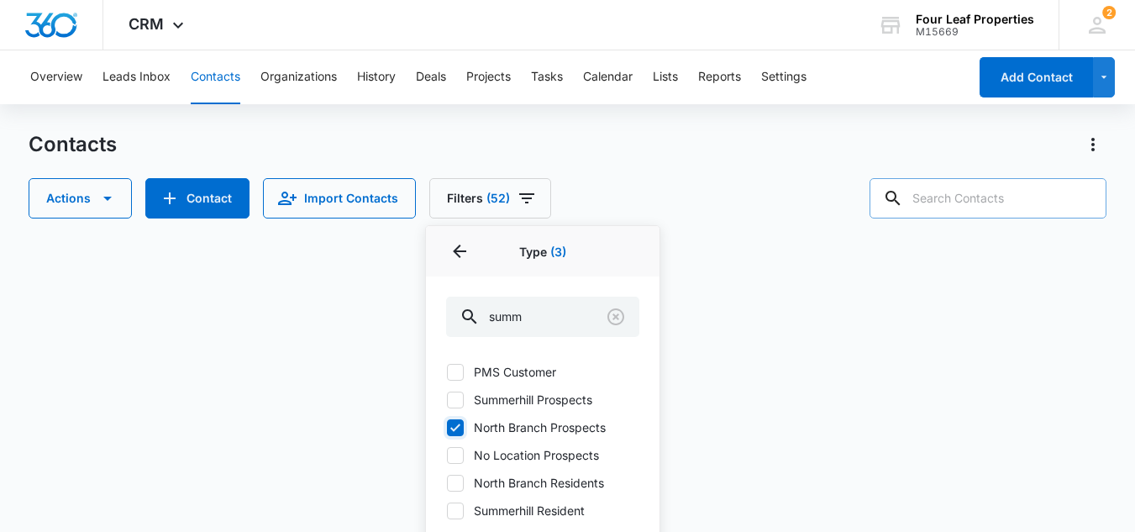
scroll to position [168, 0]
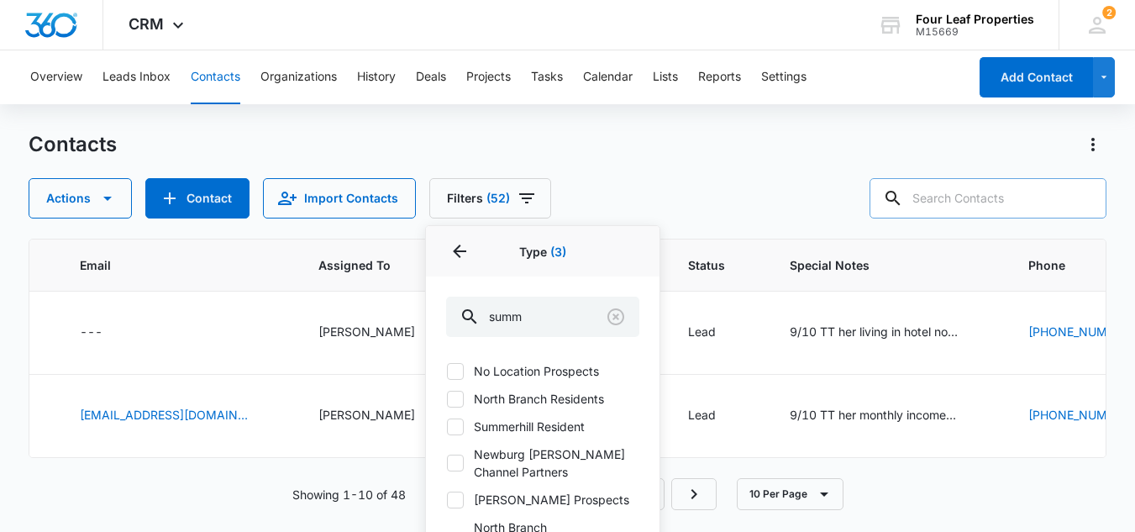
click at [454, 453] on label "Newburg Meadows Channel Partners" at bounding box center [542, 462] width 193 height 35
click at [447, 463] on input "Newburg Meadows Channel Partners" at bounding box center [446, 463] width 1 height 1
checkbox input "true"
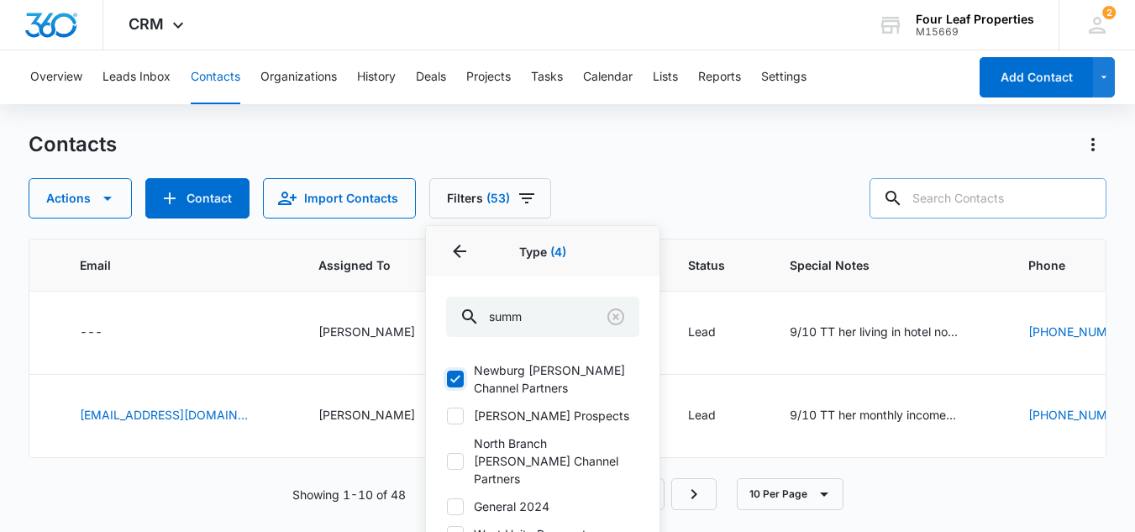
scroll to position [336, 0]
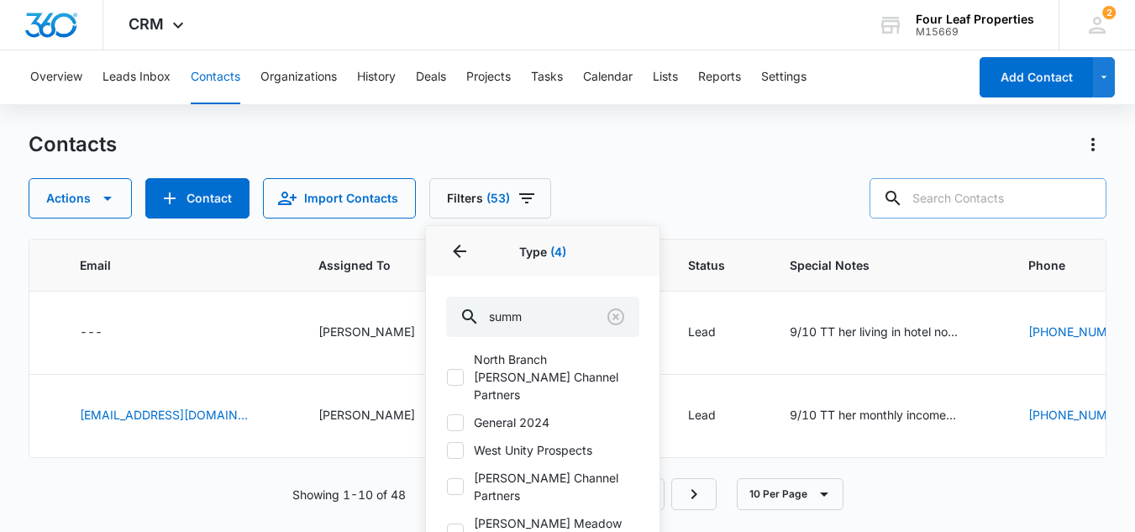
click at [455, 370] on icon at bounding box center [455, 377] width 15 height 15
click at [447, 376] on input "North Branch Meadows Channel Partners" at bounding box center [446, 376] width 1 height 1
checkbox input "true"
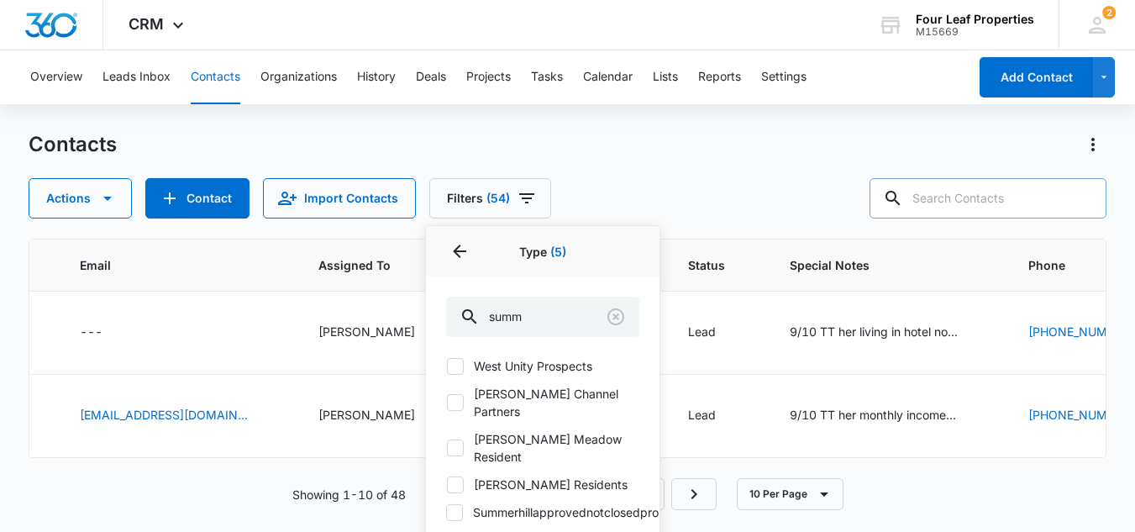
scroll to position [504, 0]
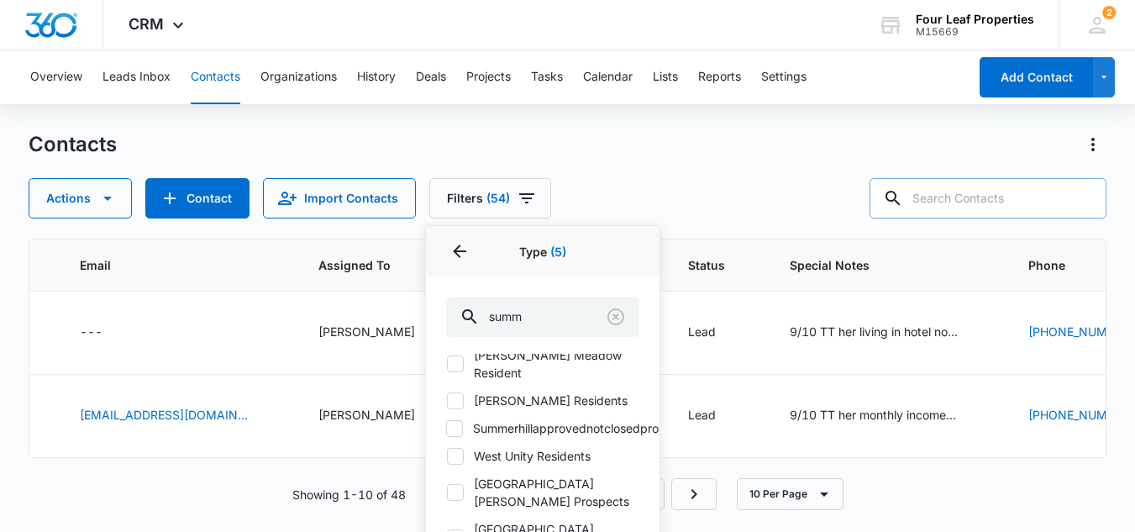
click at [458, 485] on icon at bounding box center [455, 492] width 15 height 15
click at [447, 492] on input "Newburg Meadows Prospects" at bounding box center [446, 492] width 1 height 1
checkbox input "true"
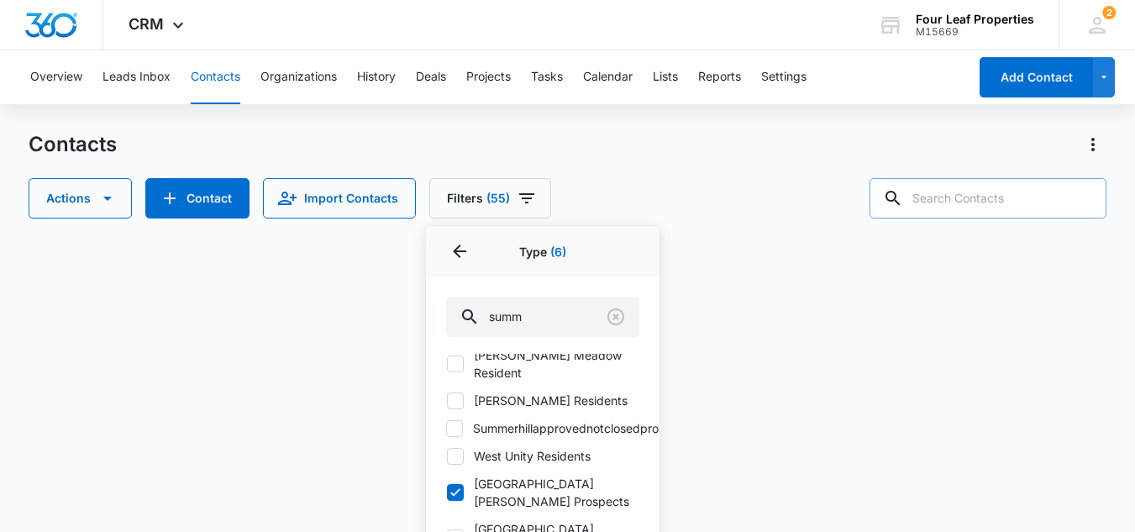
click at [454, 530] on icon at bounding box center [455, 537] width 15 height 15
click at [447, 531] on input "Newburg Meadows Resident" at bounding box center [446, 538] width 1 height 1
checkbox input "true"
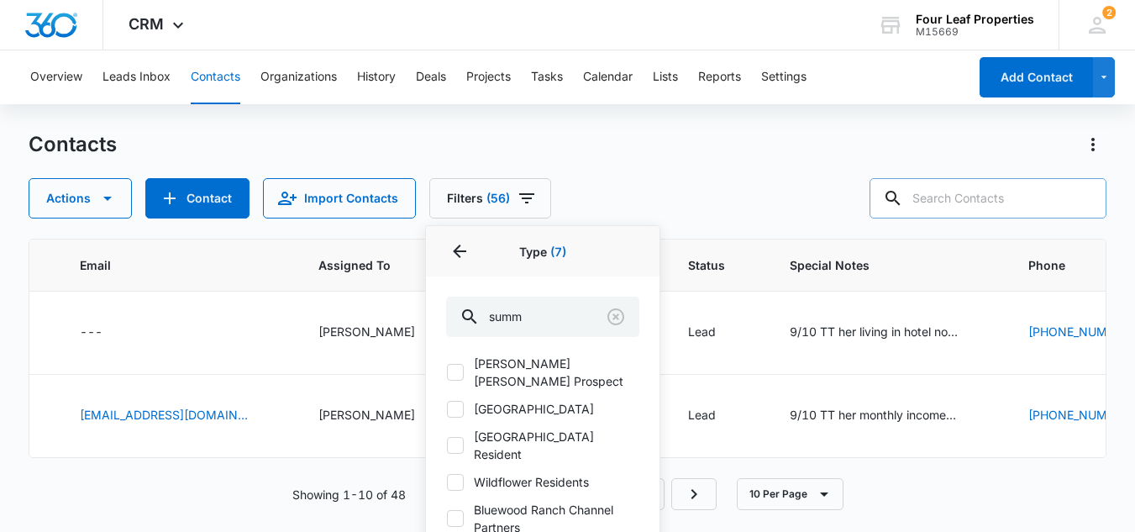
scroll to position [84, 0]
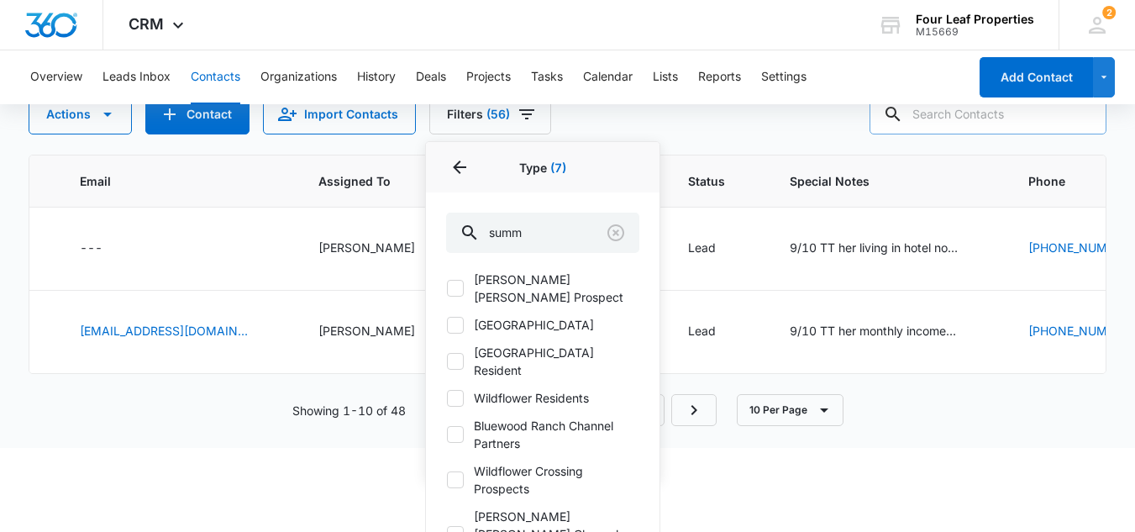
click at [457, 391] on icon at bounding box center [455, 398] width 15 height 15
click at [447, 397] on input "Wildflower Residents" at bounding box center [446, 397] width 1 height 1
click at [459, 391] on icon at bounding box center [455, 398] width 15 height 15
click at [447, 397] on input "Wildflower Residents" at bounding box center [446, 397] width 1 height 1
checkbox input "false"
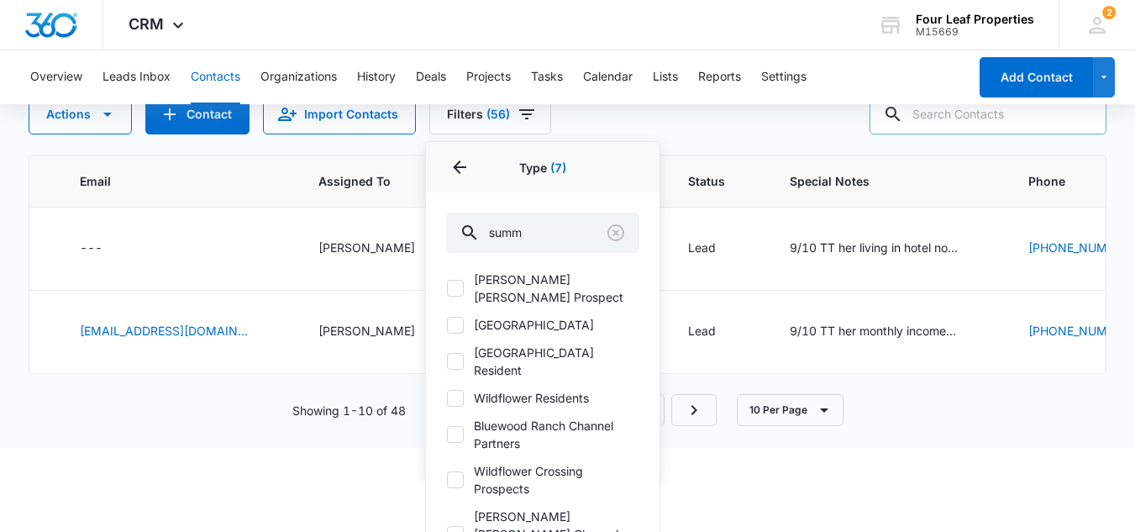
click at [449, 472] on icon at bounding box center [455, 479] width 15 height 15
click at [447, 480] on input "Wildflower Crossing Prospects" at bounding box center [446, 480] width 1 height 1
checkbox input "true"
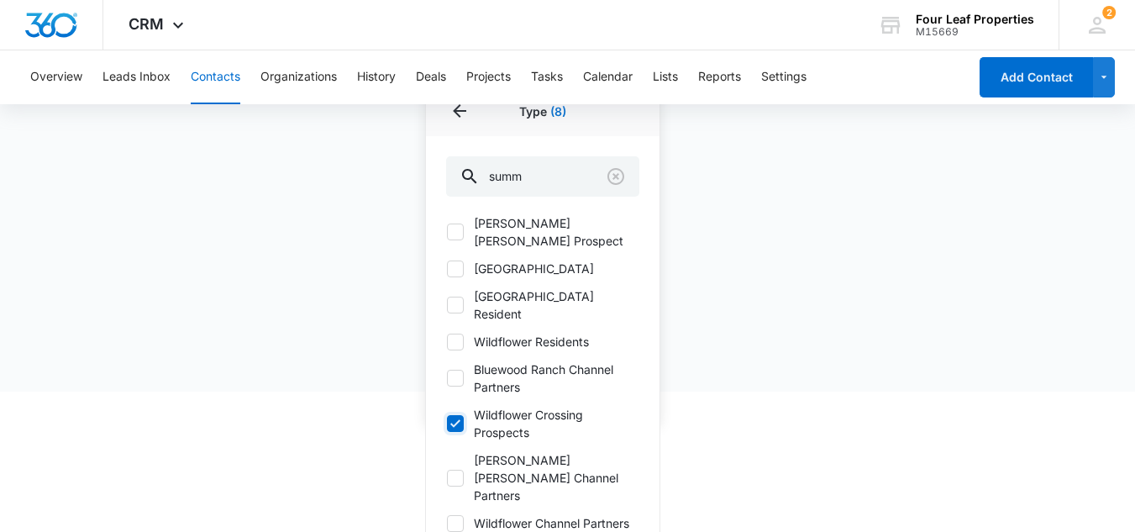
scroll to position [146, 0]
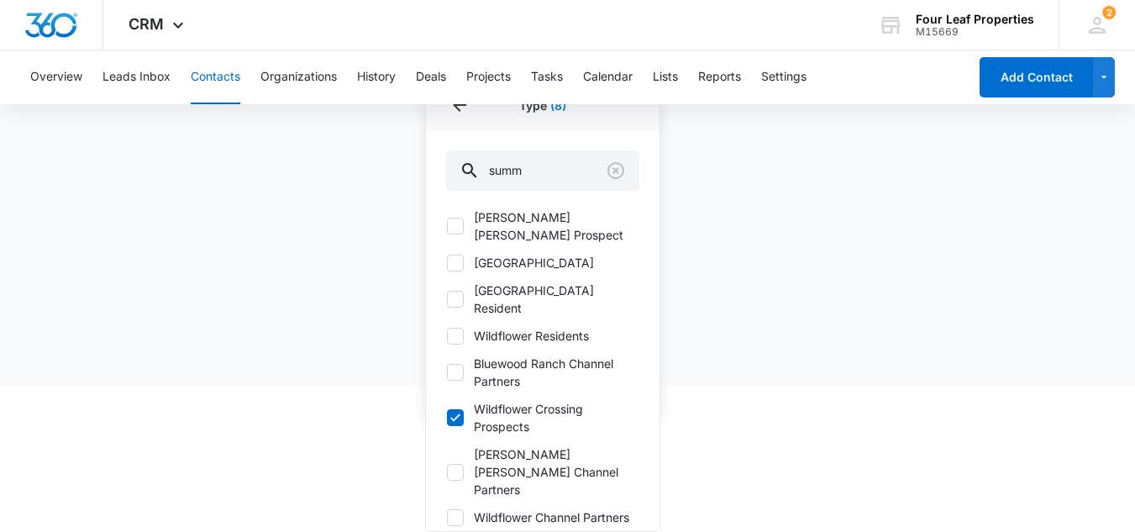
click at [462, 510] on icon at bounding box center [455, 517] width 15 height 15
click at [447, 517] on input "Wildflower Channel Partners" at bounding box center [446, 517] width 1 height 1
checkbox input "true"
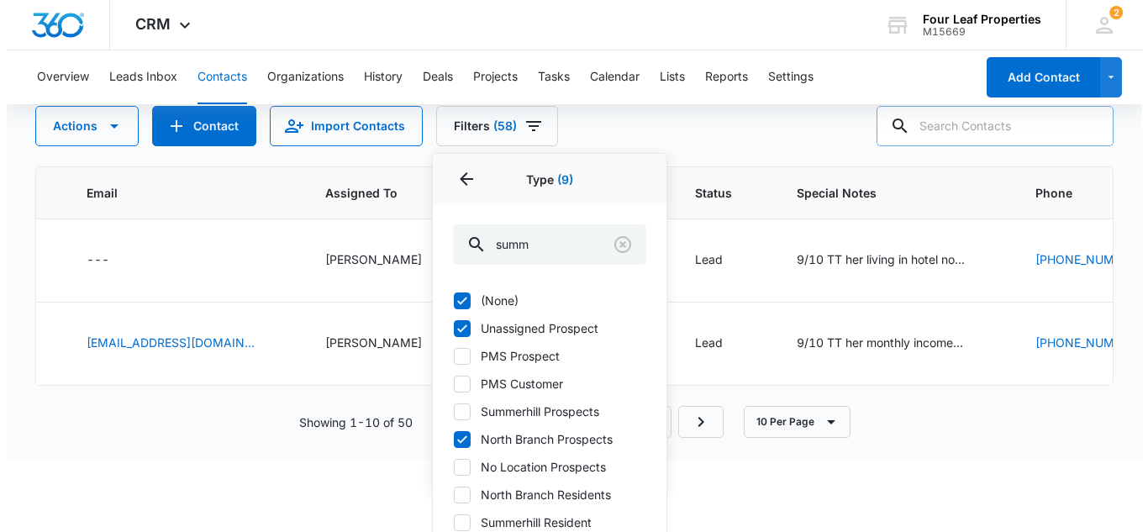
scroll to position [0, 0]
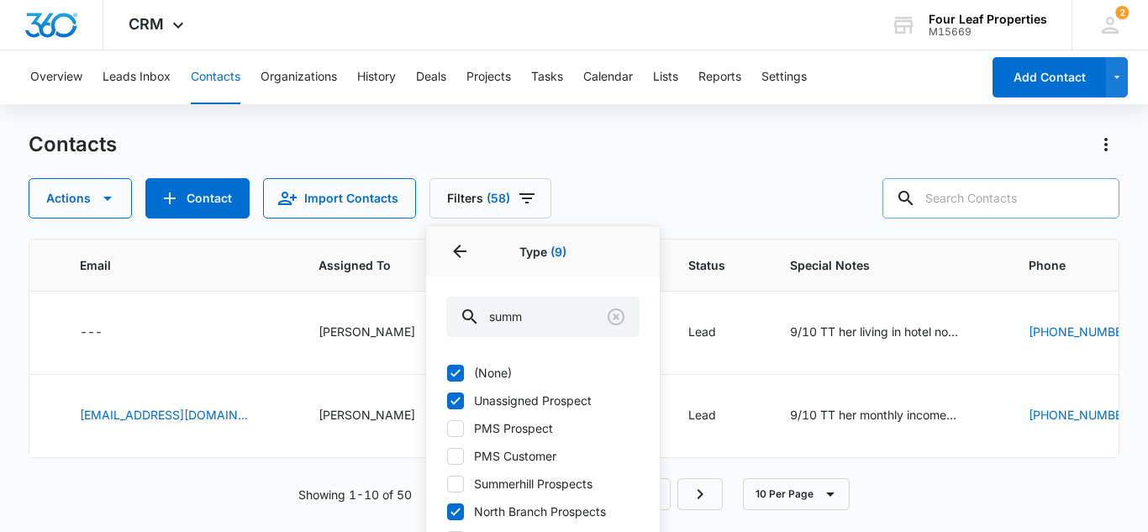
click at [686, 177] on div "Contacts Actions Contact Import Contacts Filters (58) Assigned To 1 Sources 42 …" at bounding box center [574, 174] width 1091 height 87
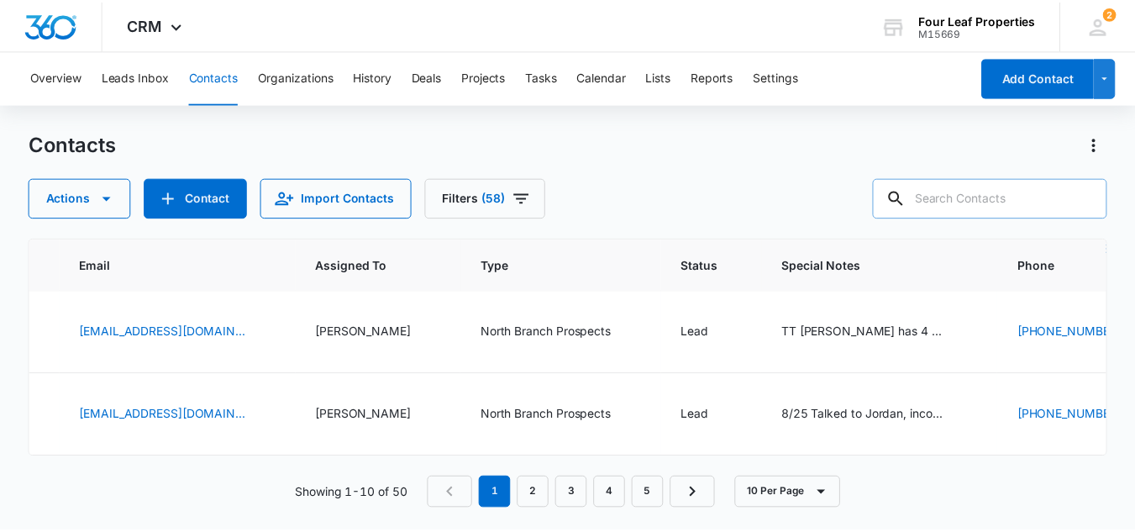
scroll to position [678, 853]
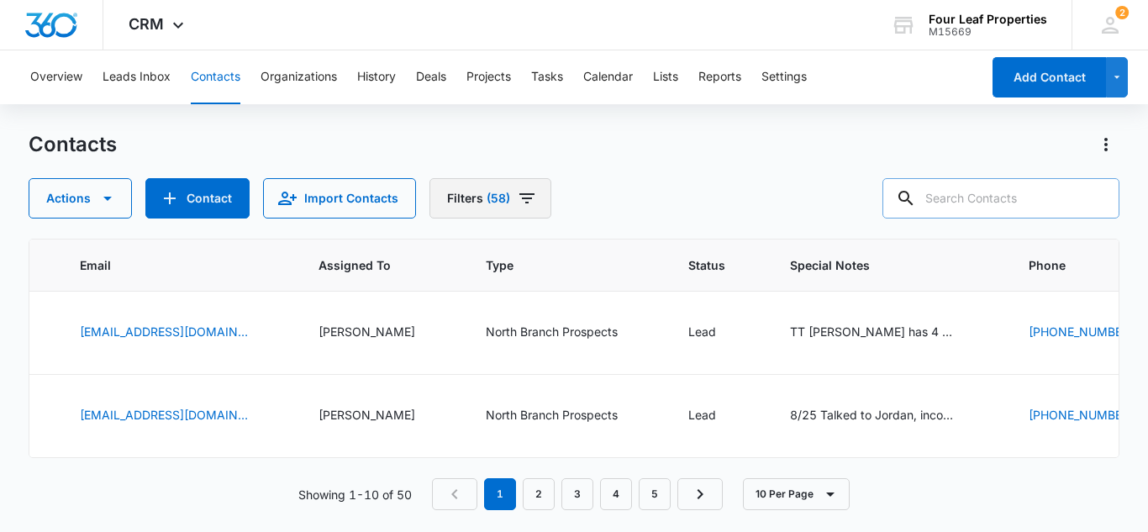
click at [520, 196] on icon "Filters" at bounding box center [527, 198] width 20 height 20
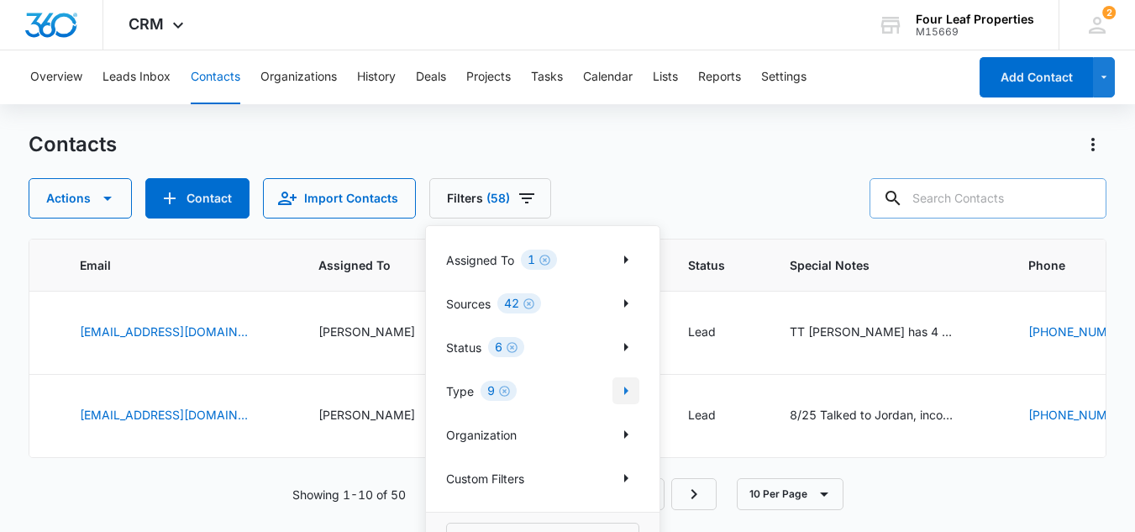
click at [626, 392] on icon "Show Type filters" at bounding box center [626, 390] width 4 height 8
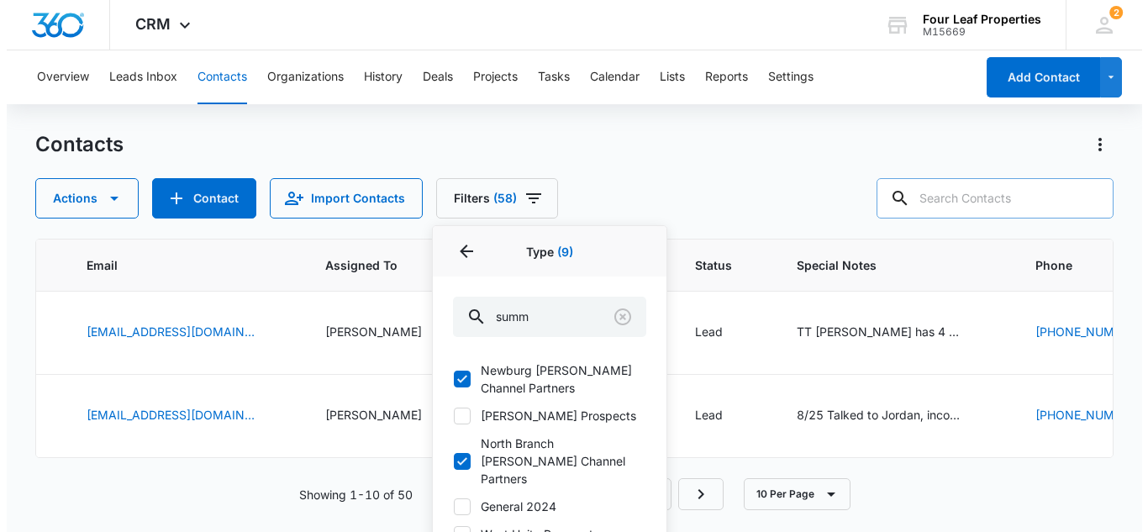
scroll to position [336, 0]
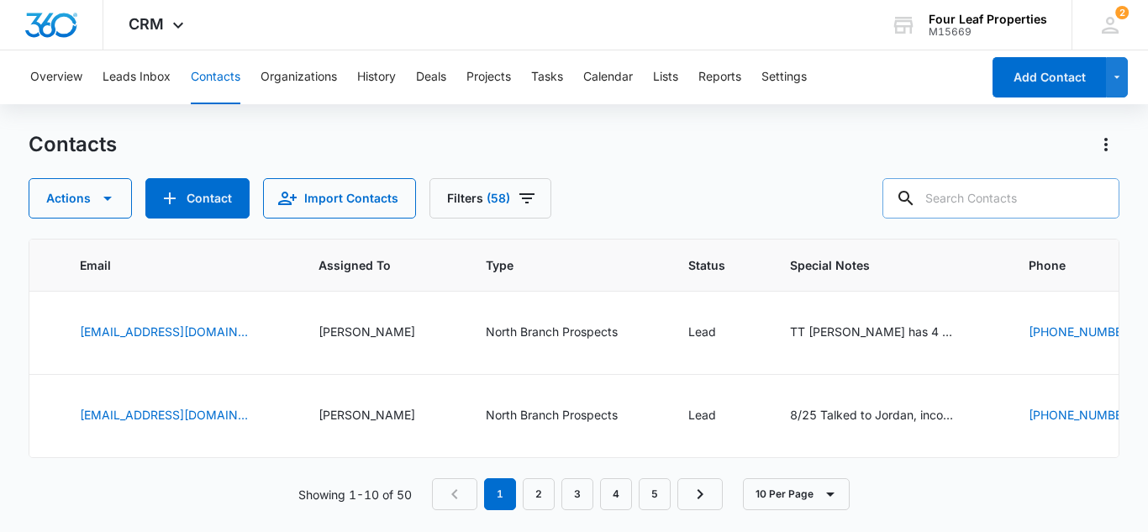
click at [696, 150] on div "Contacts" at bounding box center [574, 144] width 1091 height 27
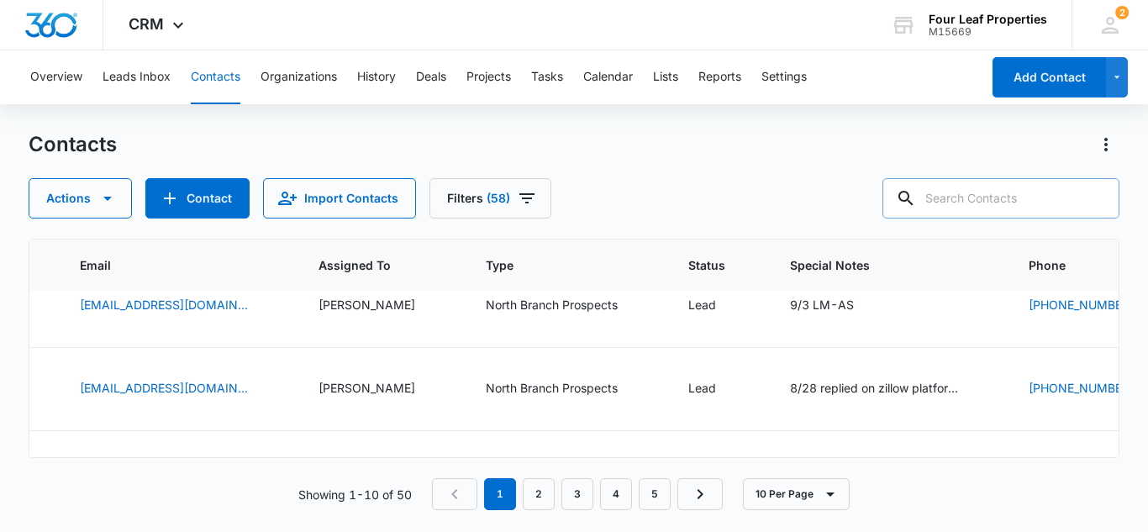
scroll to position [258, 853]
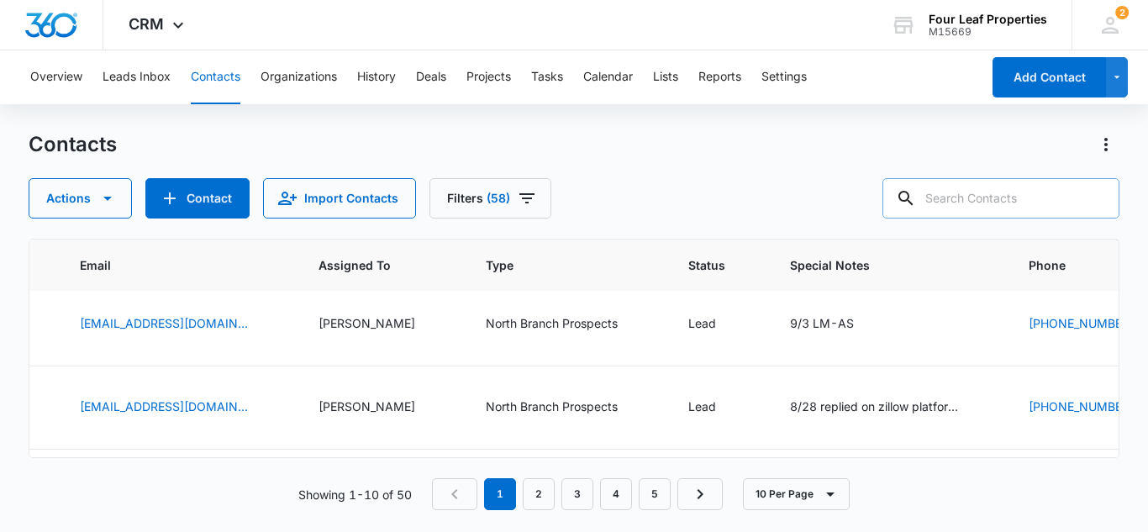
click at [959, 198] on input "text" at bounding box center [1000, 198] width 237 height 40
type input "michael smith"
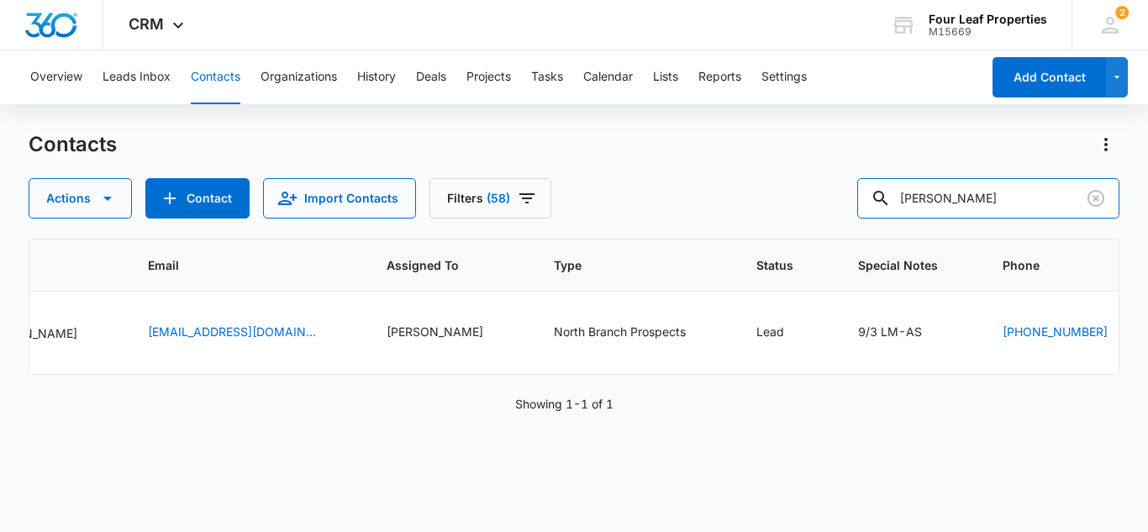
scroll to position [0, 1073]
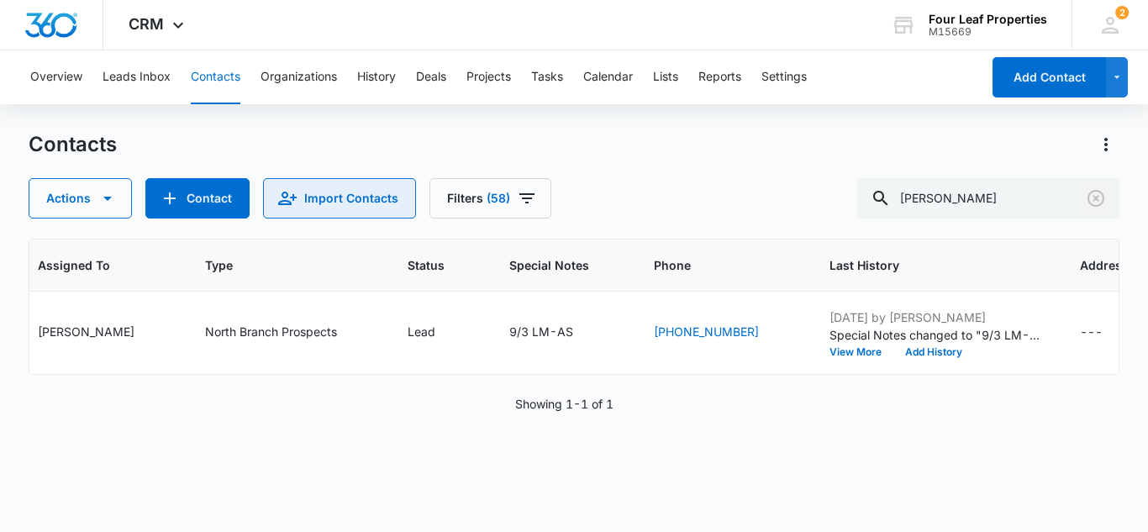
drag, startPoint x: 1095, startPoint y: 198, endPoint x: 392, endPoint y: 183, distance: 702.5
click at [1095, 197] on icon "Clear" at bounding box center [1095, 198] width 17 height 17
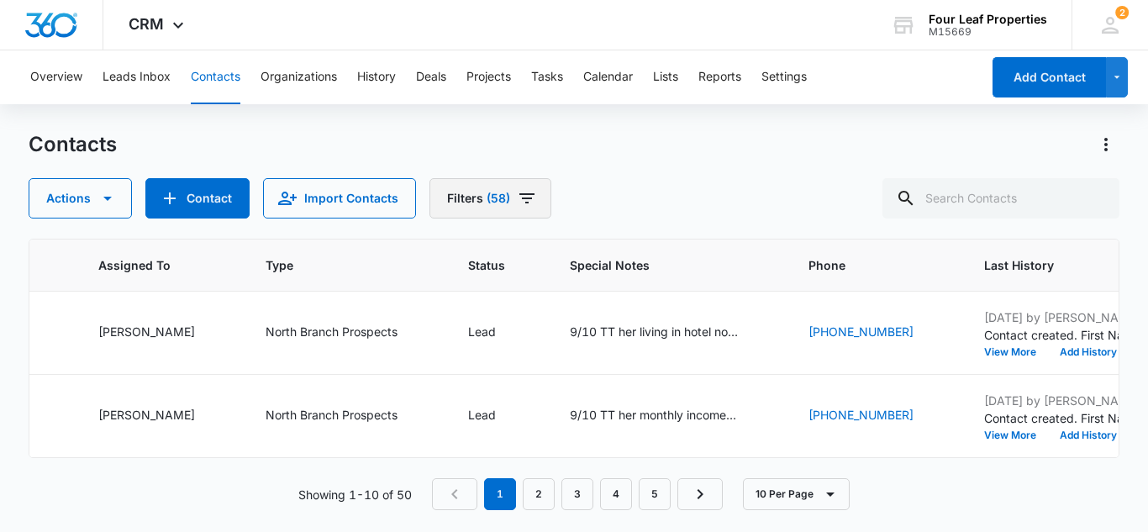
click at [522, 198] on icon "Filters" at bounding box center [526, 198] width 15 height 10
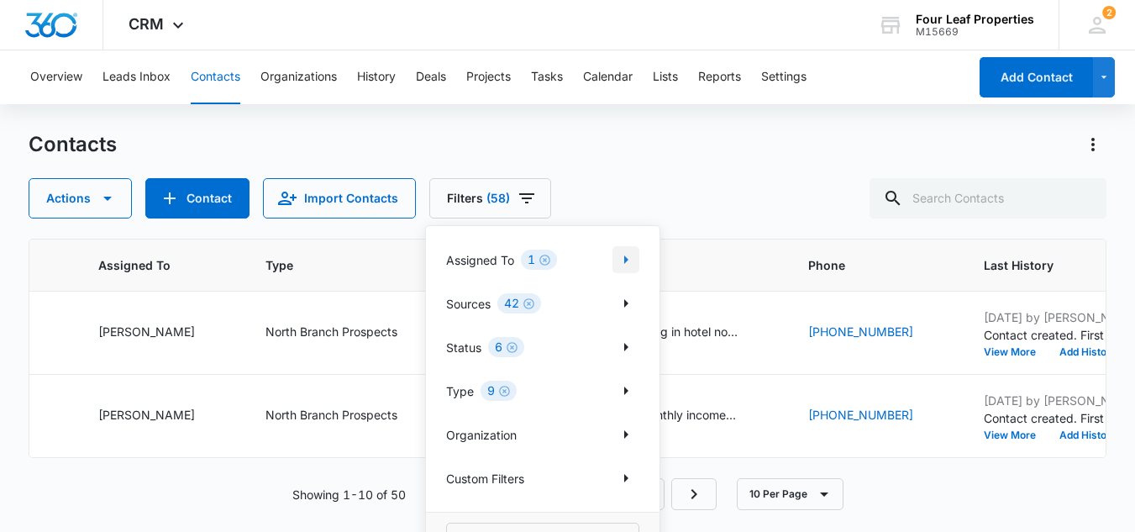
click at [625, 259] on icon "Show Assigned To filters" at bounding box center [626, 259] width 4 height 8
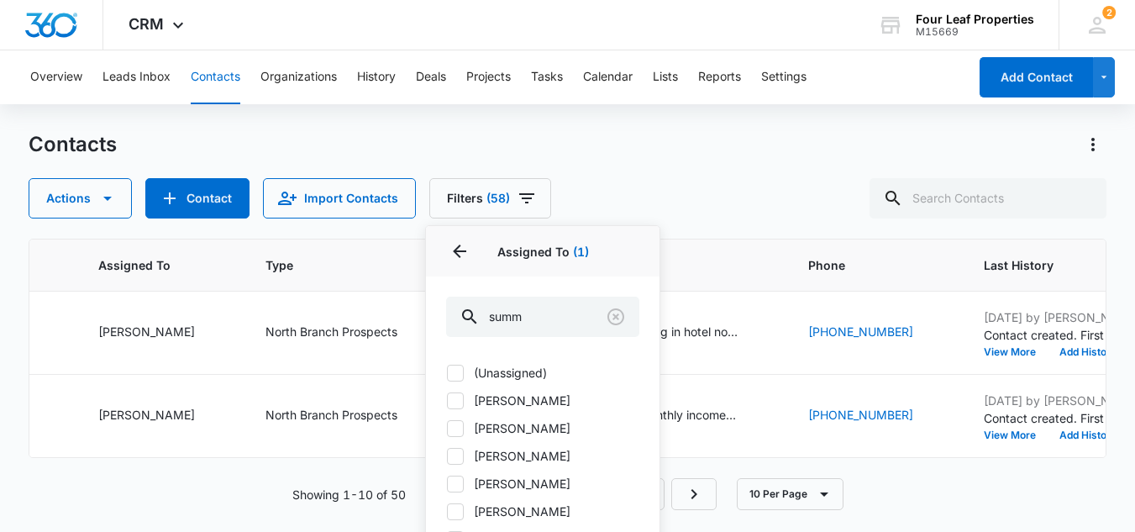
click at [682, 175] on div "Contacts Actions Contact Import Contacts Filters (58) Assigned To 1 Assigned To…" at bounding box center [568, 174] width 1078 height 87
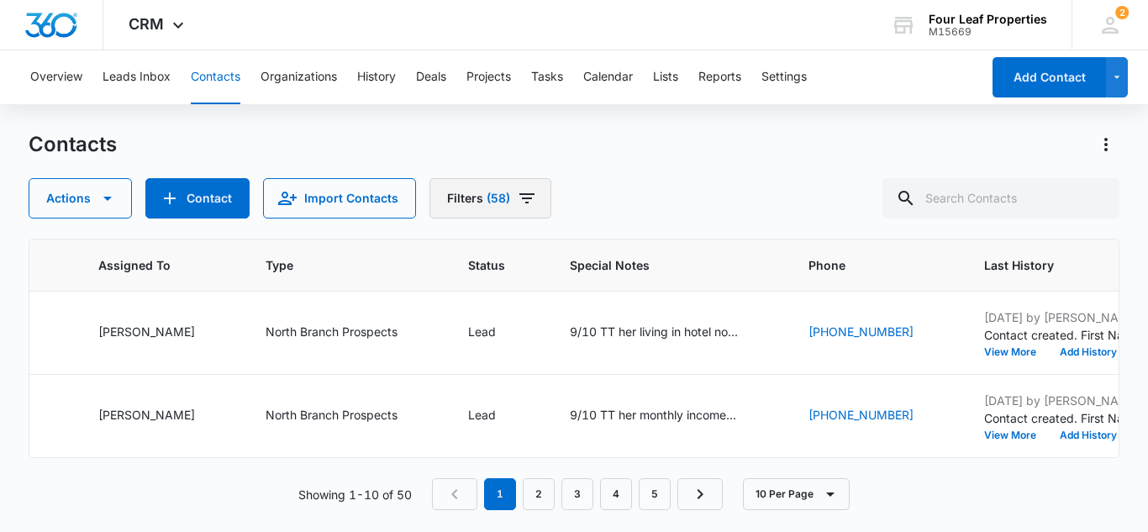
click at [519, 197] on icon "Filters" at bounding box center [526, 198] width 15 height 10
click at [646, 166] on div "Contacts Actions Contact Import Contacts Filters (58)" at bounding box center [574, 174] width 1091 height 87
click at [518, 196] on icon "Filters" at bounding box center [527, 198] width 20 height 20
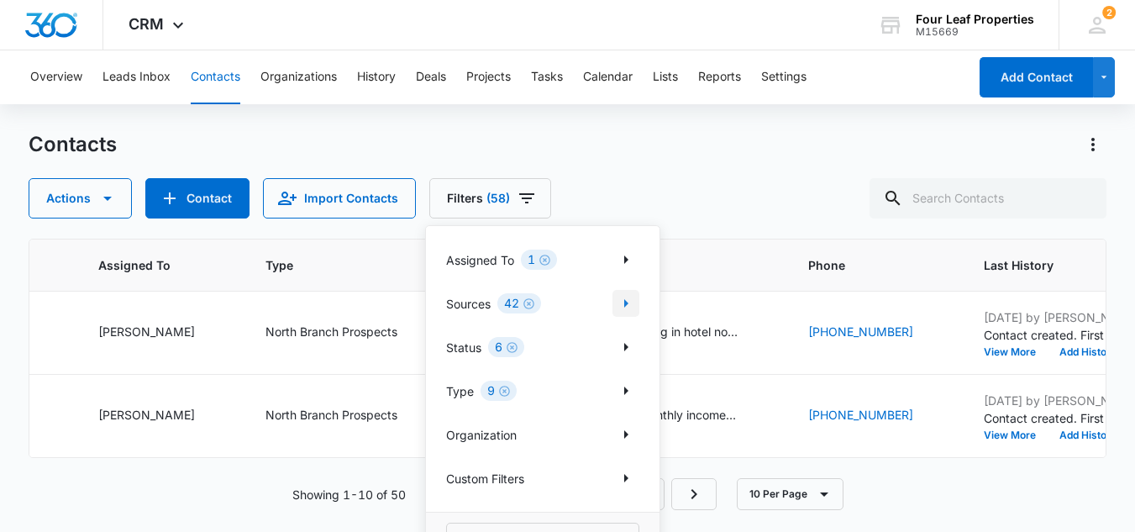
click at [625, 302] on icon "Show Sources filters" at bounding box center [626, 303] width 4 height 8
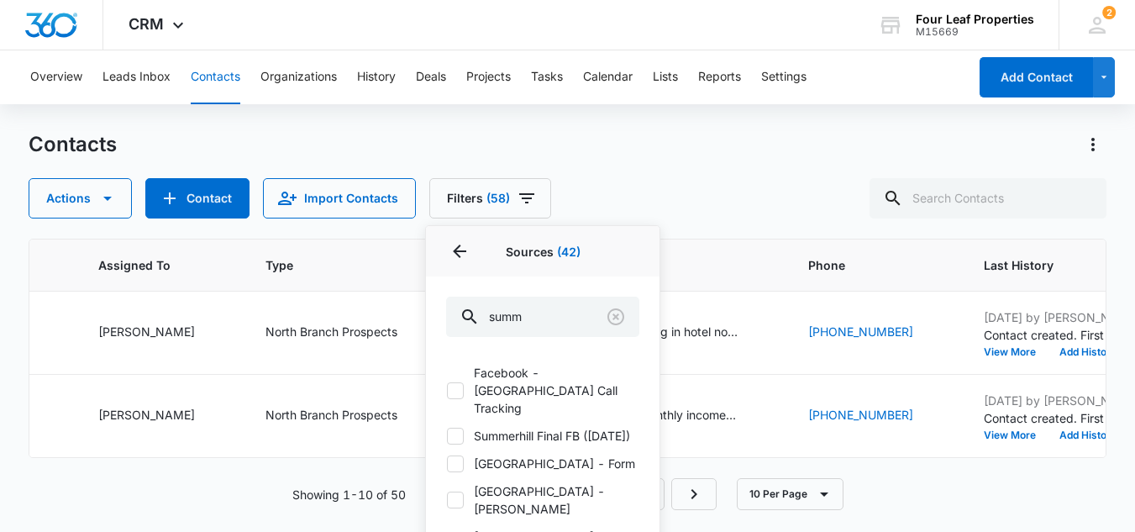
scroll to position [34, 0]
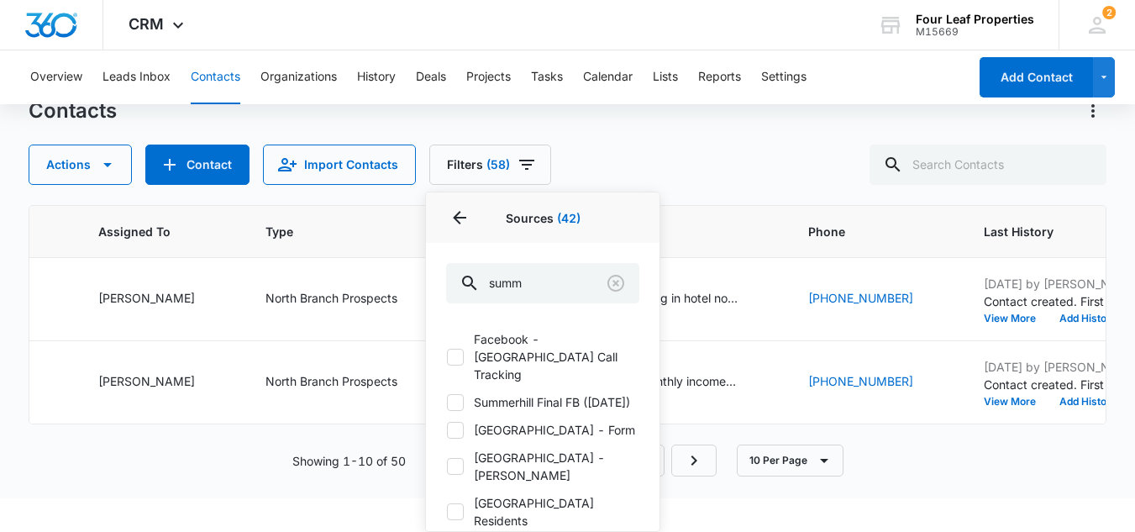
click at [728, 134] on div "Contacts Actions Contact Import Contacts Filters (58) Assigned To 1 Sources 42 …" at bounding box center [568, 140] width 1078 height 87
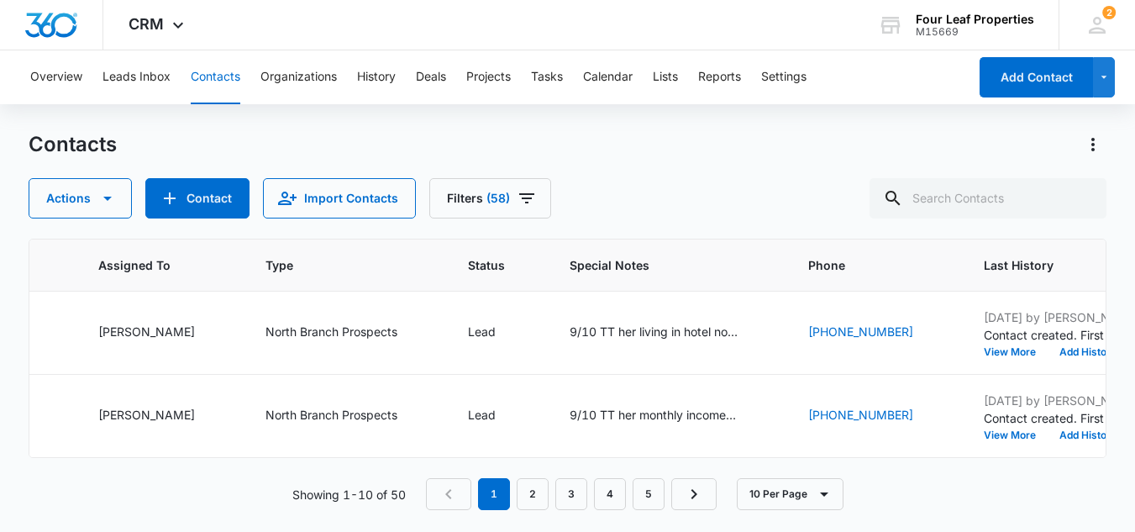
scroll to position [0, 0]
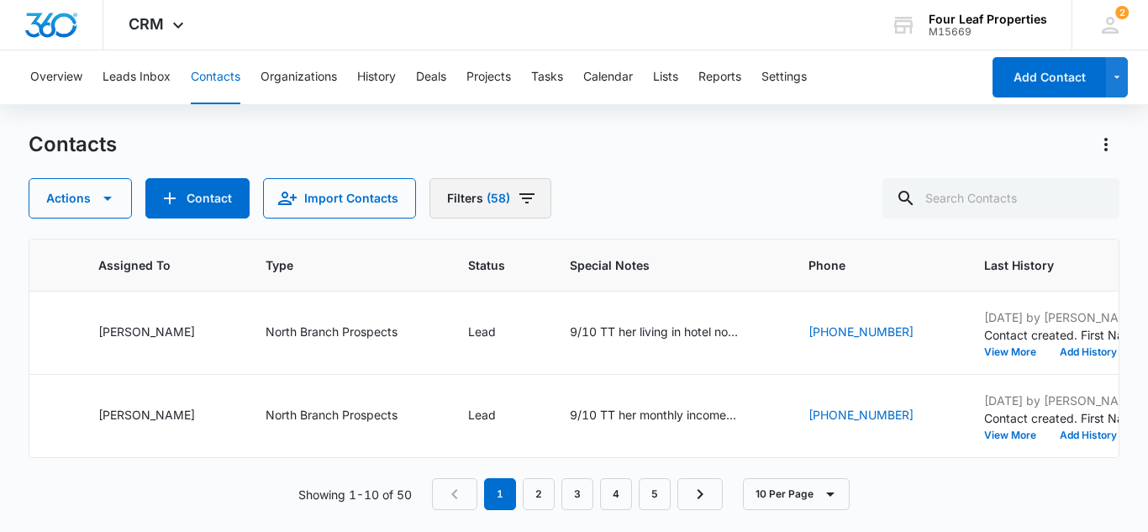
click at [523, 198] on icon "Filters" at bounding box center [526, 198] width 15 height 10
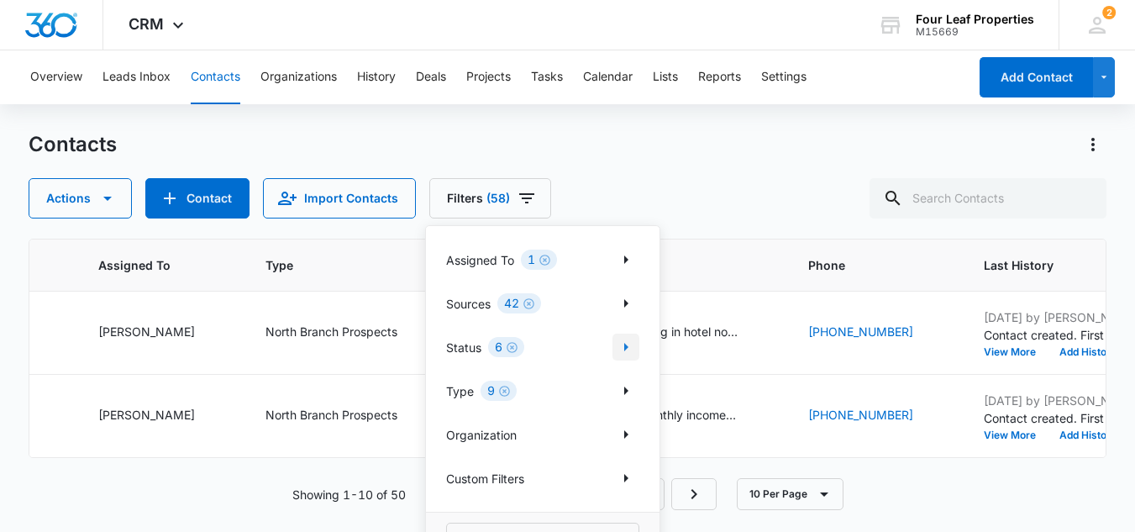
click at [624, 347] on icon "Show Status filters" at bounding box center [626, 347] width 20 height 20
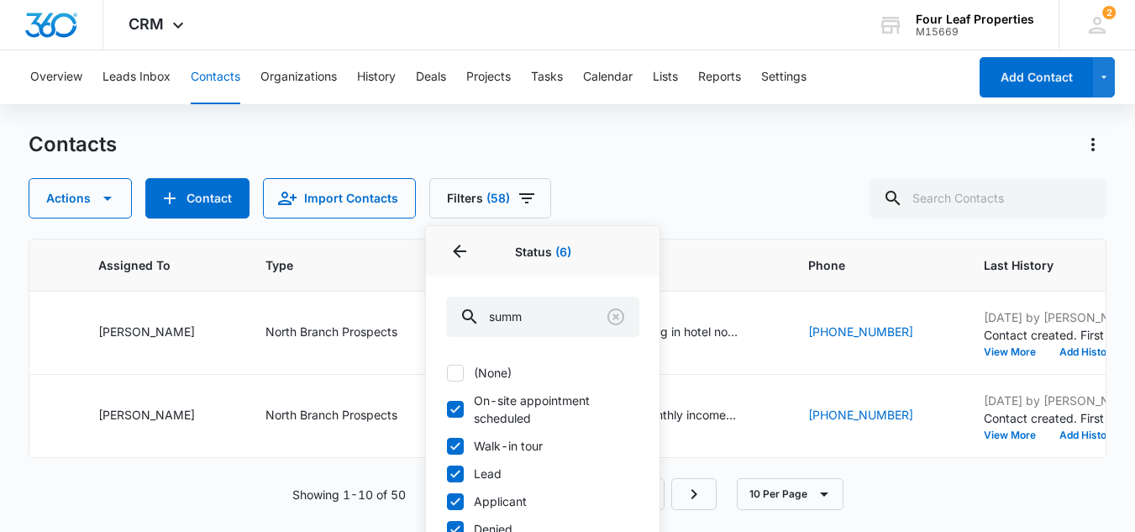
scroll to position [84, 0]
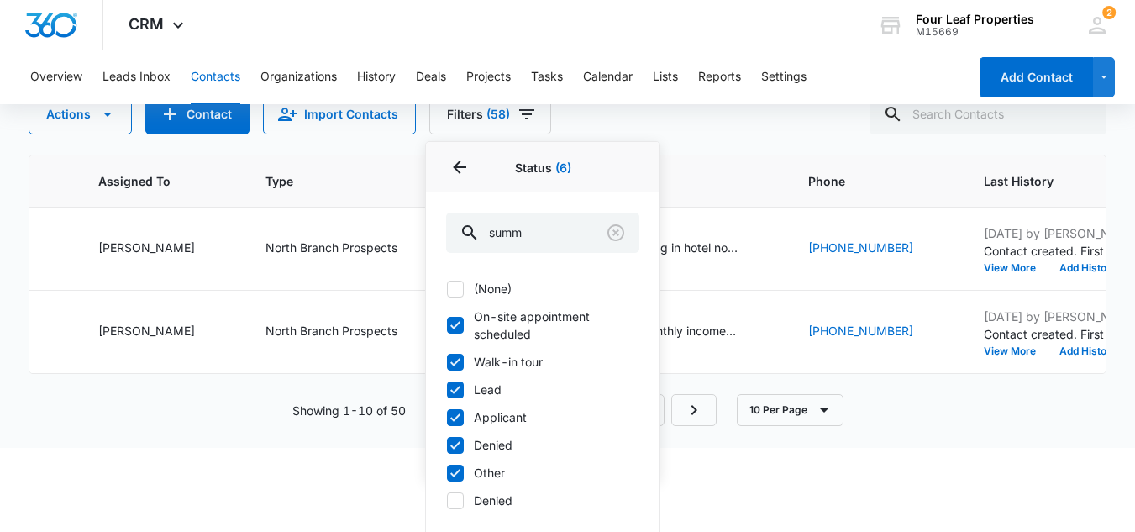
click at [709, 116] on div "Overview Leads Inbox Contacts Organizations History Deals Projects Tasks Calend…" at bounding box center [567, 206] width 1135 height 480
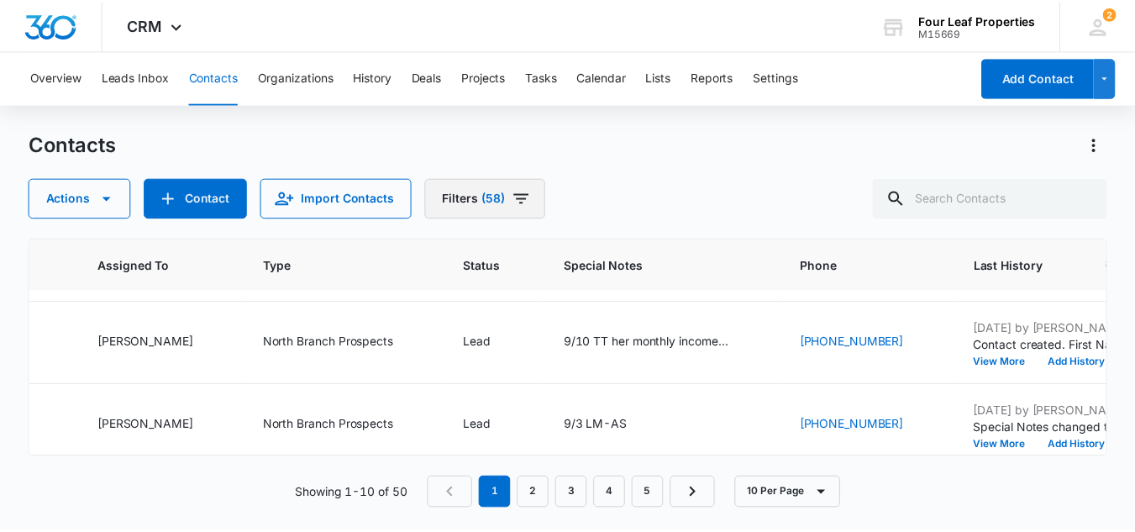
scroll to position [0, 1073]
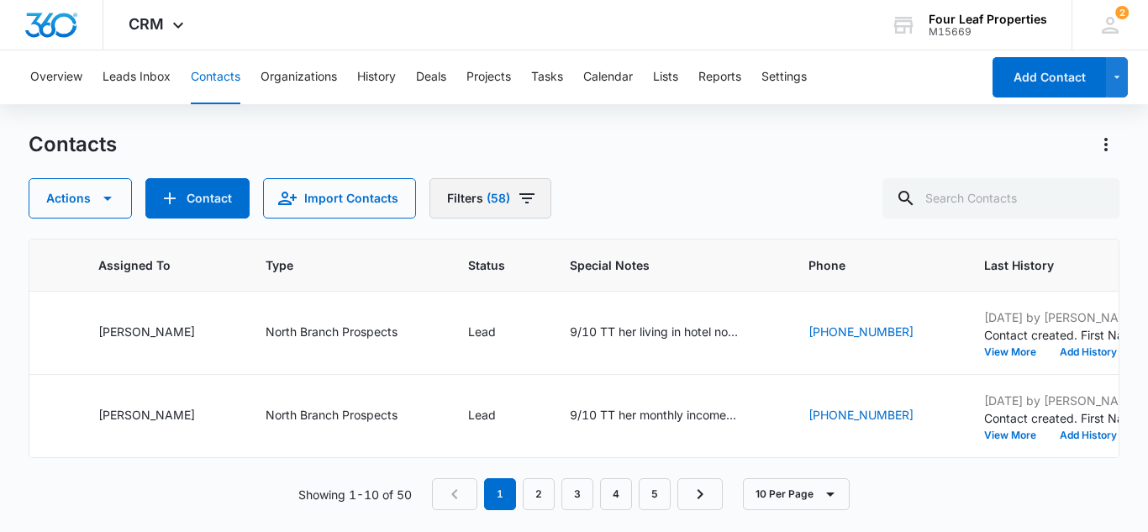
click at [519, 198] on icon "Filters" at bounding box center [526, 198] width 15 height 10
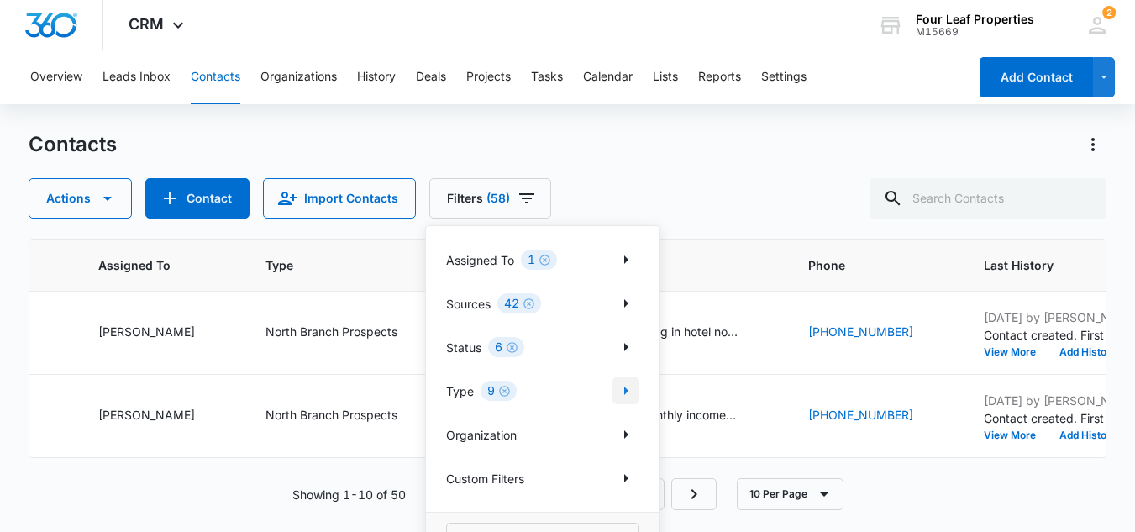
click at [628, 390] on icon "Show Type filters" at bounding box center [626, 391] width 20 height 20
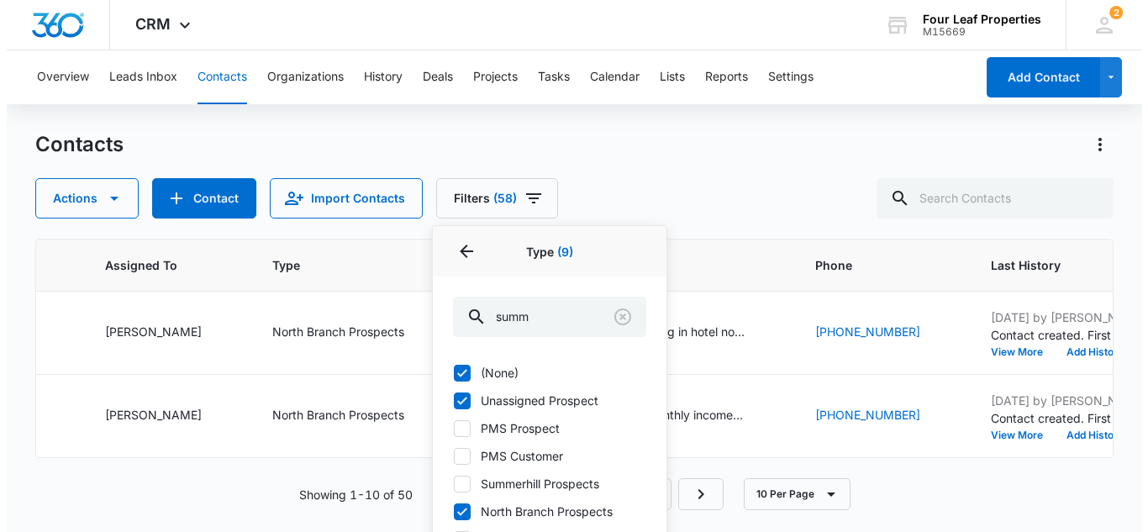
scroll to position [84, 0]
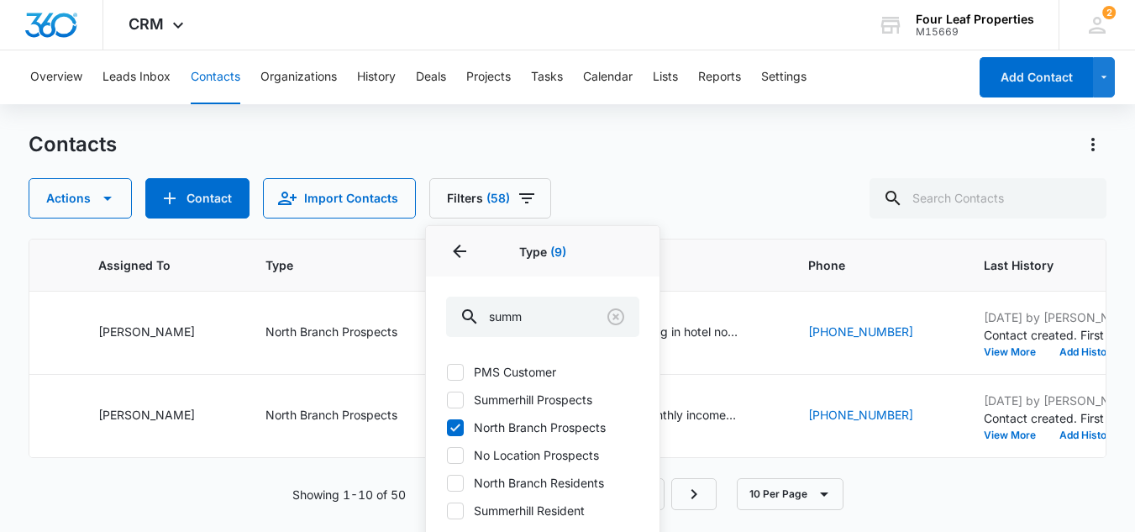
click at [455, 397] on icon at bounding box center [455, 399] width 15 height 15
click at [447, 399] on input "Summerhill Prospects" at bounding box center [446, 399] width 1 height 1
checkbox input "true"
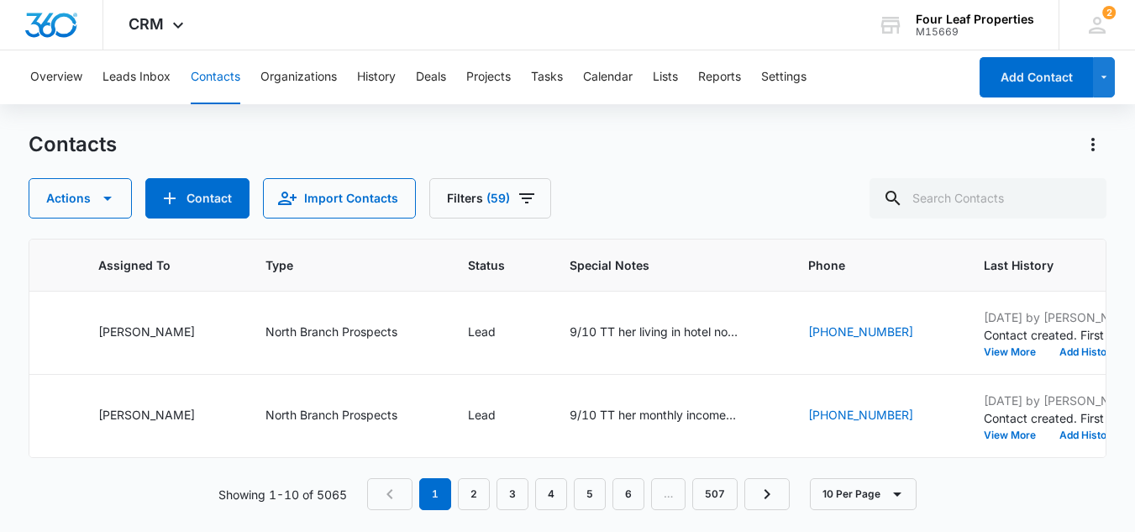
click at [668, 171] on div "Contacts Actions Contact Import Contacts Filters (59)" at bounding box center [568, 174] width 1078 height 87
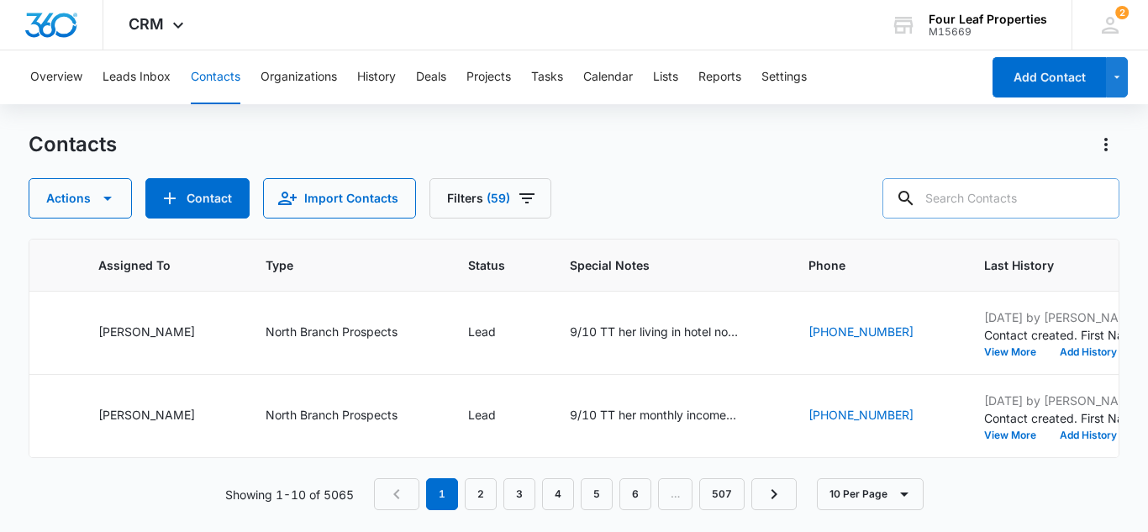
click at [970, 207] on input "text" at bounding box center [1000, 198] width 237 height 40
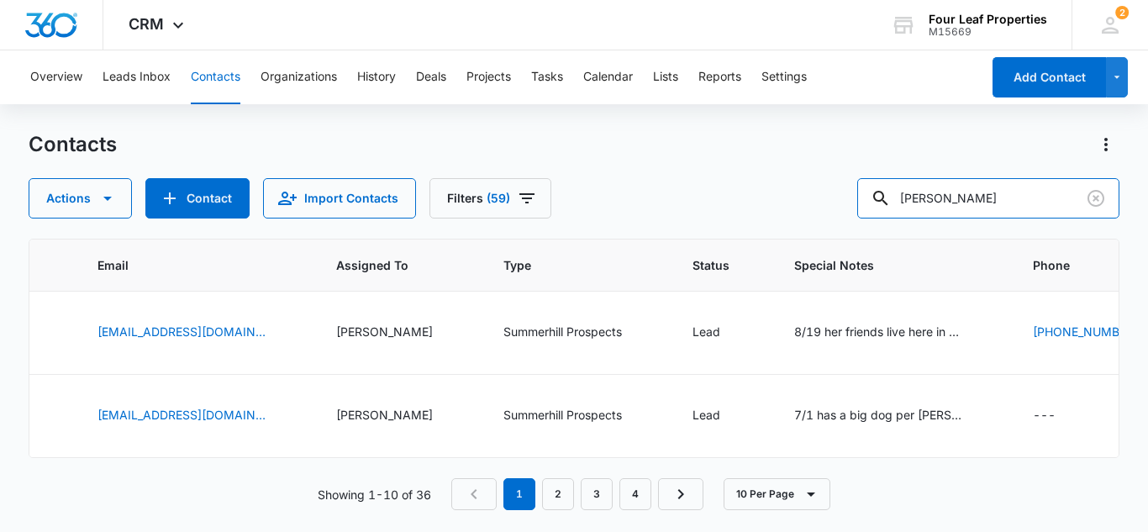
scroll to position [0, 894]
type input "michael smith"
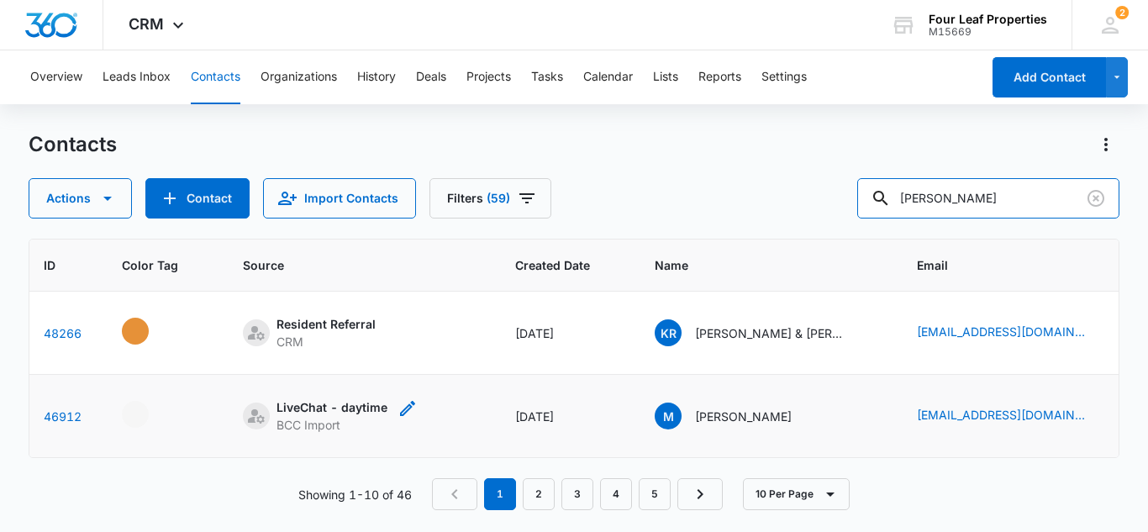
scroll to position [0, 64]
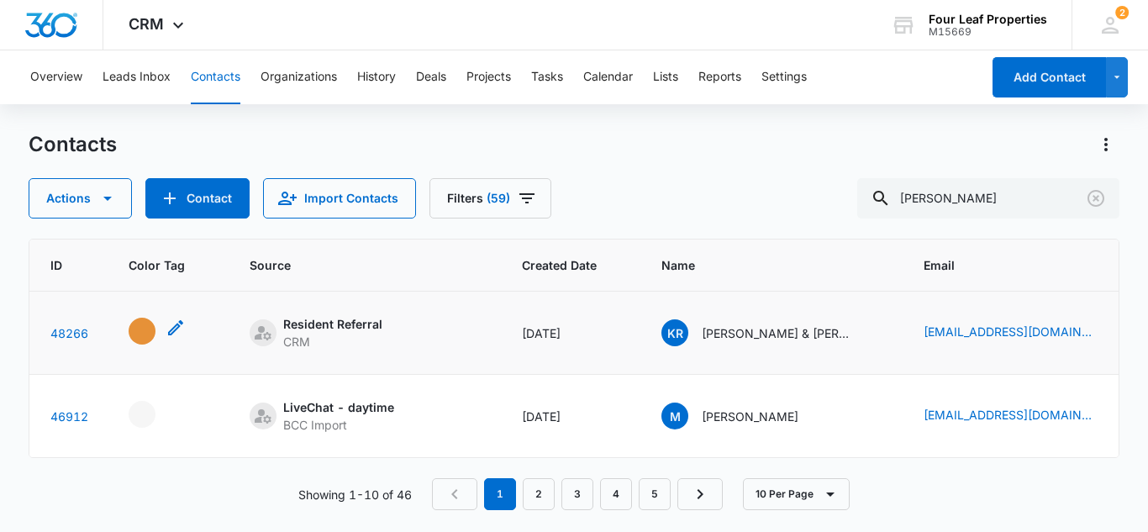
click at [145, 328] on div "- - Select to Edit Field" at bounding box center [142, 331] width 27 height 27
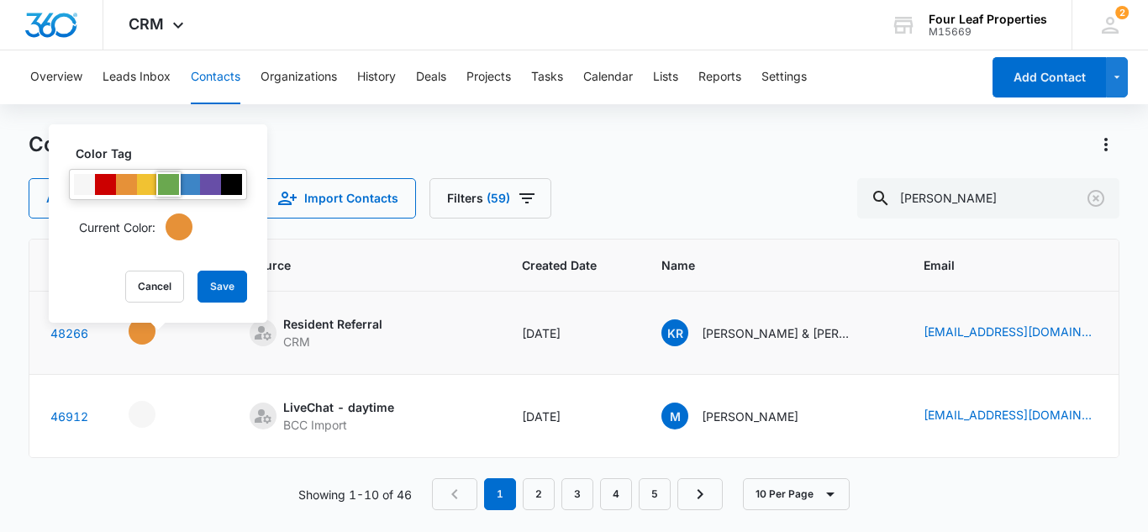
click at [162, 185] on div at bounding box center [168, 184] width 21 height 21
click at [225, 279] on button "Save" at bounding box center [222, 287] width 50 height 32
click at [277, 361] on td "Resident Referral CRM" at bounding box center [365, 333] width 272 height 83
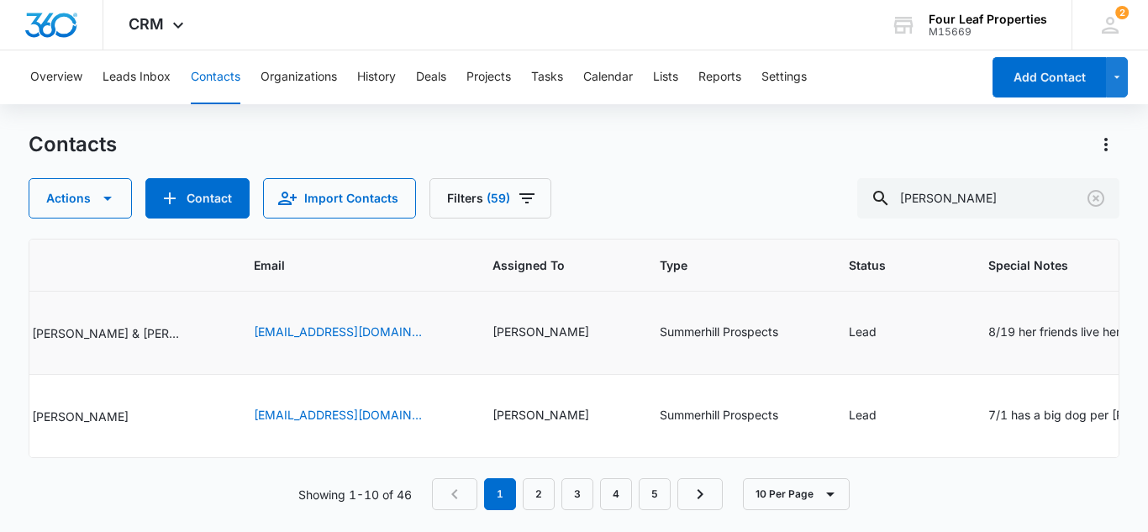
scroll to position [0, 736]
click at [884, 332] on icon "Status - Lead - Select to Edit Field" at bounding box center [894, 333] width 20 height 20
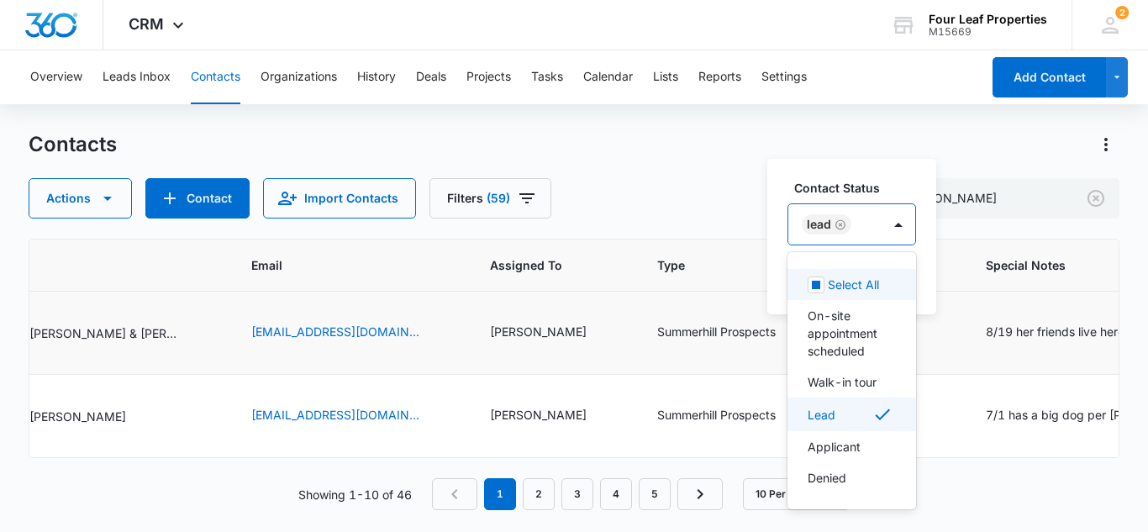
click at [867, 219] on div "Lead" at bounding box center [834, 224] width 93 height 40
drag, startPoint x: 830, startPoint y: 384, endPoint x: 833, endPoint y: 331, distance: 53.0
click at [830, 383] on p "Walk-in tour" at bounding box center [841, 382] width 69 height 18
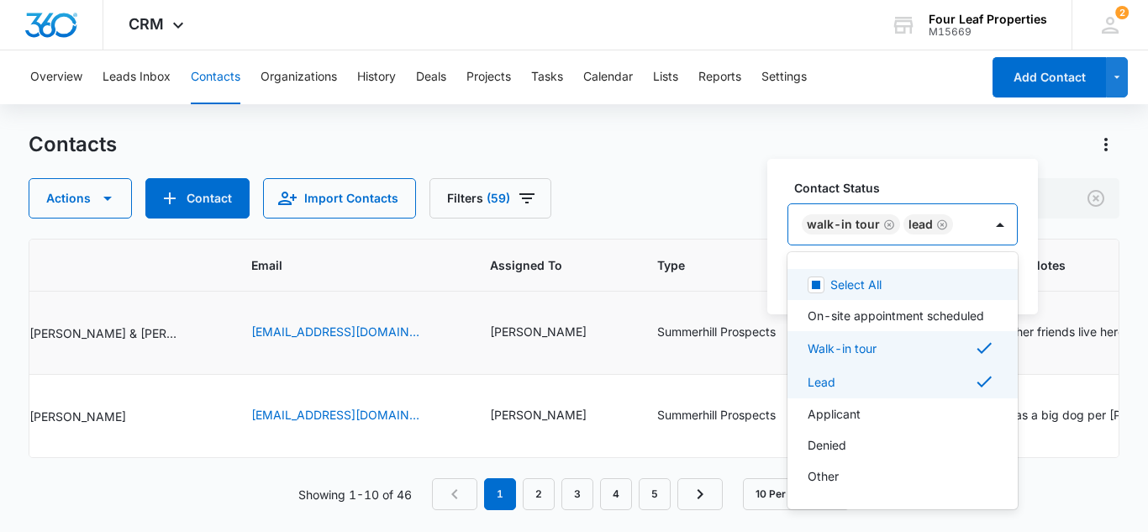
click at [958, 219] on input "text" at bounding box center [959, 225] width 3 height 18
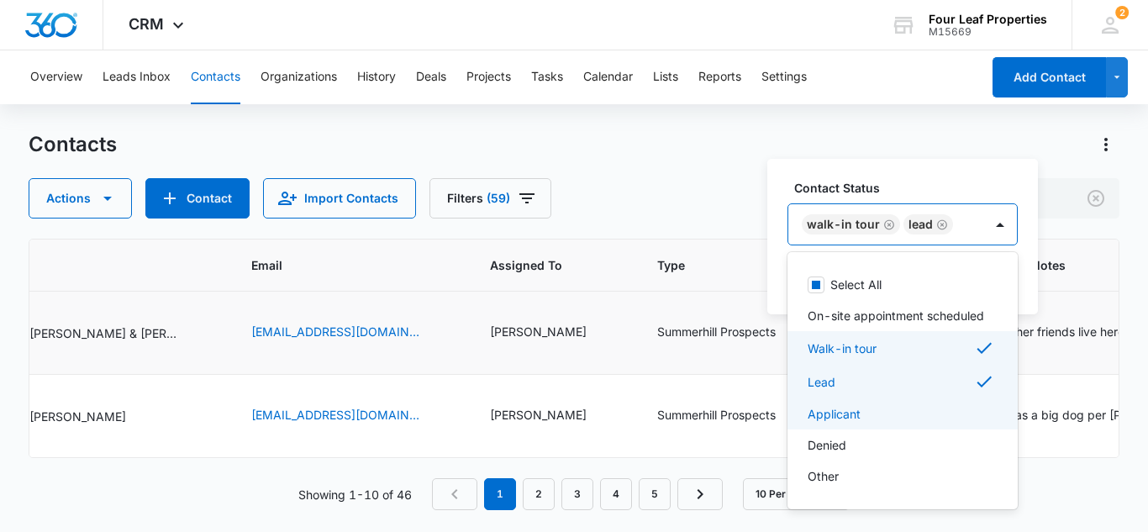
click at [875, 423] on div "Applicant" at bounding box center [900, 414] width 187 height 18
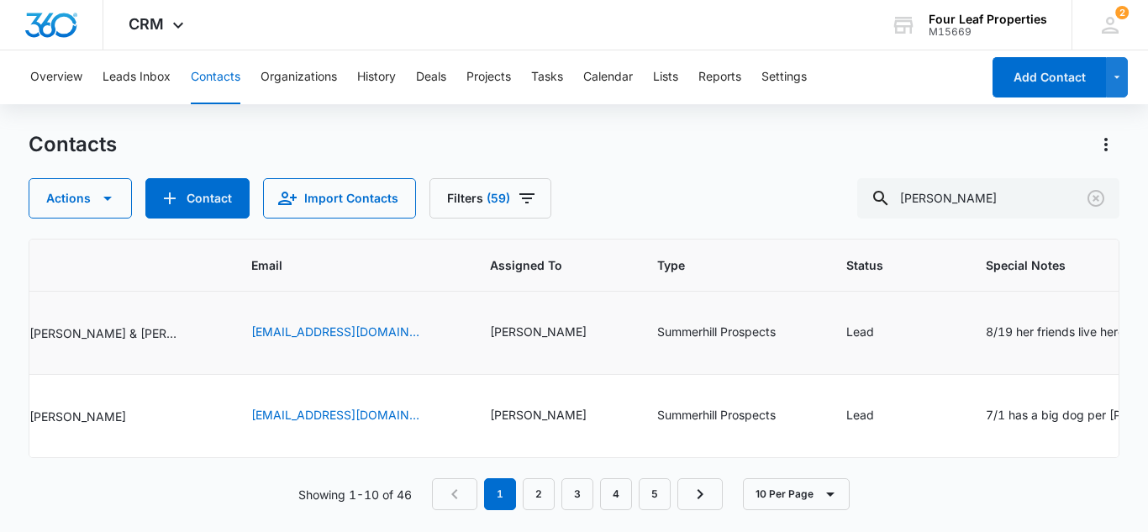
click at [616, 149] on div "Contacts" at bounding box center [574, 144] width 1091 height 27
drag, startPoint x: 872, startPoint y: 332, endPoint x: 880, endPoint y: 315, distance: 18.8
click at [884, 329] on icon "Status - Lead - Select to Edit Field" at bounding box center [894, 333] width 20 height 20
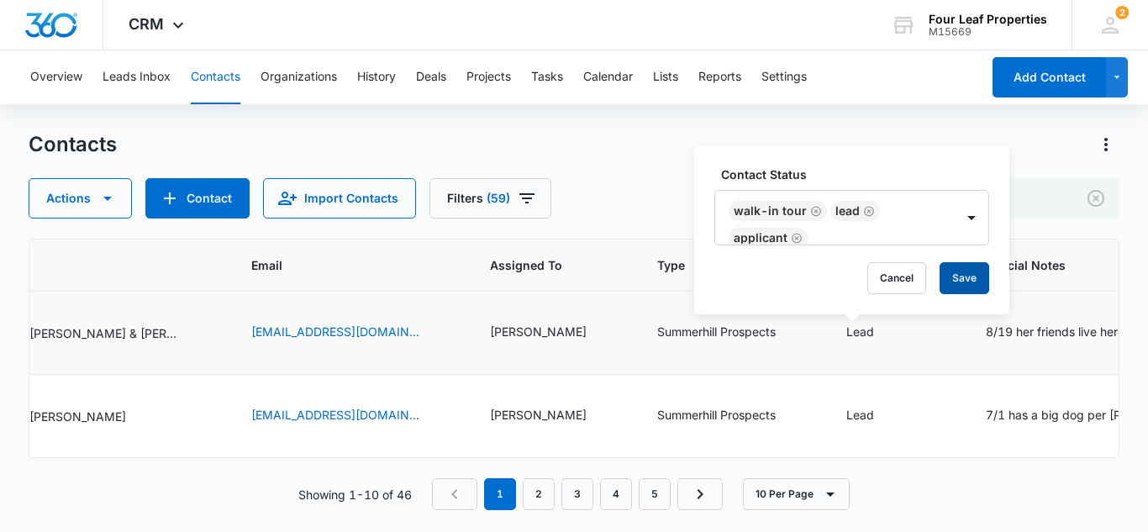
click at [968, 275] on button "Save" at bounding box center [964, 278] width 50 height 32
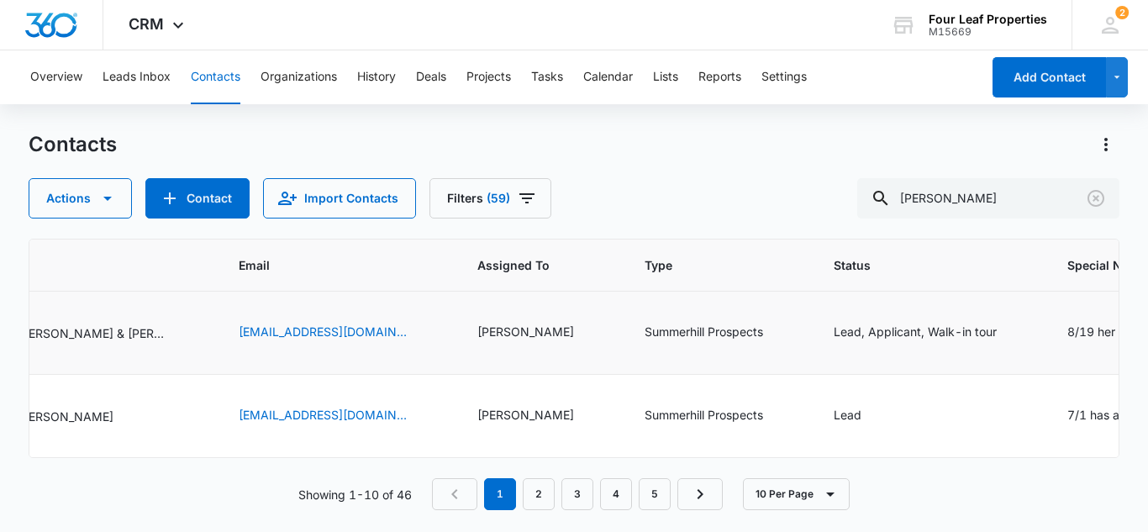
scroll to position [0, 751]
click at [1007, 330] on icon "Status - Lead, Applicant, Walk-in tour - Select to Edit Field" at bounding box center [1014, 332] width 15 height 15
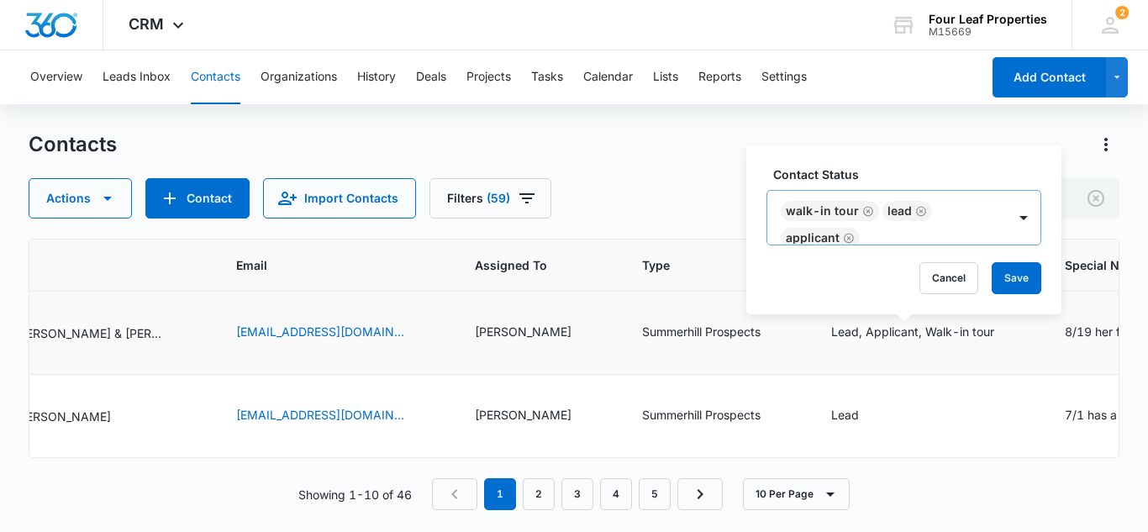
drag, startPoint x: 867, startPoint y: 208, endPoint x: 850, endPoint y: 232, distance: 28.9
click at [865, 210] on icon "Remove Walk-in tour" at bounding box center [868, 211] width 12 height 13
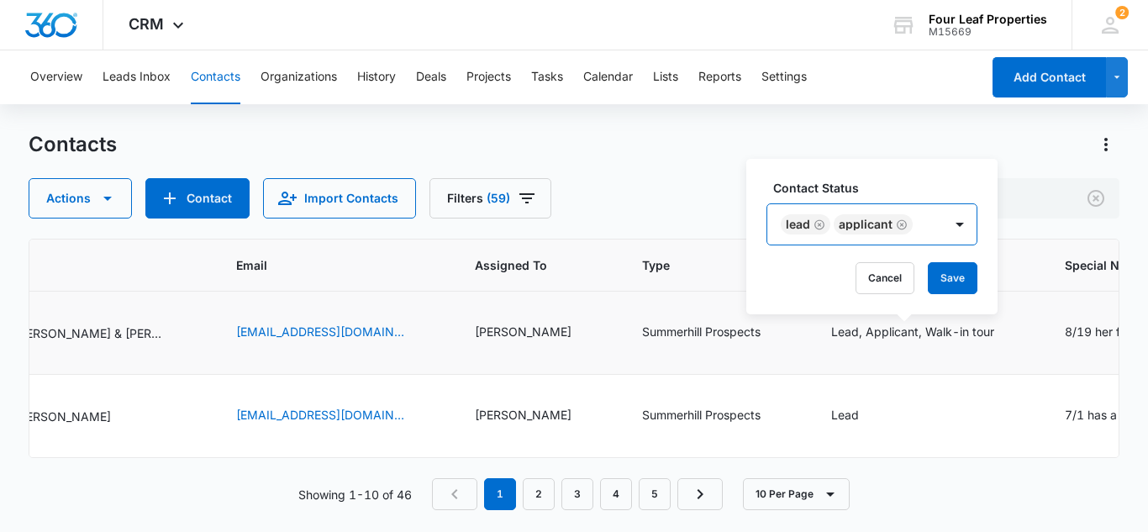
drag, startPoint x: 901, startPoint y: 223, endPoint x: 930, endPoint y: 260, distance: 47.9
click at [901, 223] on icon "Remove Applicant" at bounding box center [902, 224] width 12 height 13
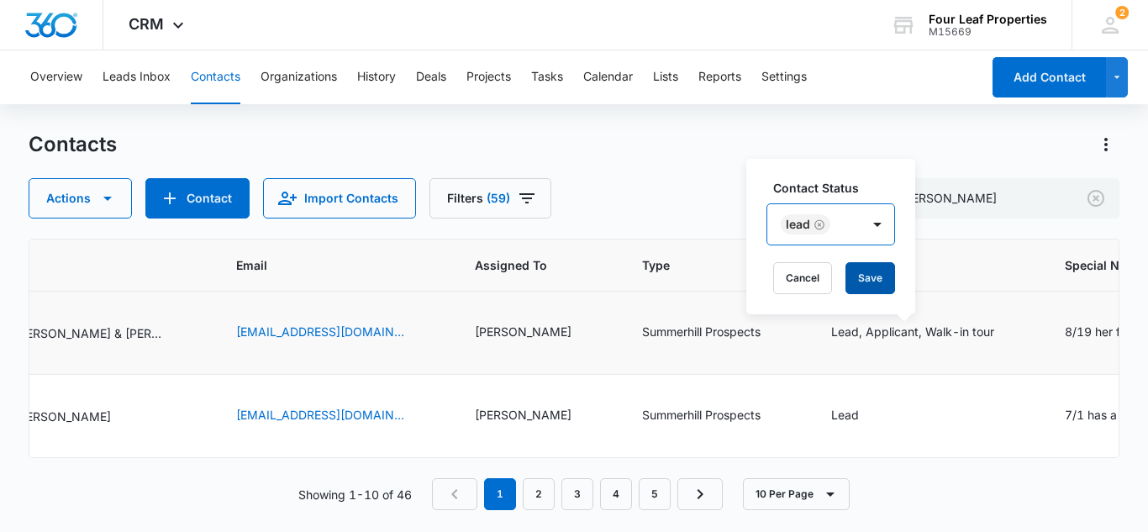
click at [865, 273] on button "Save" at bounding box center [870, 278] width 50 height 32
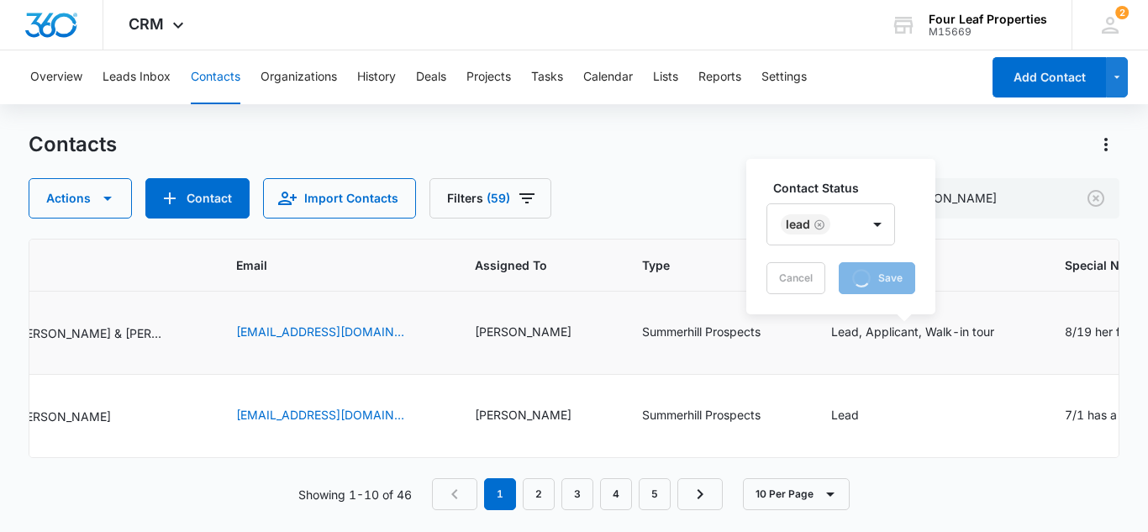
click at [717, 363] on td "Summerhill Prospects" at bounding box center [716, 333] width 189 height 83
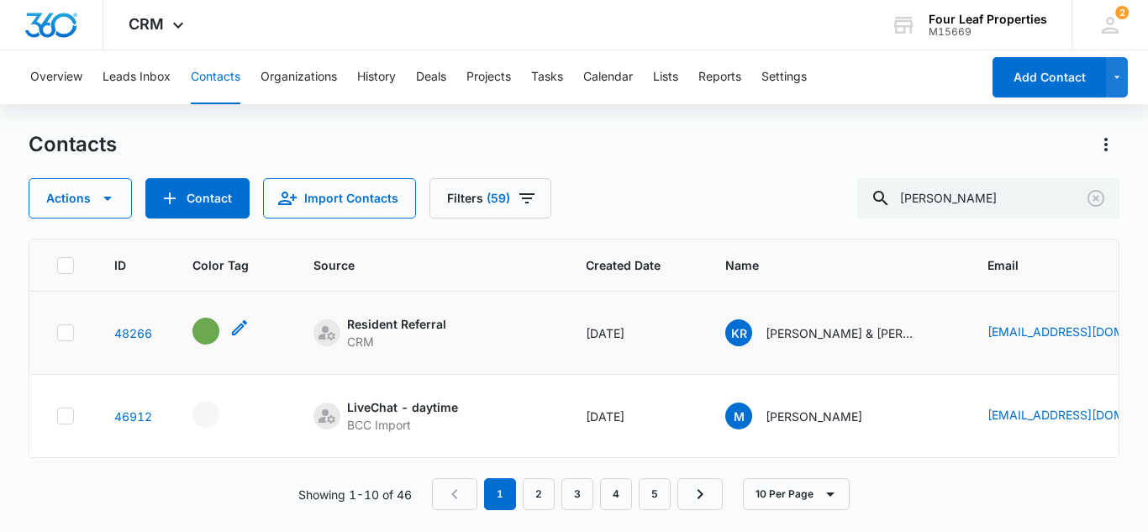
click at [211, 323] on div "- - Select to Edit Field" at bounding box center [205, 331] width 27 height 27
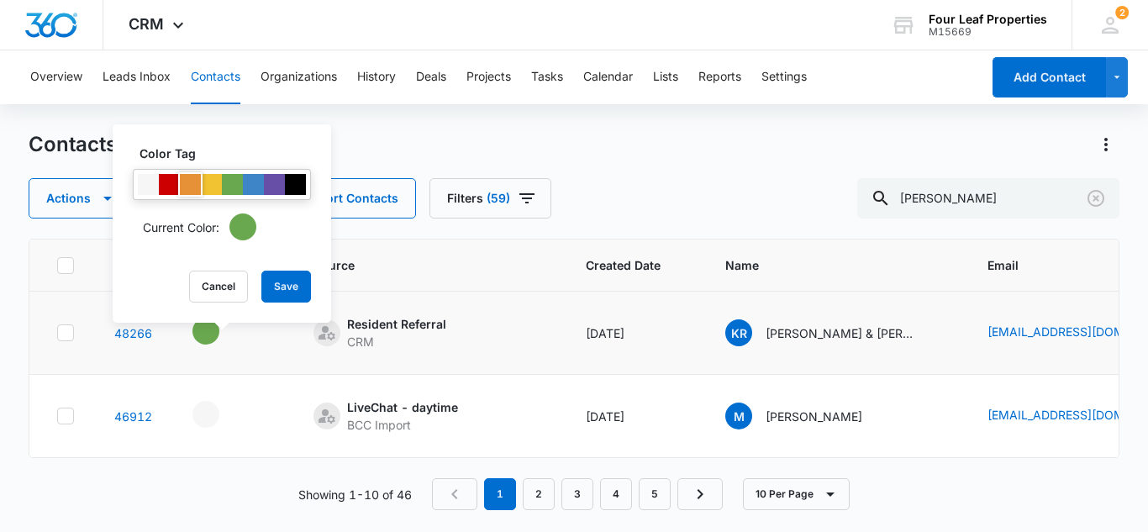
click at [191, 180] on div at bounding box center [190, 184] width 21 height 21
drag, startPoint x: 288, startPoint y: 287, endPoint x: 326, endPoint y: 293, distance: 38.3
click at [288, 286] on button "Save" at bounding box center [286, 287] width 50 height 32
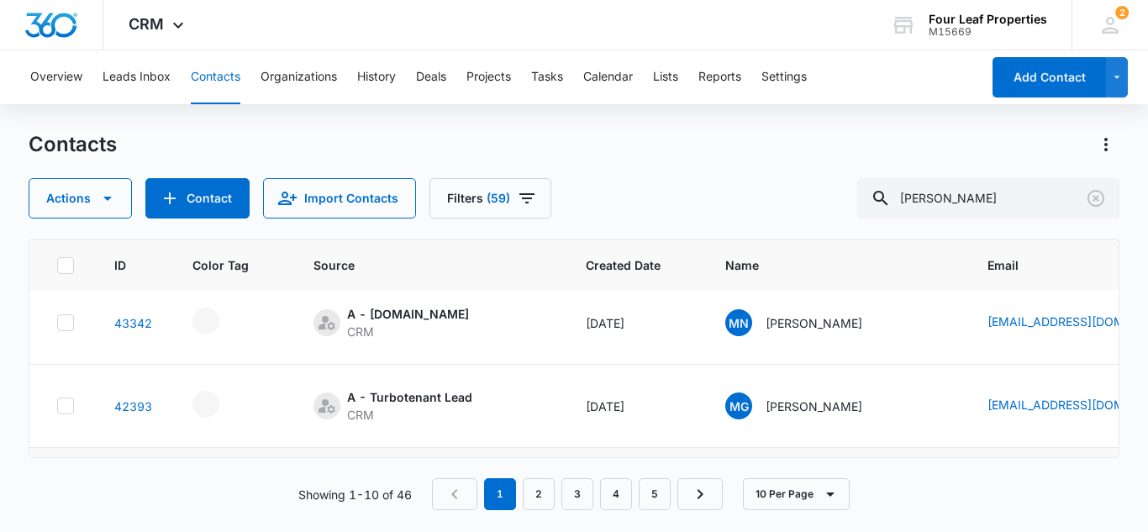
scroll to position [420, 0]
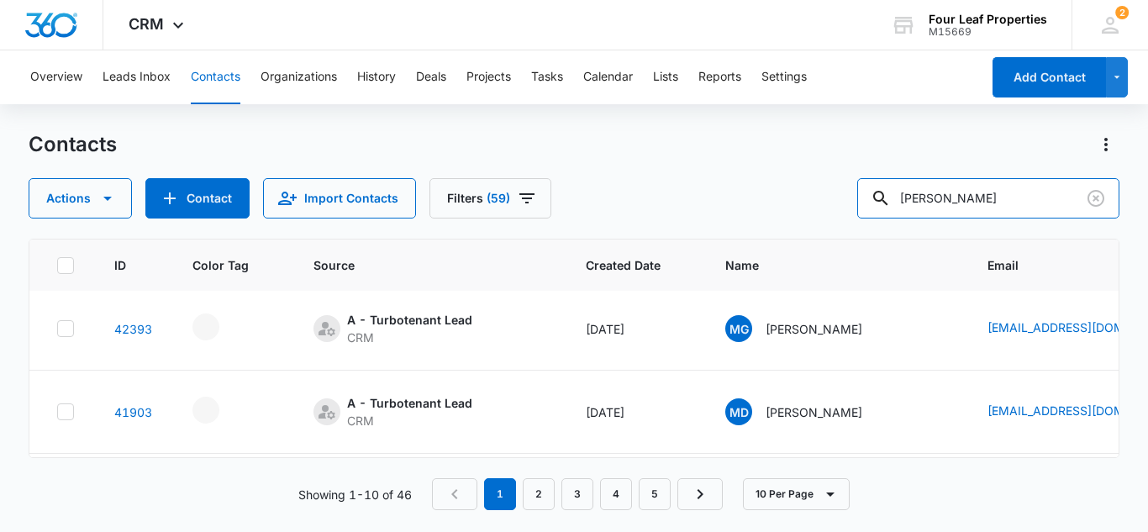
drag, startPoint x: 1007, startPoint y: 195, endPoint x: 818, endPoint y: 235, distance: 192.5
click at [818, 235] on div "Contacts Actions Contact Import Contacts Filters (59) michael smith ID Color Ta…" at bounding box center [574, 330] width 1091 height 399
type input "9897631522"
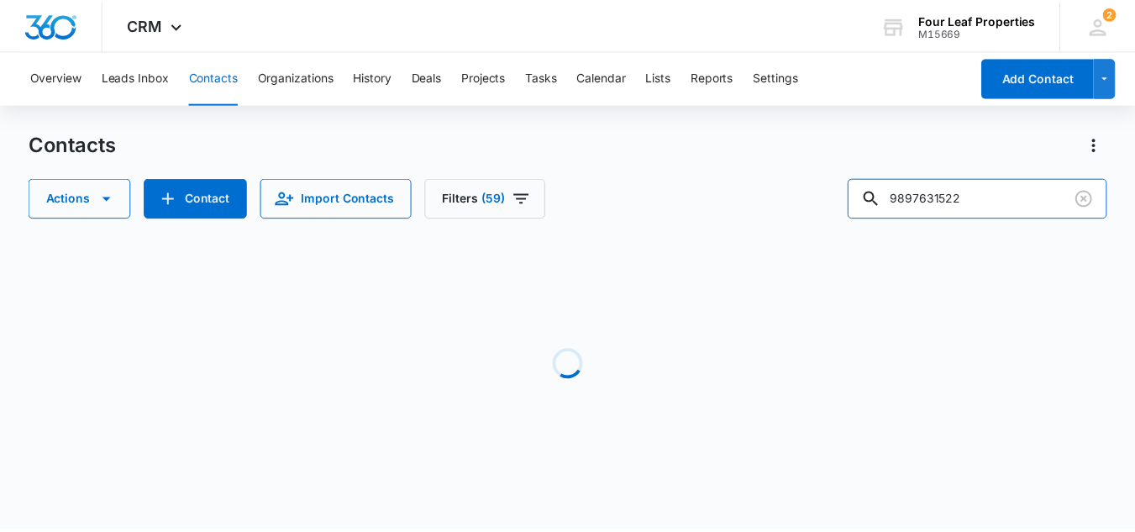
scroll to position [0, 0]
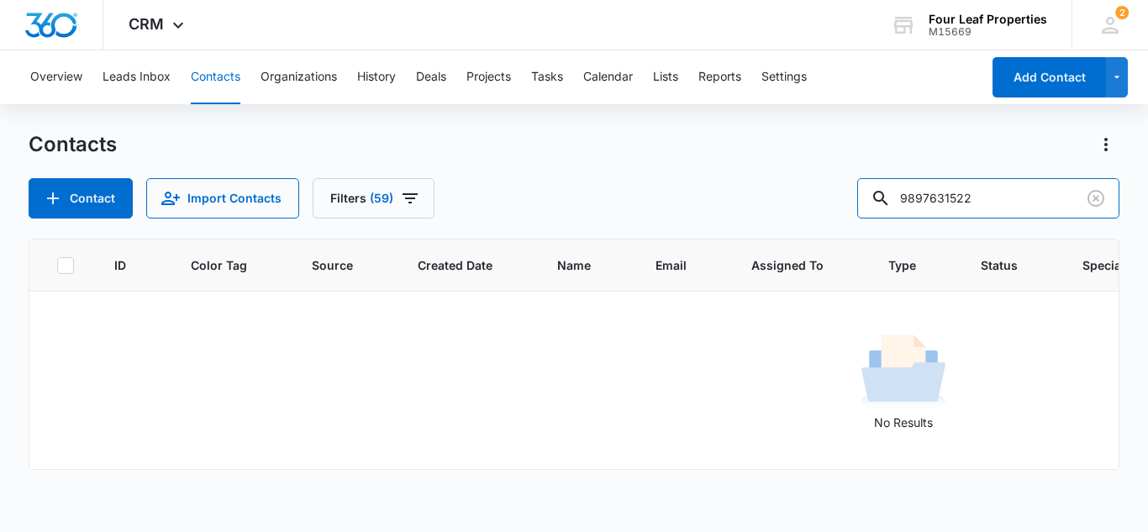
drag, startPoint x: 1005, startPoint y: 197, endPoint x: 855, endPoint y: 219, distance: 151.3
click at [855, 219] on div "Contacts Contact Import Contacts Filters (59) 9897631522 ID Color Tag Source Cr…" at bounding box center [574, 330] width 1091 height 399
click at [407, 200] on icon "Filters" at bounding box center [410, 198] width 20 height 20
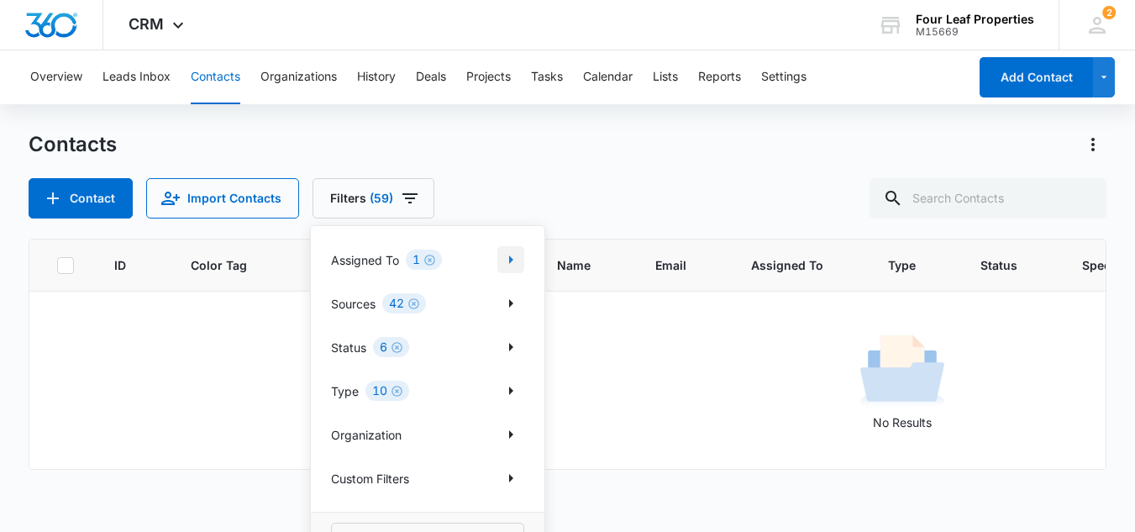
click at [510, 260] on icon "Show Assigned To filters" at bounding box center [511, 259] width 4 height 8
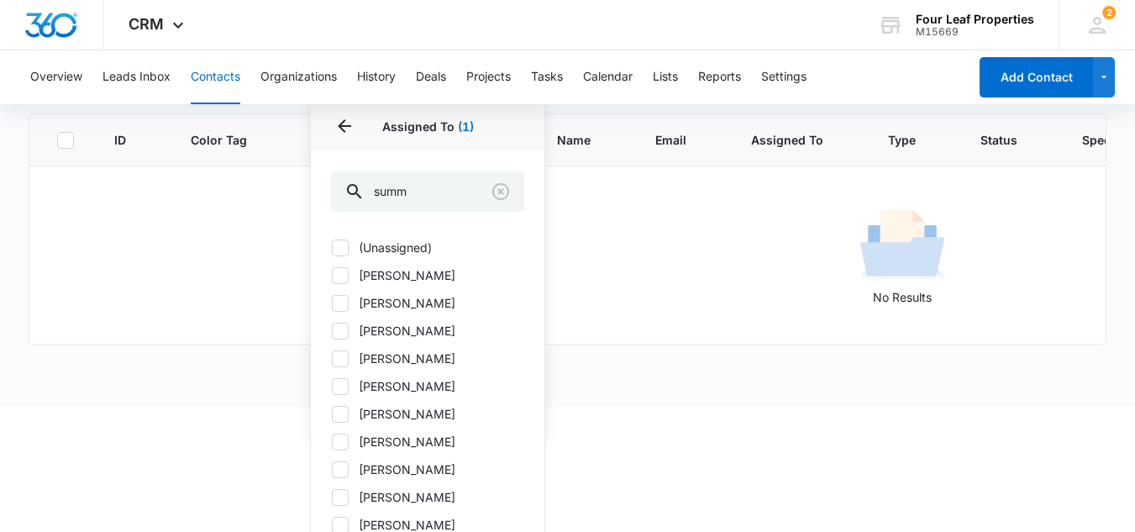
scroll to position [159, 0]
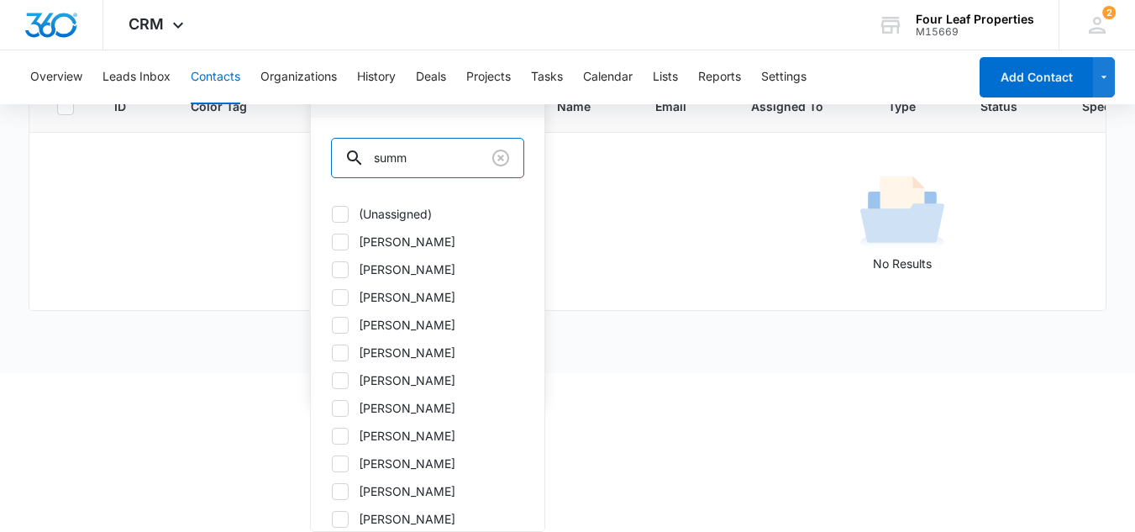
drag, startPoint x: 424, startPoint y: 161, endPoint x: 322, endPoint y: 166, distance: 102.6
click at [322, 166] on div "summ" at bounding box center [428, 156] width 234 height 77
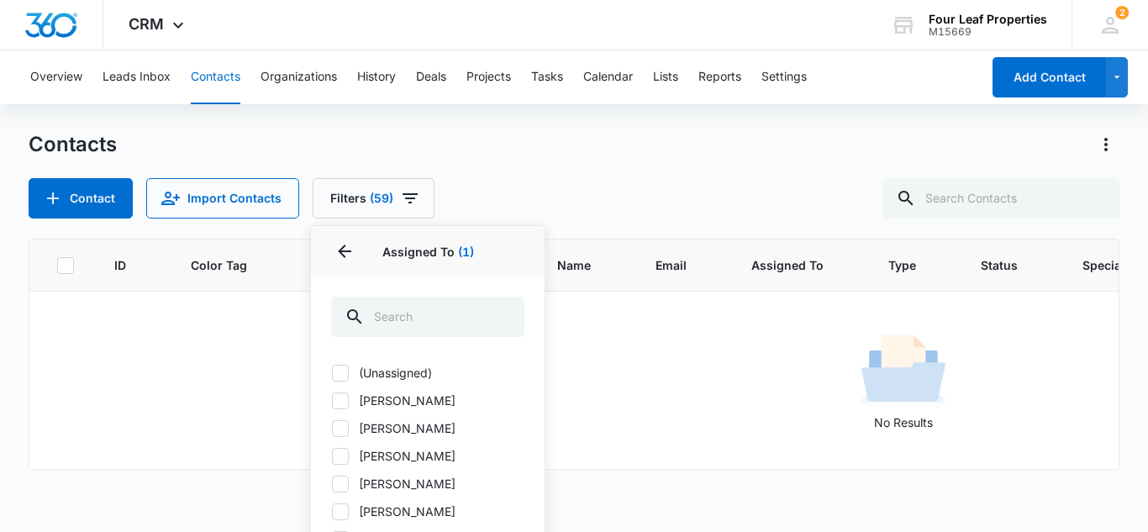
drag, startPoint x: 632, startPoint y: 189, endPoint x: 623, endPoint y: 192, distance: 8.8
click at [630, 189] on div "Contacts Contact Import Contacts Filters (59) Assigned To 1 Assigned To (1) (Un…" at bounding box center [574, 330] width 1091 height 399
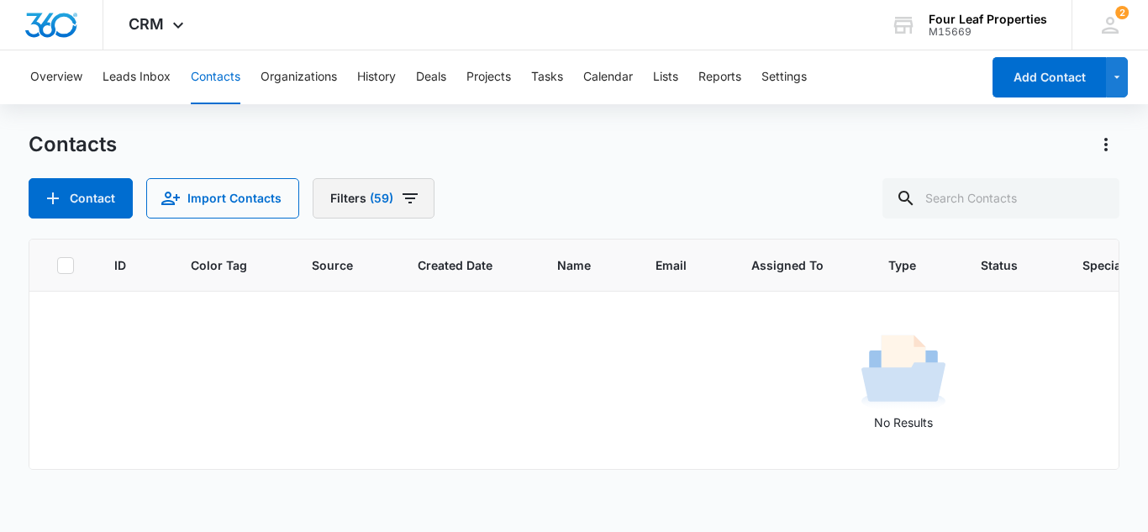
click at [406, 198] on icon "Filters" at bounding box center [409, 198] width 15 height 10
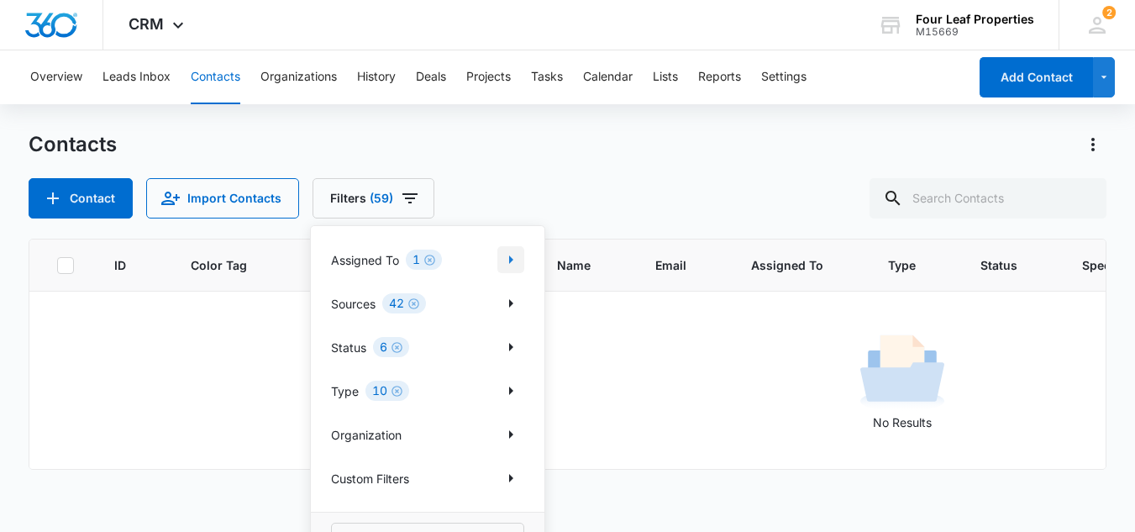
click at [513, 262] on icon "Show Assigned To filters" at bounding box center [511, 260] width 20 height 20
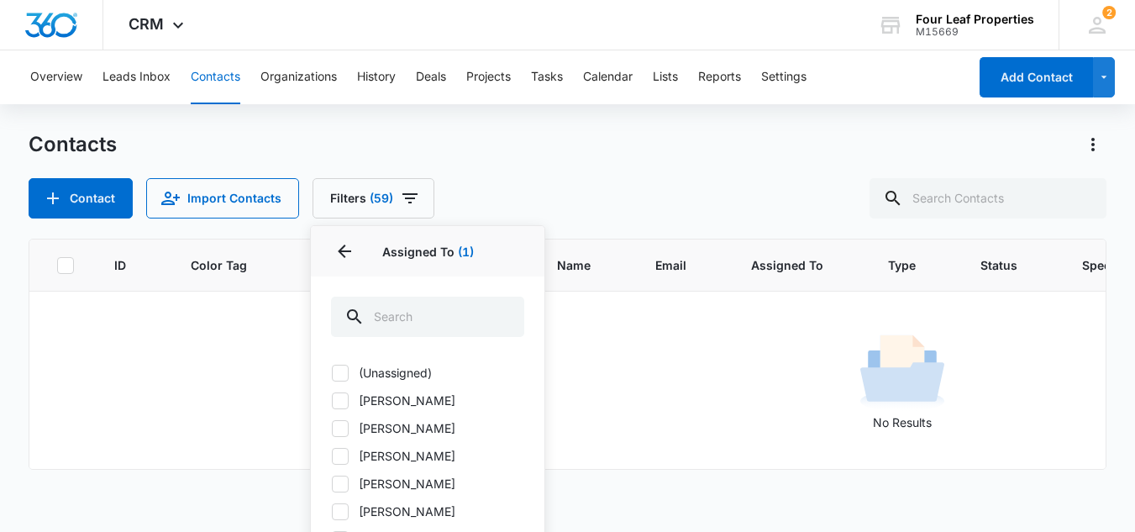
click at [574, 157] on div "Contacts Contact Import Contacts Filters (59) Assigned To 1 Assigned To (1) (Un…" at bounding box center [568, 174] width 1078 height 87
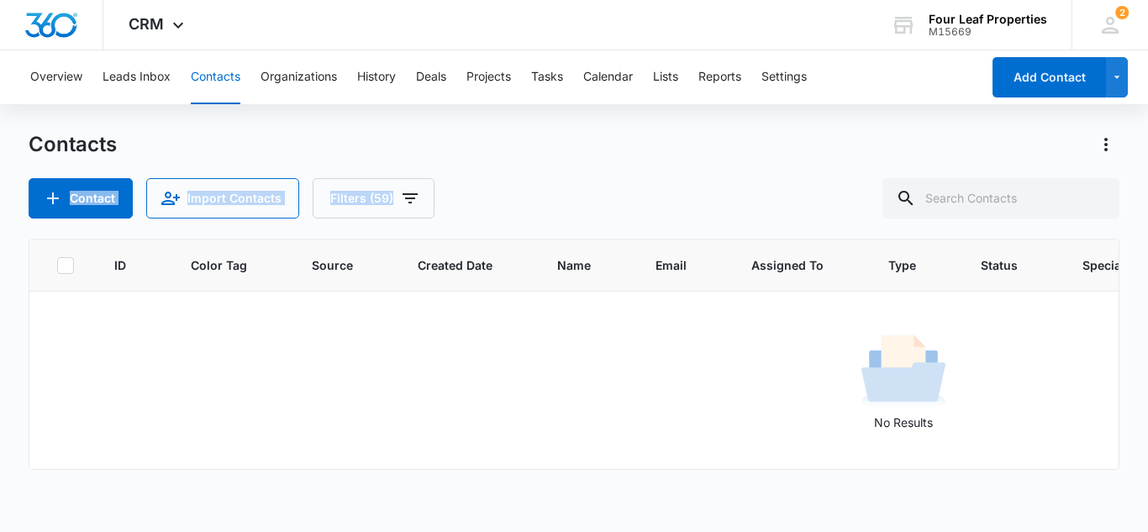
click at [508, 142] on div "Contacts" at bounding box center [574, 144] width 1091 height 27
click at [406, 198] on icon "Filters" at bounding box center [409, 198] width 15 height 10
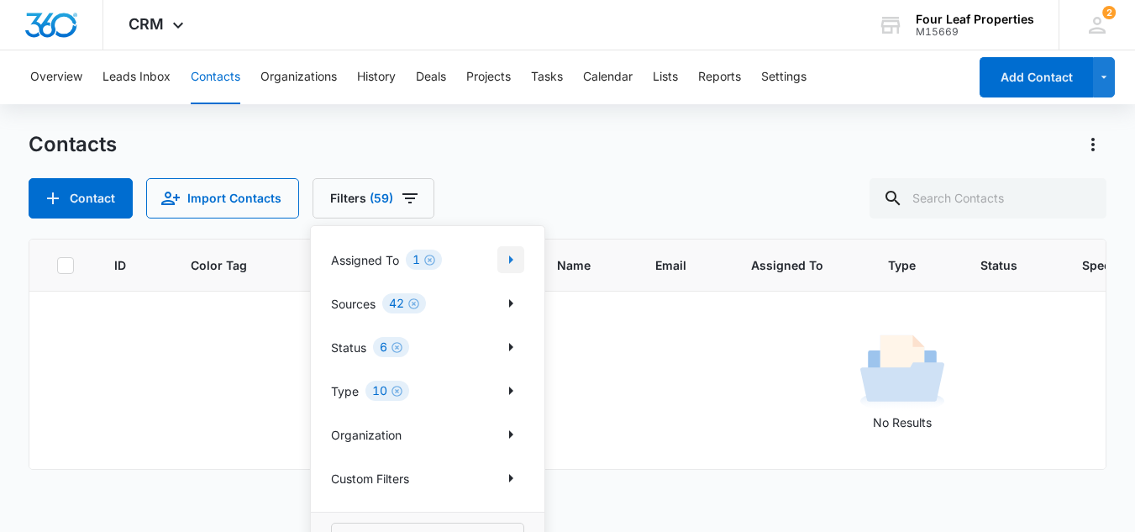
click at [510, 260] on icon "Show Assigned To filters" at bounding box center [511, 259] width 4 height 8
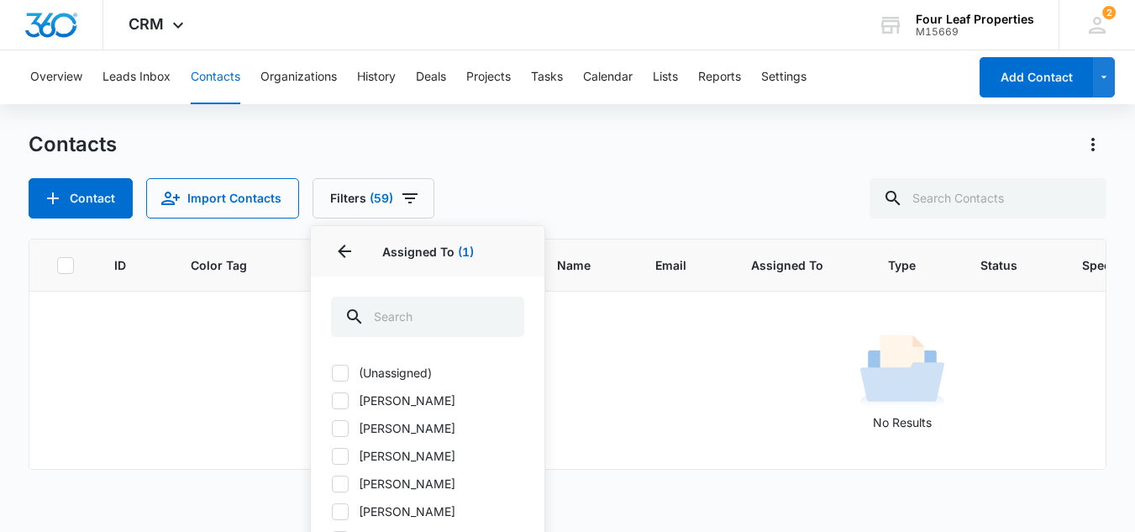
click at [340, 402] on icon at bounding box center [340, 401] width 10 height 8
click at [332, 401] on input "Adam Schoenborn" at bounding box center [331, 400] width 1 height 1
checkbox input "true"
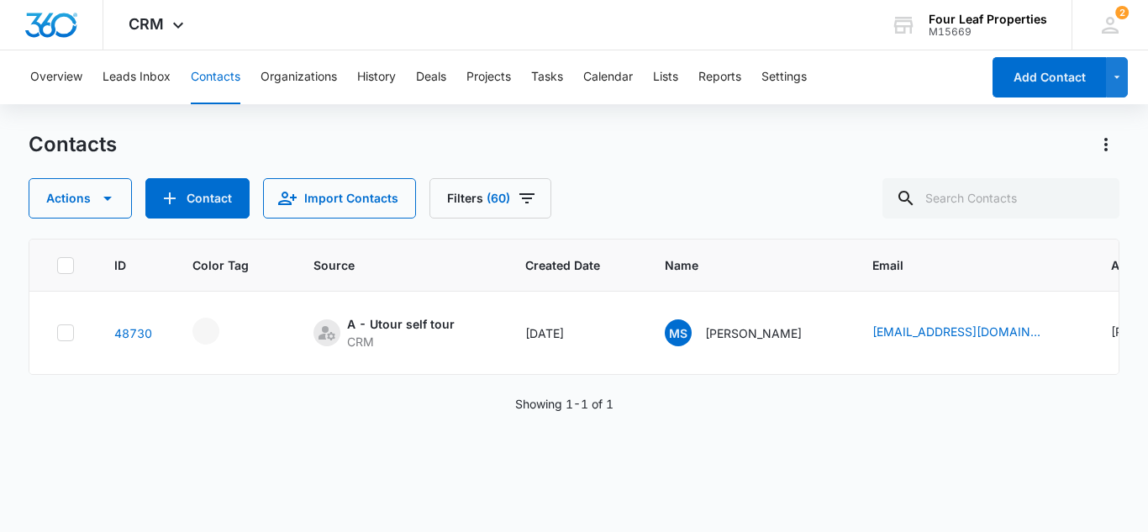
click at [570, 152] on div "Contacts" at bounding box center [574, 144] width 1091 height 27
click at [959, 197] on input "text" at bounding box center [1000, 198] width 237 height 40
type input "smith"
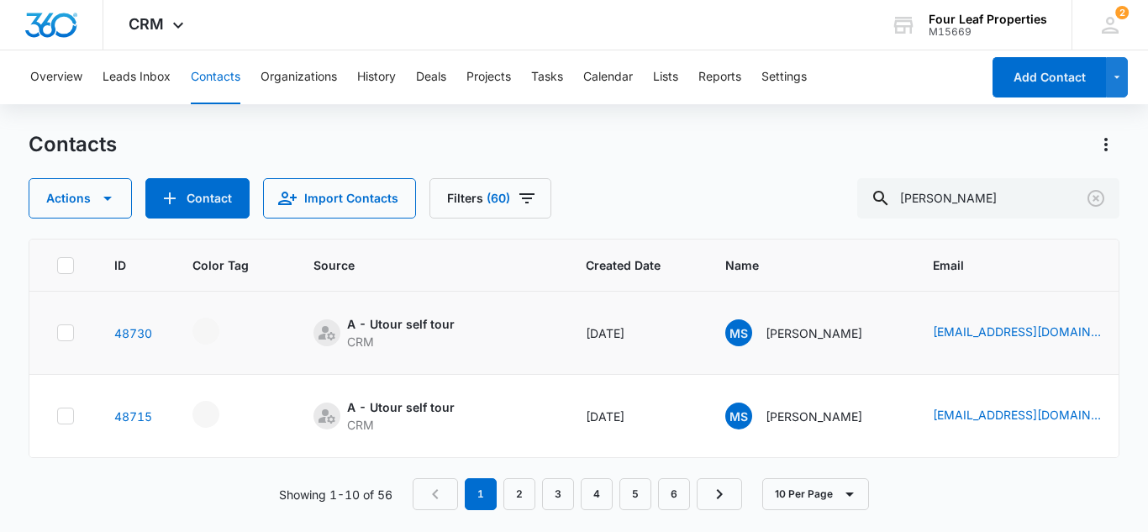
click at [59, 329] on icon at bounding box center [65, 332] width 15 height 15
click at [57, 333] on input "checkbox" at bounding box center [56, 333] width 1 height 1
drag, startPoint x: 71, startPoint y: 417, endPoint x: 108, endPoint y: 257, distance: 163.9
click at [71, 413] on icon at bounding box center [65, 415] width 15 height 15
click at [57, 416] on input "checkbox" at bounding box center [56, 416] width 1 height 1
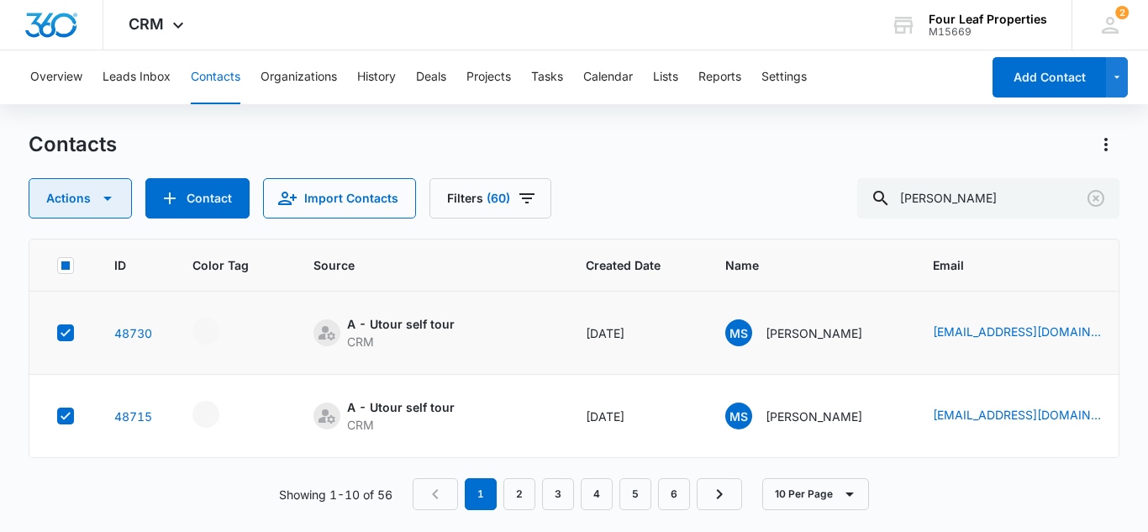
click at [112, 202] on icon "button" at bounding box center [107, 198] width 20 height 20
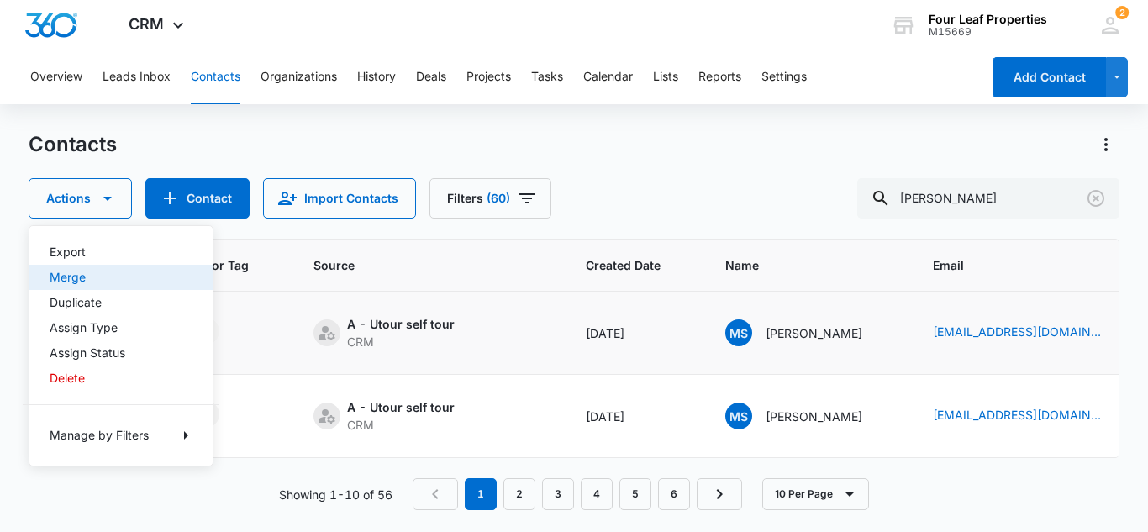
click at [70, 278] on div "Merge" at bounding box center [111, 277] width 123 height 12
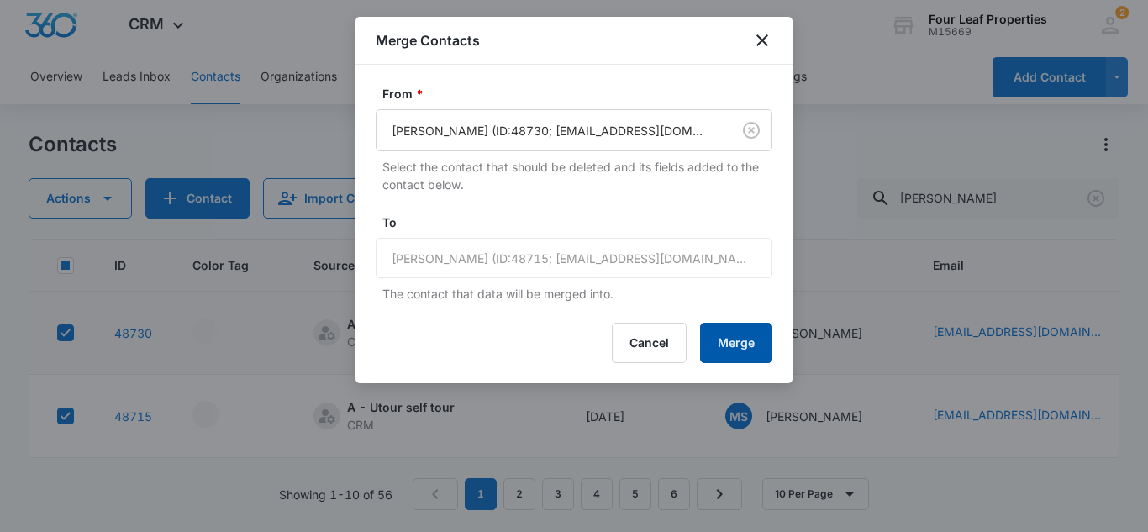
click at [723, 340] on button "Merge" at bounding box center [736, 343] width 72 height 40
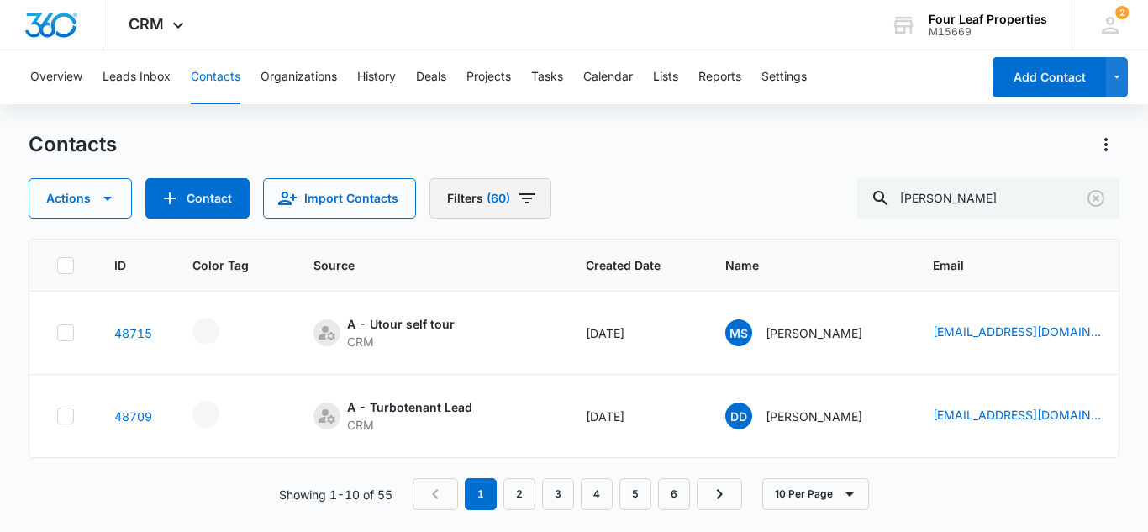
click at [521, 197] on icon "Filters" at bounding box center [527, 198] width 20 height 20
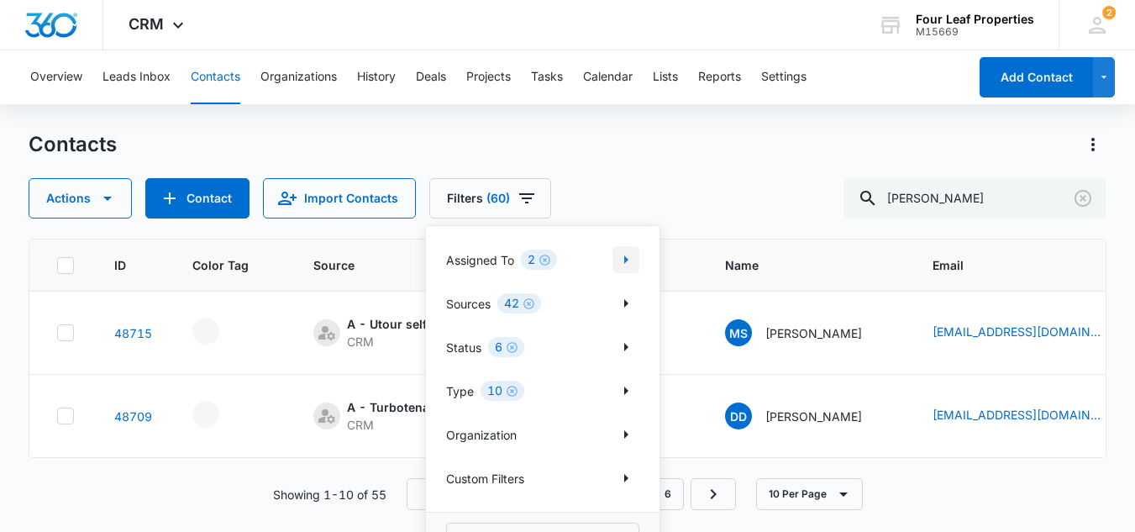
click at [626, 260] on icon "Show Assigned To filters" at bounding box center [626, 259] width 4 height 8
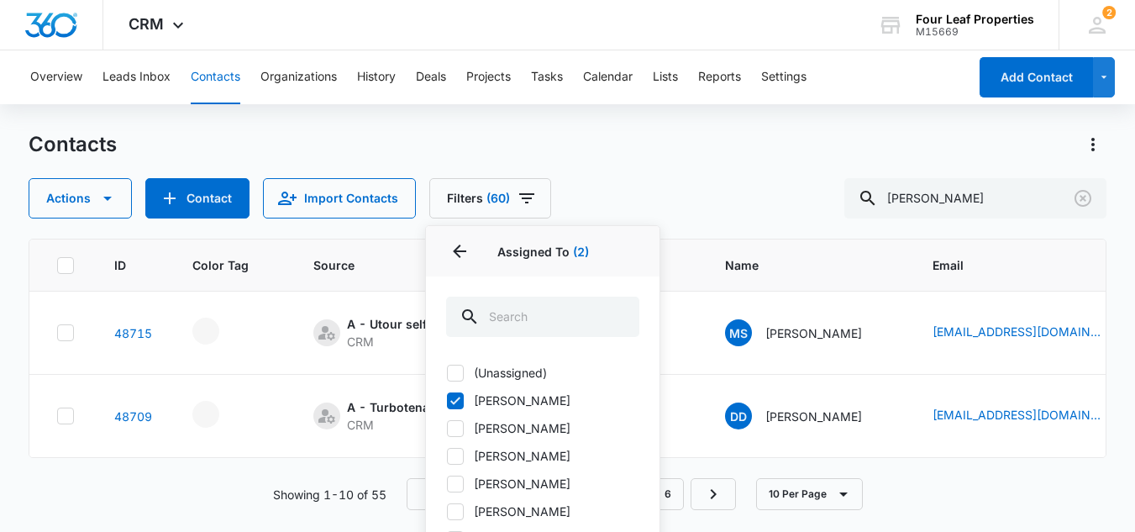
click at [660, 163] on div "Contacts Actions Contact Import Contacts Filters (60) Assigned To 2 Assigned To…" at bounding box center [568, 174] width 1078 height 87
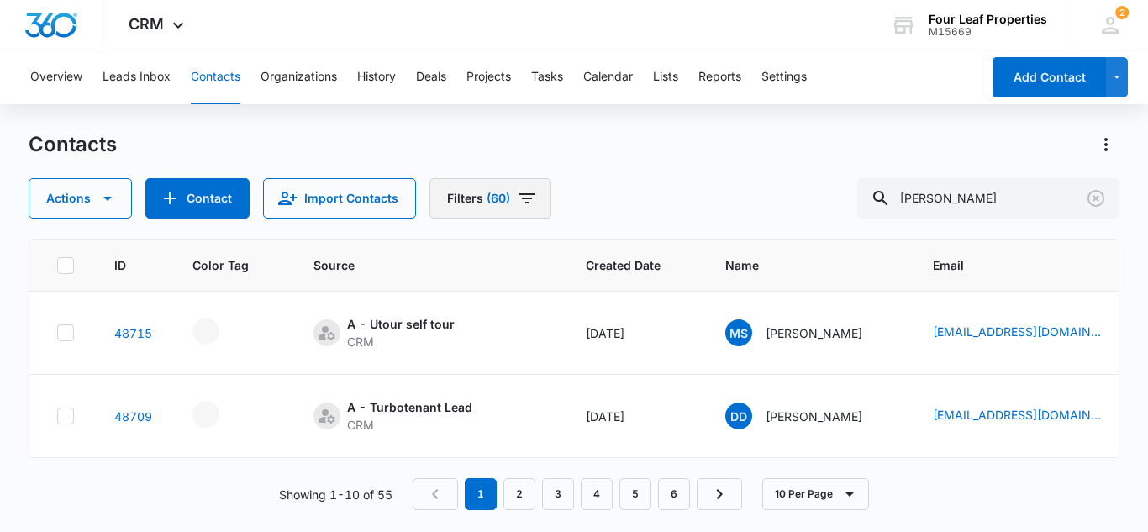
click at [523, 192] on icon "Filters" at bounding box center [527, 198] width 20 height 20
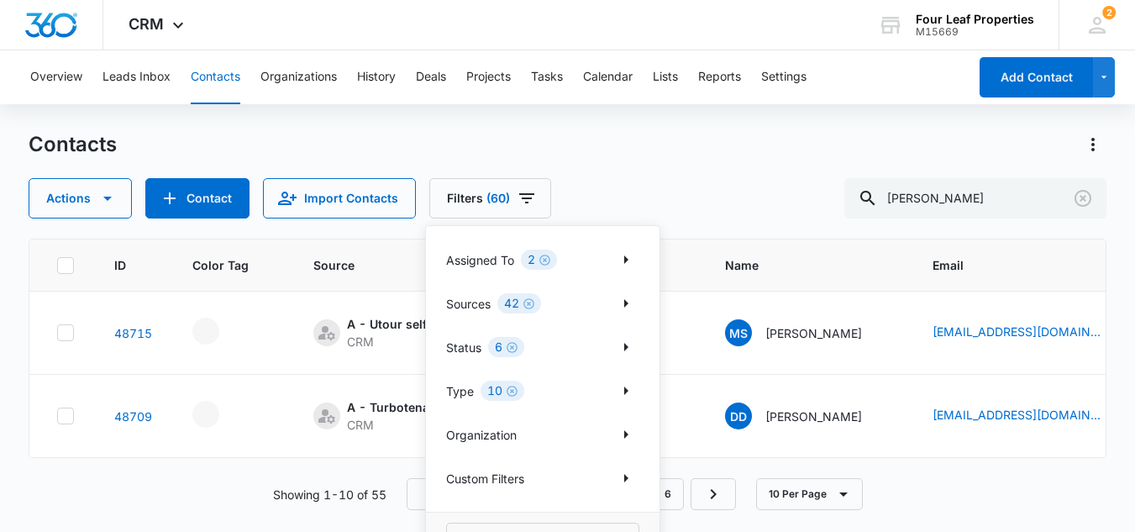
click at [609, 160] on div "Contacts Actions Contact Import Contacts Filters (60) Assigned To 2 Sources 42 …" at bounding box center [568, 174] width 1078 height 87
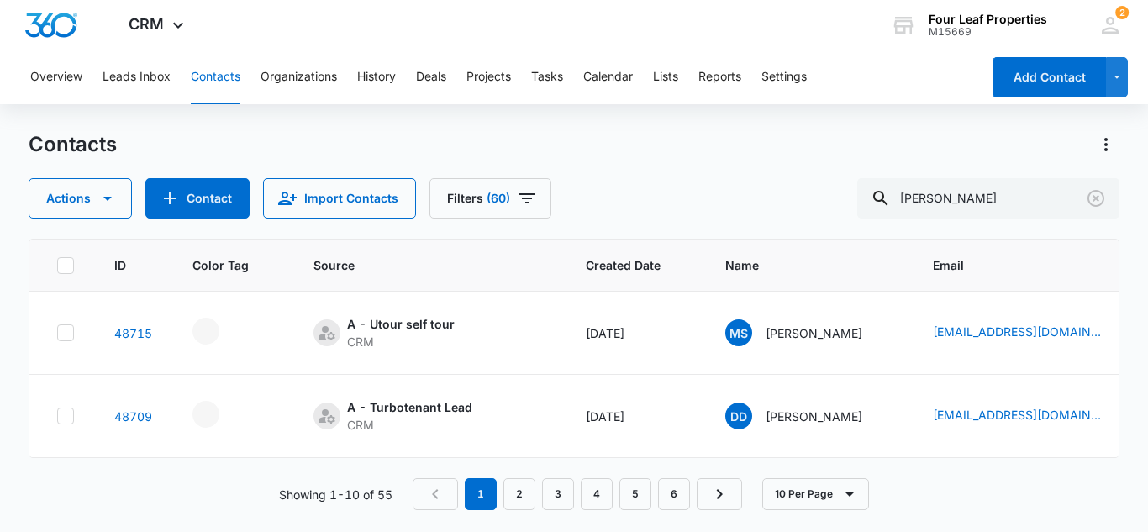
click at [673, 165] on div "Contacts Actions Contact Import Contacts Filters (60) smith" at bounding box center [574, 174] width 1091 height 87
click at [524, 197] on icon "Filters" at bounding box center [527, 198] width 20 height 20
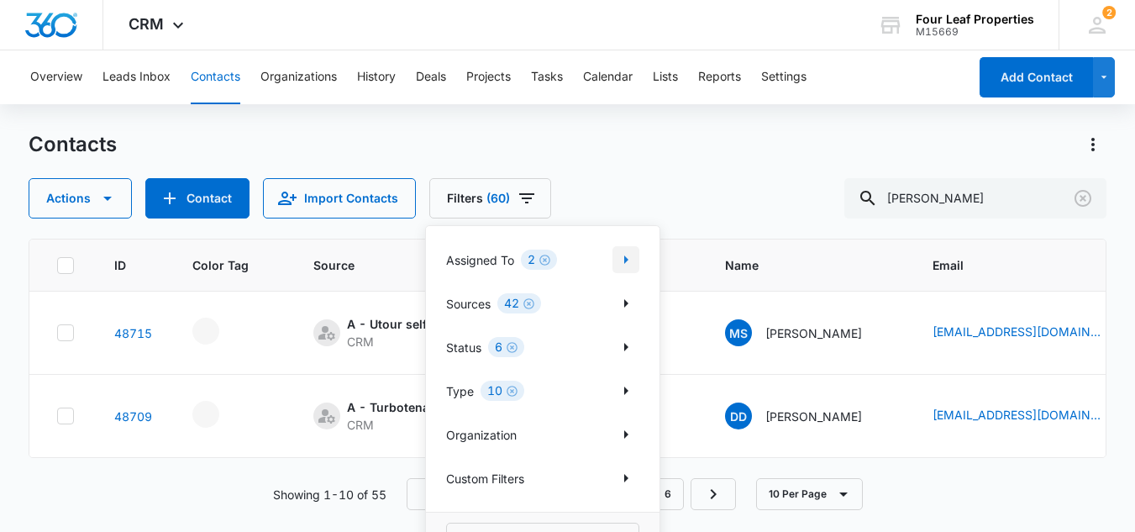
click at [630, 258] on icon "Show Assigned To filters" at bounding box center [626, 260] width 20 height 20
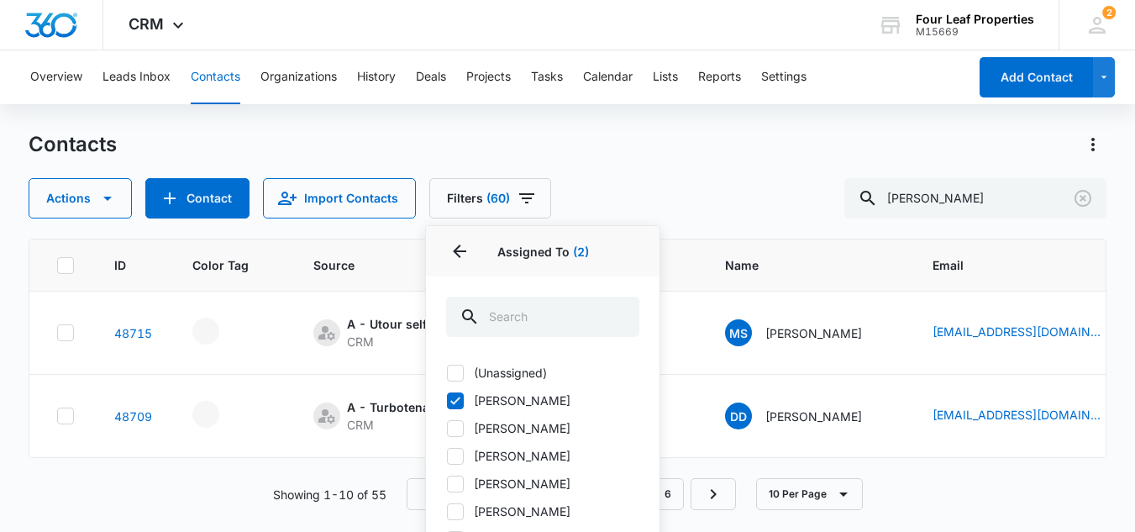
click at [458, 371] on icon at bounding box center [455, 373] width 10 height 8
click at [447, 372] on input "(Unassigned)" at bounding box center [446, 372] width 1 height 1
checkbox input "true"
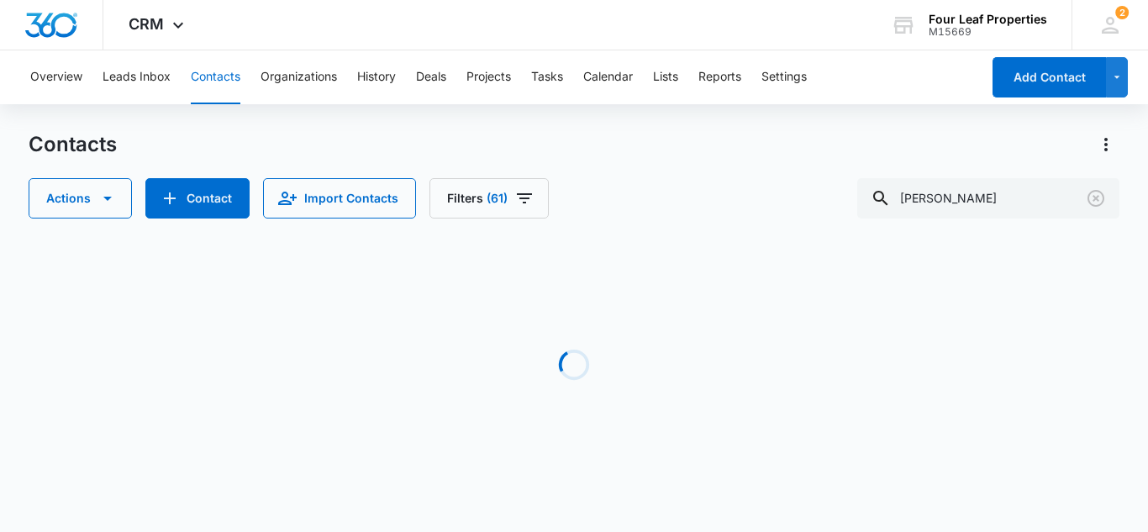
click at [695, 155] on div "Contacts" at bounding box center [574, 144] width 1091 height 27
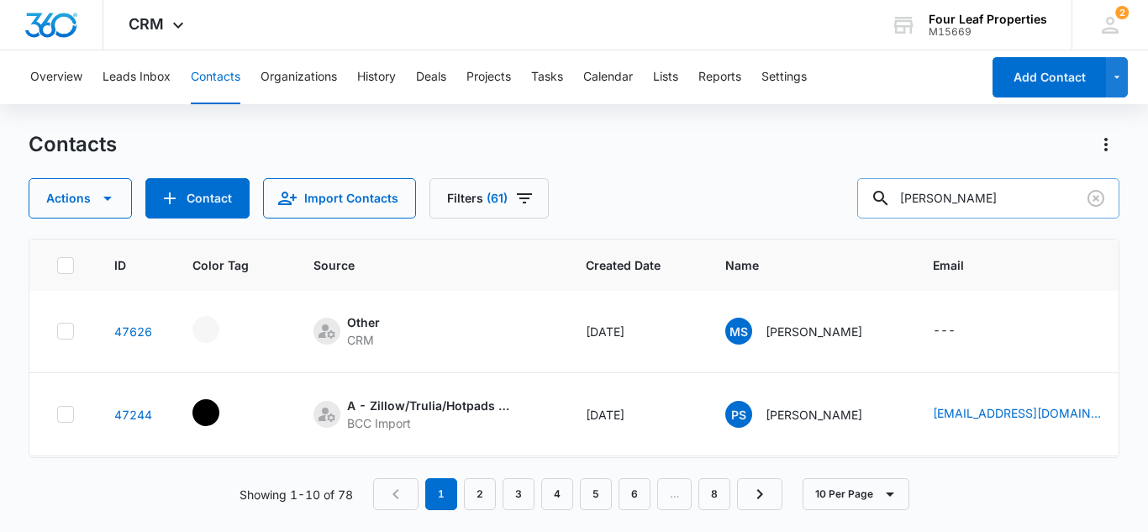
scroll to position [252, 0]
click at [1092, 198] on icon "Clear" at bounding box center [1096, 198] width 20 height 20
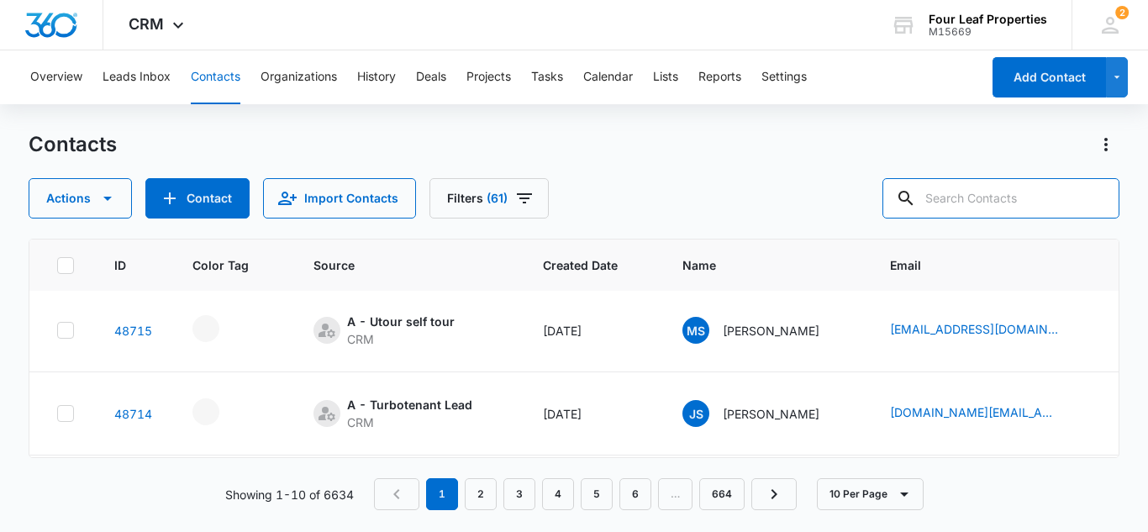
scroll to position [0, 0]
